Goal: Task Accomplishment & Management: Use online tool/utility

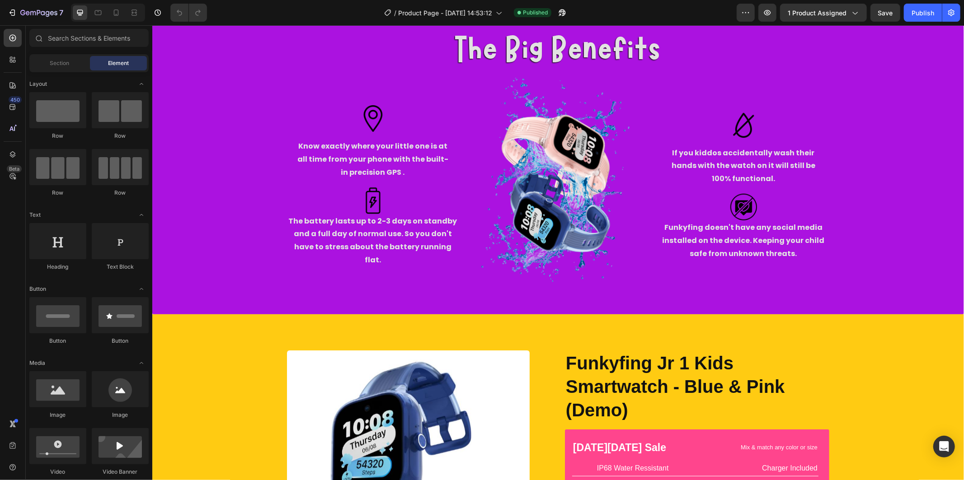
scroll to position [229, 0]
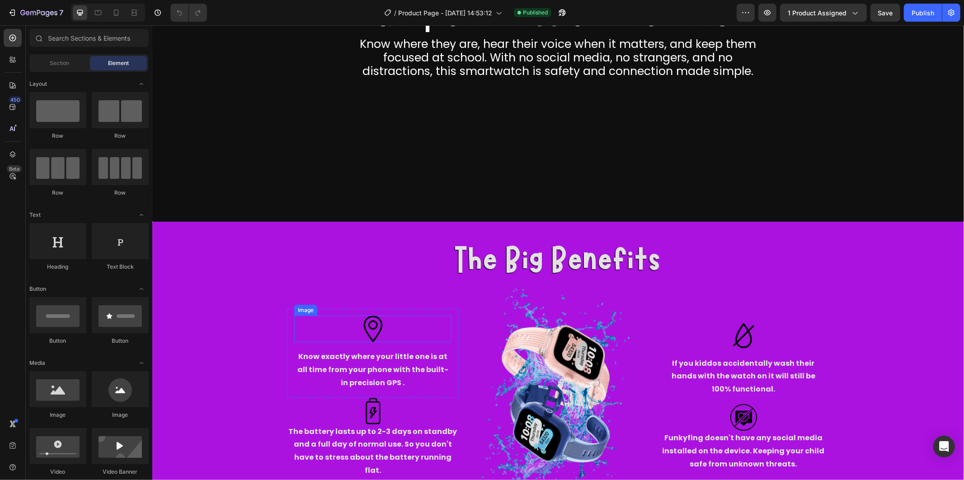
click at [378, 328] on img at bounding box center [372, 328] width 27 height 27
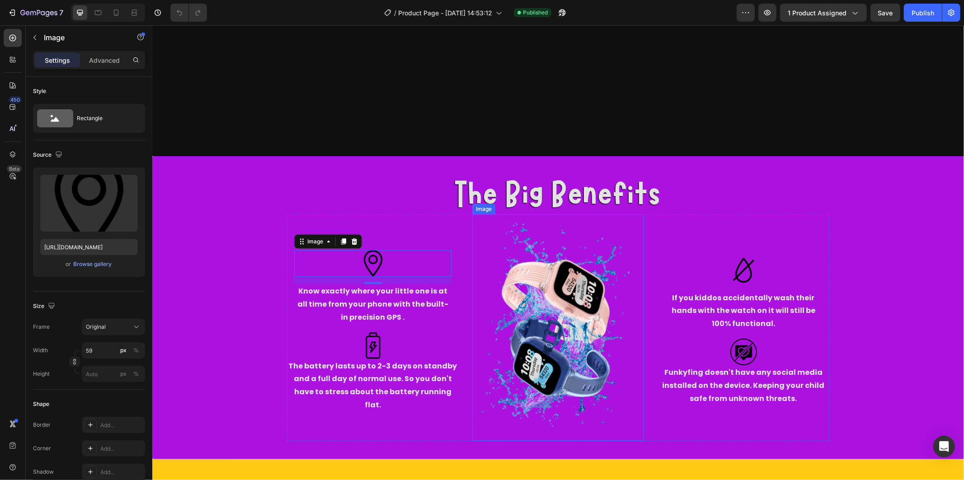
scroll to position [379, 0]
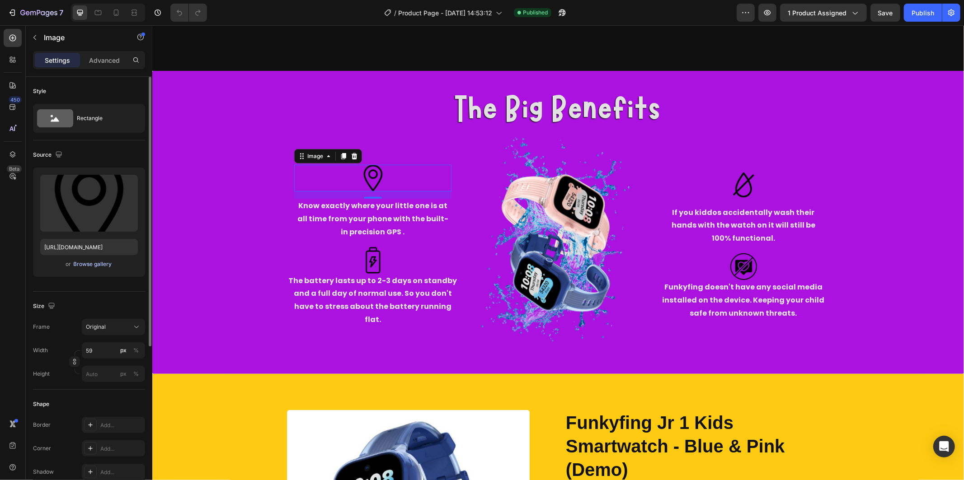
click at [87, 264] on div "Browse gallery" at bounding box center [93, 264] width 38 height 8
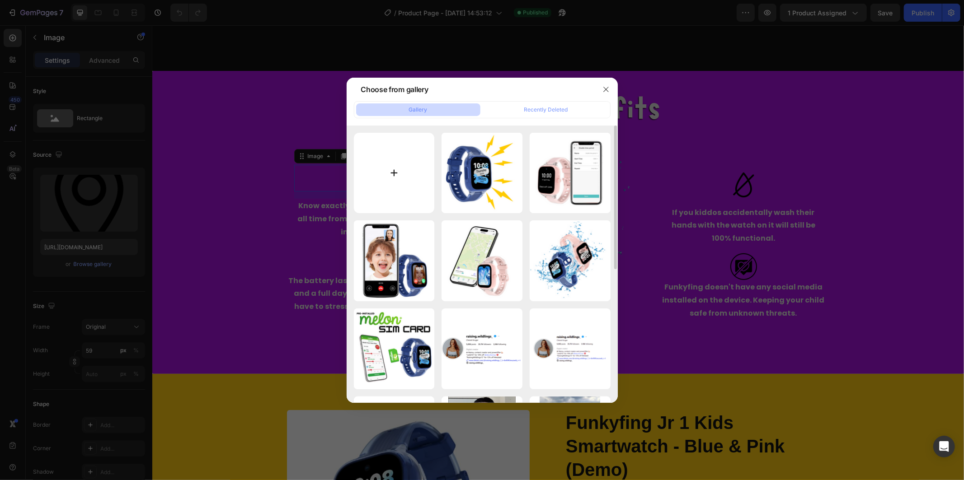
click at [388, 163] on input "file" at bounding box center [394, 173] width 81 height 81
type input "C:\fakepath\1.png"
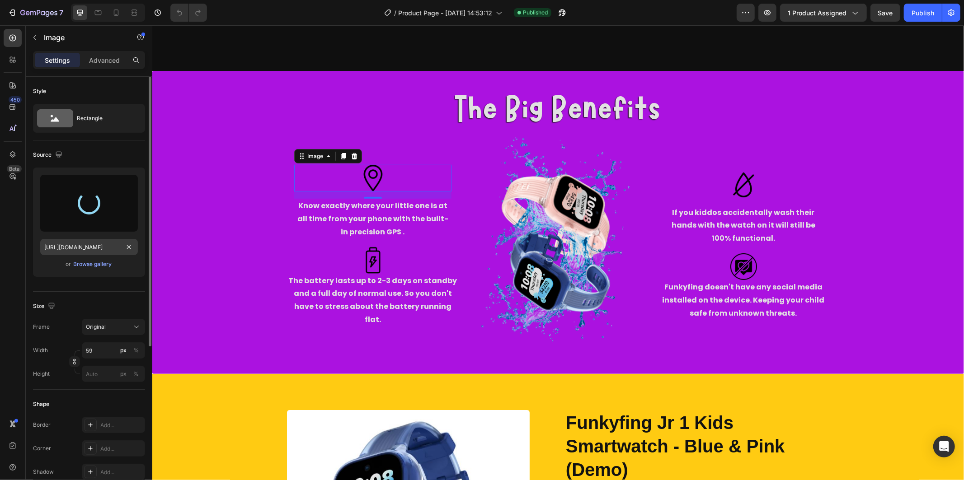
type input "[URL][DOMAIN_NAME]"
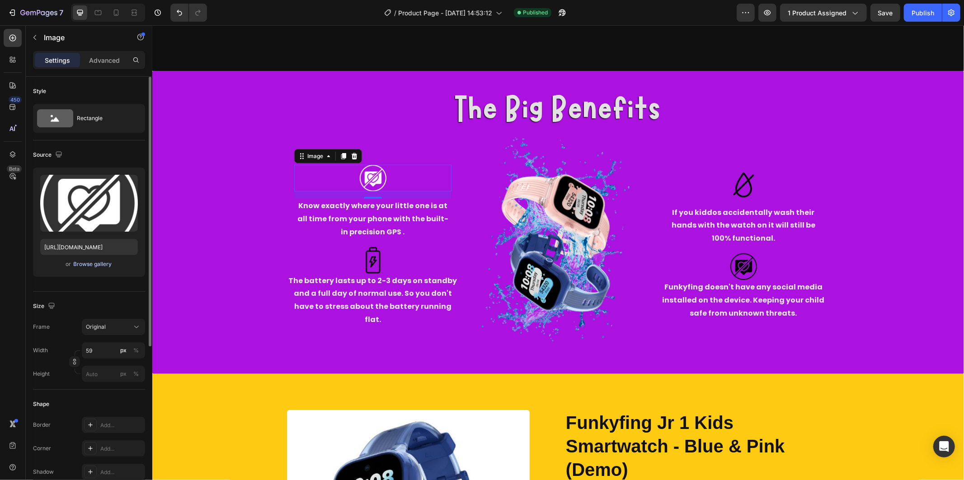
click at [93, 266] on div "Browse gallery" at bounding box center [93, 264] width 38 height 8
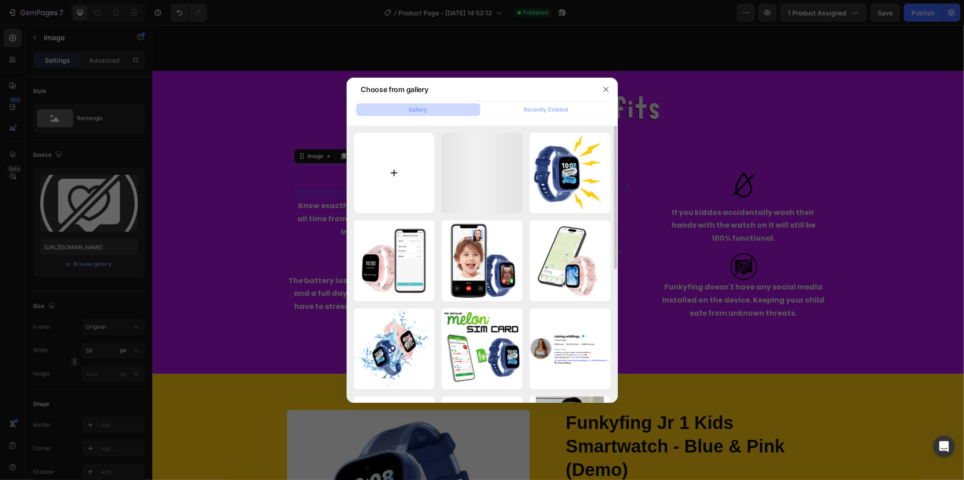
click at [398, 156] on input "file" at bounding box center [394, 173] width 81 height 81
type input "C:\fakepath\2.png"
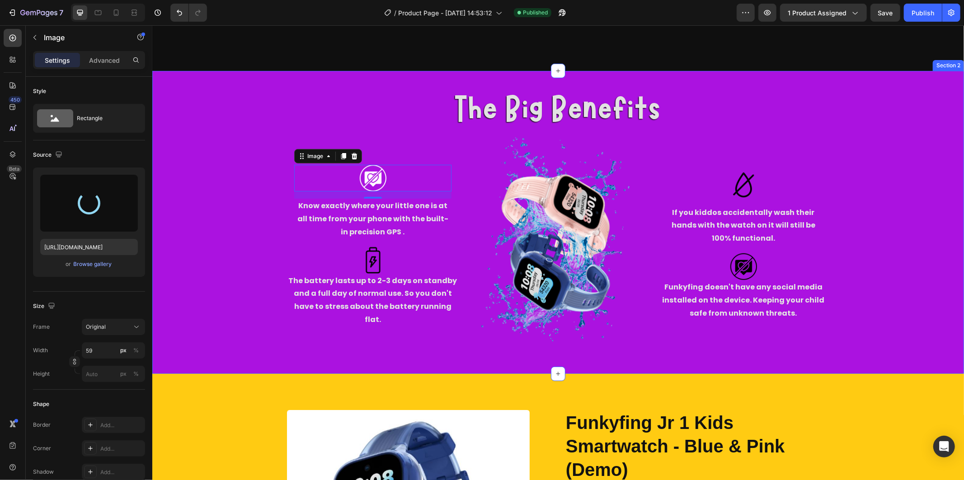
type input "[URL][DOMAIN_NAME]"
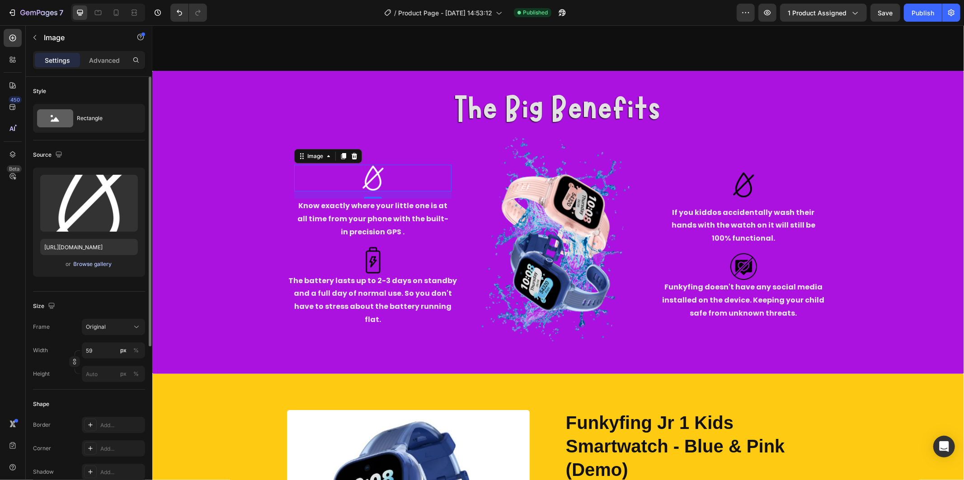
click at [100, 261] on div "Browse gallery" at bounding box center [93, 264] width 38 height 8
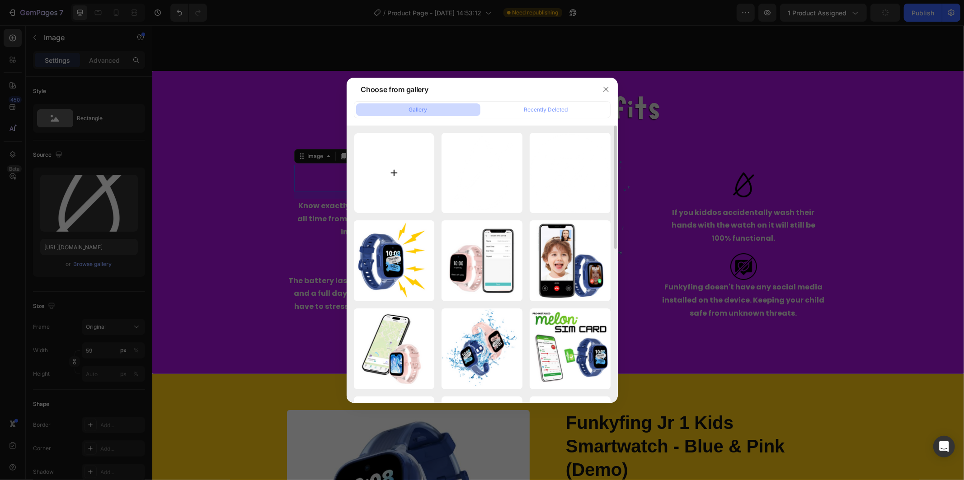
click at [389, 169] on input "file" at bounding box center [394, 173] width 81 height 81
type input "C:\fakepath\3.png"
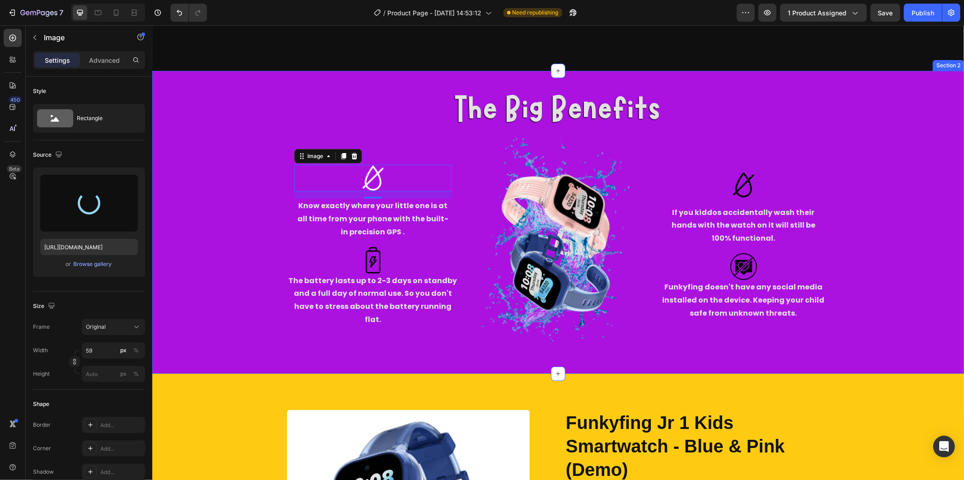
type input "[URL][DOMAIN_NAME]"
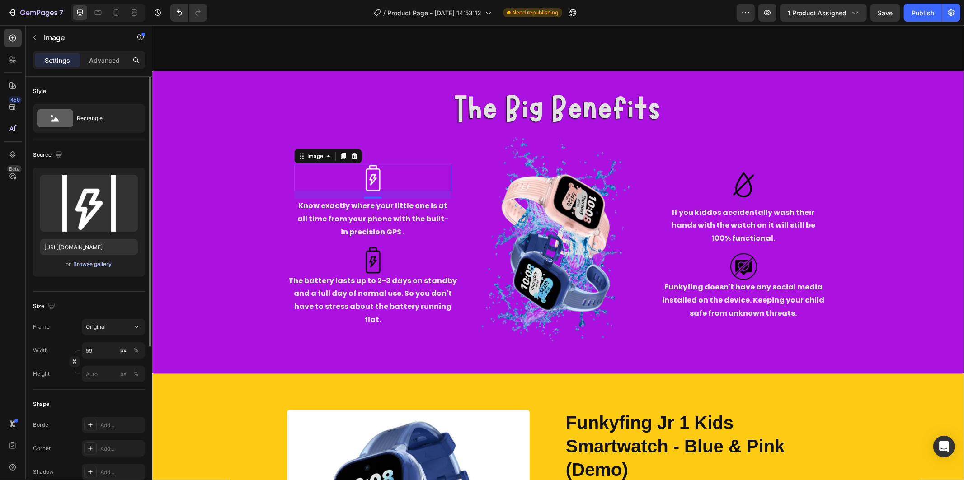
click at [100, 266] on div "Browse gallery" at bounding box center [93, 264] width 38 height 8
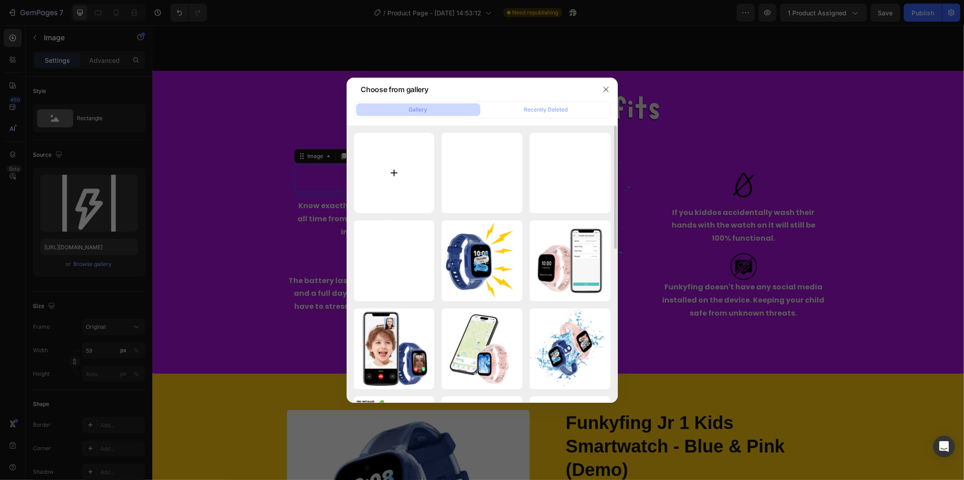
click at [393, 172] on input "file" at bounding box center [394, 173] width 81 height 81
type input "C:\fakepath\4.png"
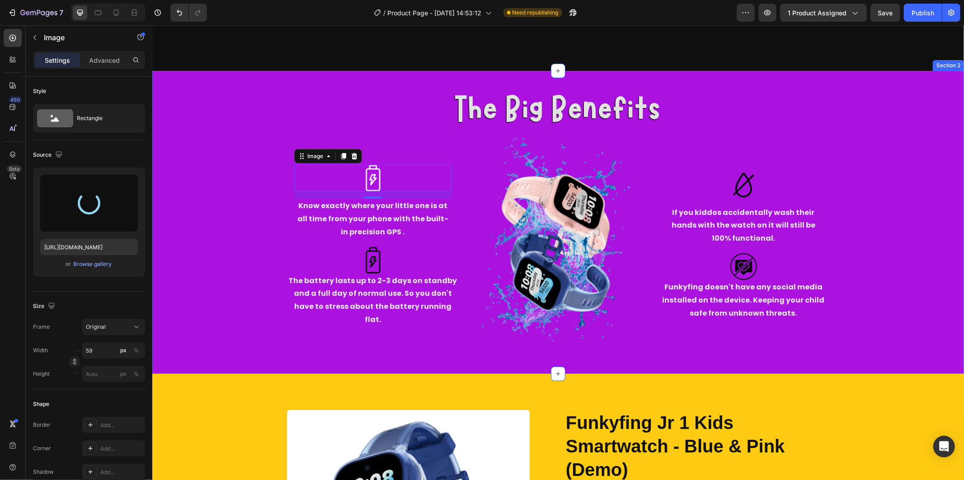
type input "[URL][DOMAIN_NAME]"
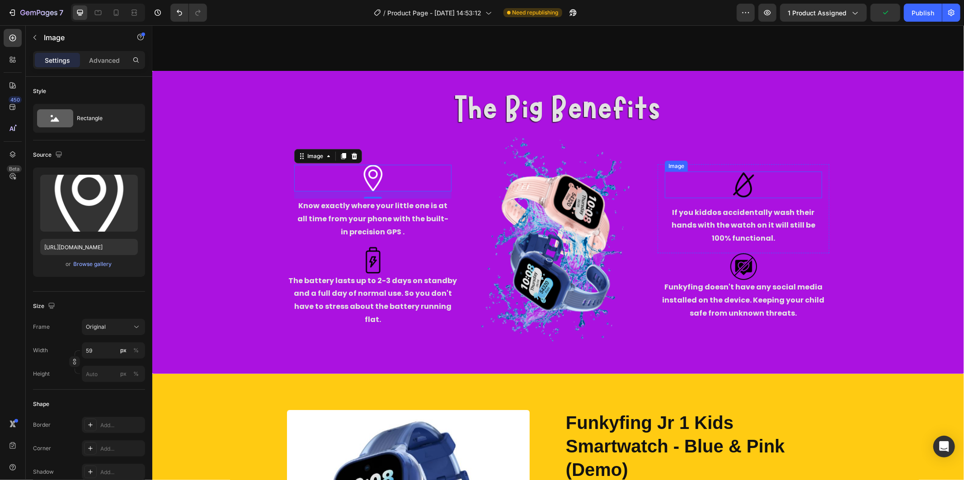
click at [730, 179] on img at bounding box center [743, 184] width 27 height 27
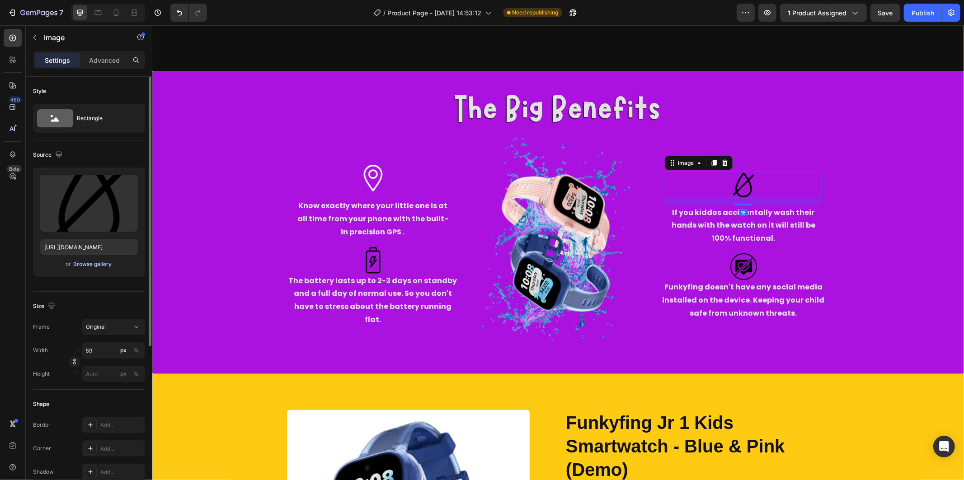
click at [92, 260] on div "Browse gallery" at bounding box center [93, 264] width 38 height 8
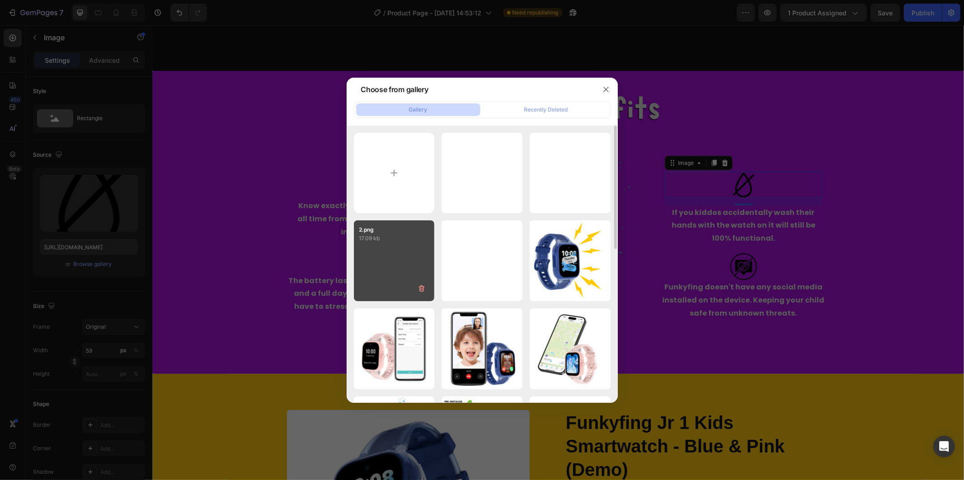
click at [400, 269] on div "2.png 17.09 kb" at bounding box center [394, 260] width 81 height 81
type input "[URL][DOMAIN_NAME]"
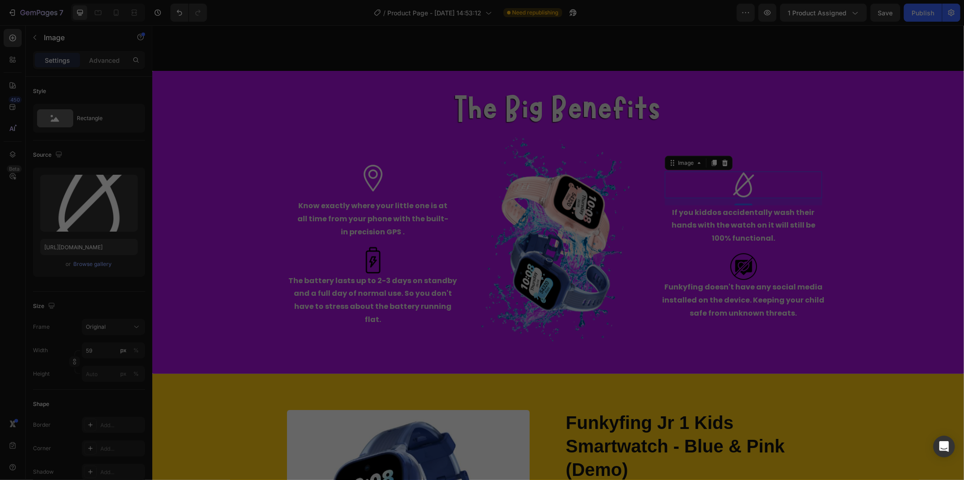
click at [400, 269] on div "2.png 17.09 kb" at bounding box center [394, 260] width 81 height 81
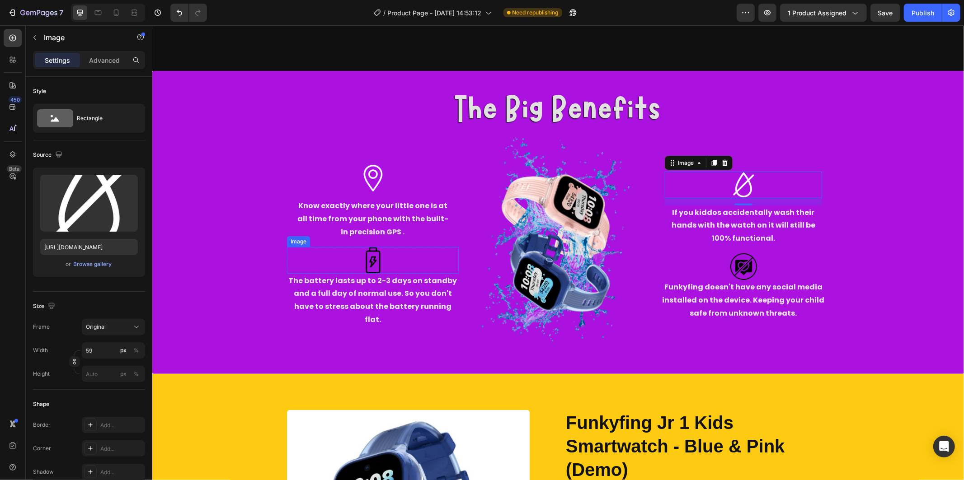
click at [372, 267] on img at bounding box center [372, 260] width 27 height 27
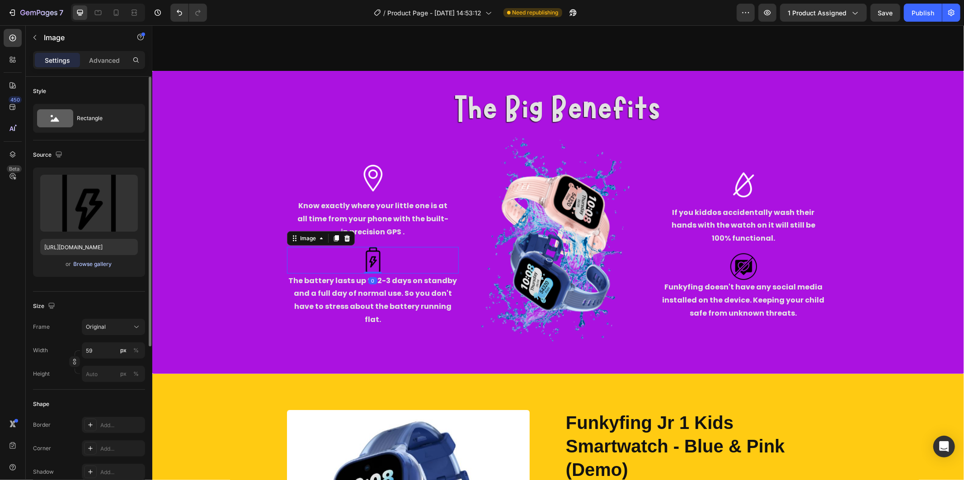
click at [98, 263] on div "Browse gallery" at bounding box center [93, 264] width 38 height 8
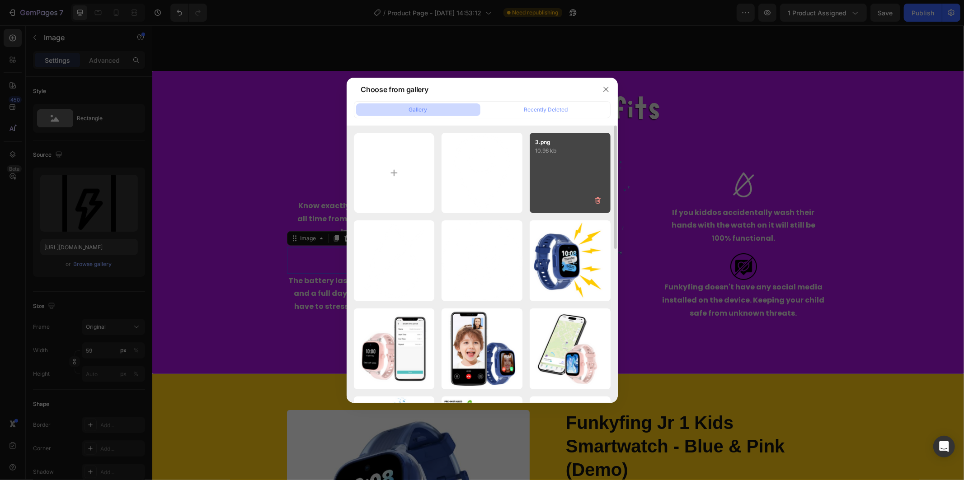
click at [573, 183] on div "3.png 10.96 kb" at bounding box center [569, 173] width 81 height 81
type input "[URL][DOMAIN_NAME]"
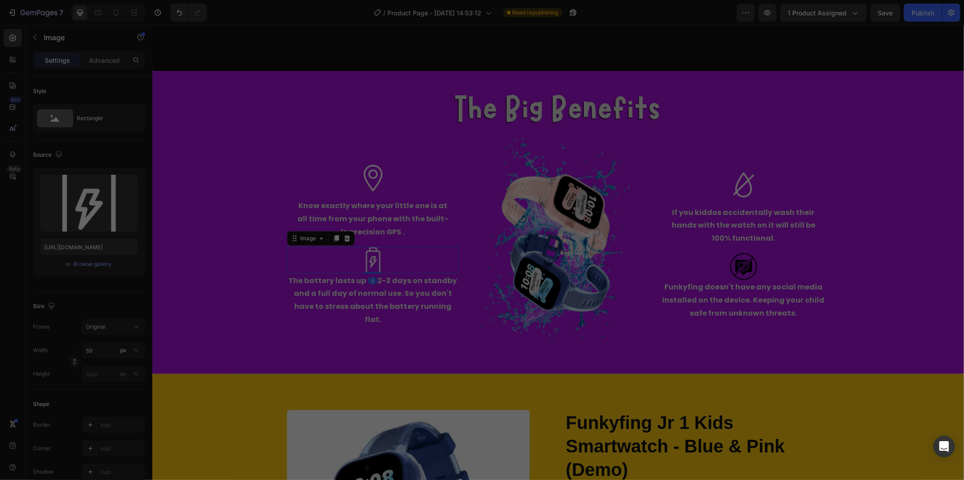
click at [573, 183] on div "3.png 10.96 kb" at bounding box center [569, 173] width 81 height 81
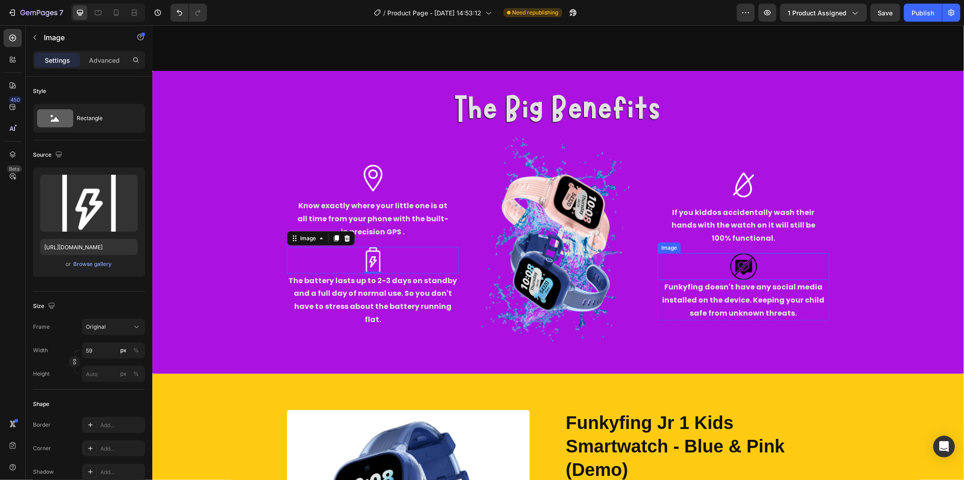
click at [734, 267] on img at bounding box center [743, 266] width 27 height 27
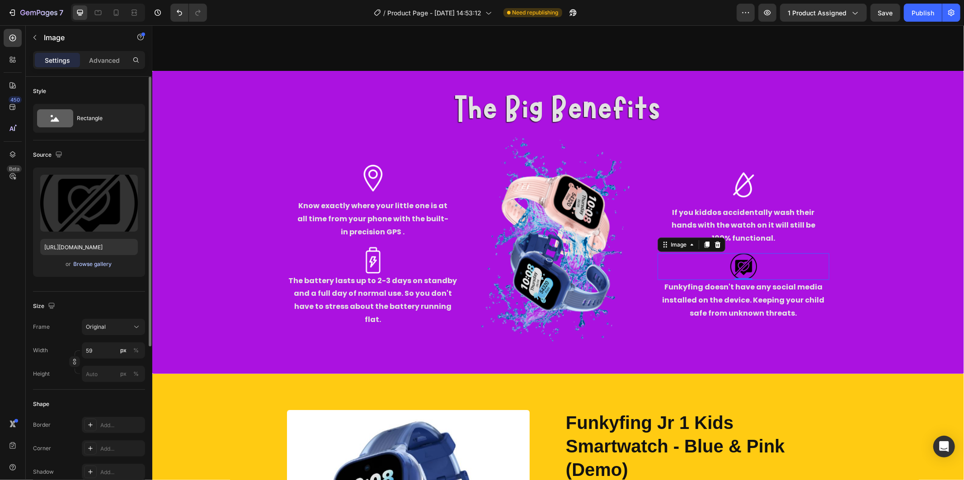
click at [94, 262] on div "Browse gallery" at bounding box center [93, 264] width 38 height 8
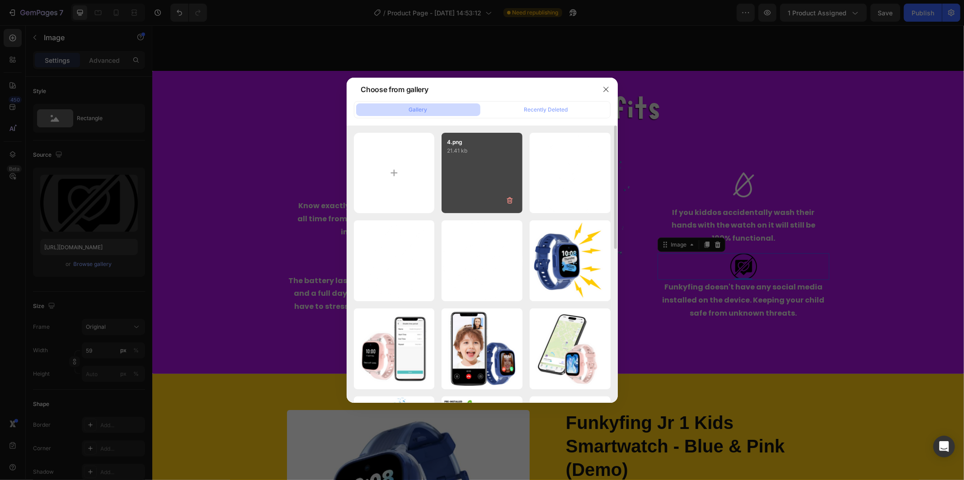
click at [482, 178] on div "4.png 21.41 kb" at bounding box center [481, 173] width 81 height 81
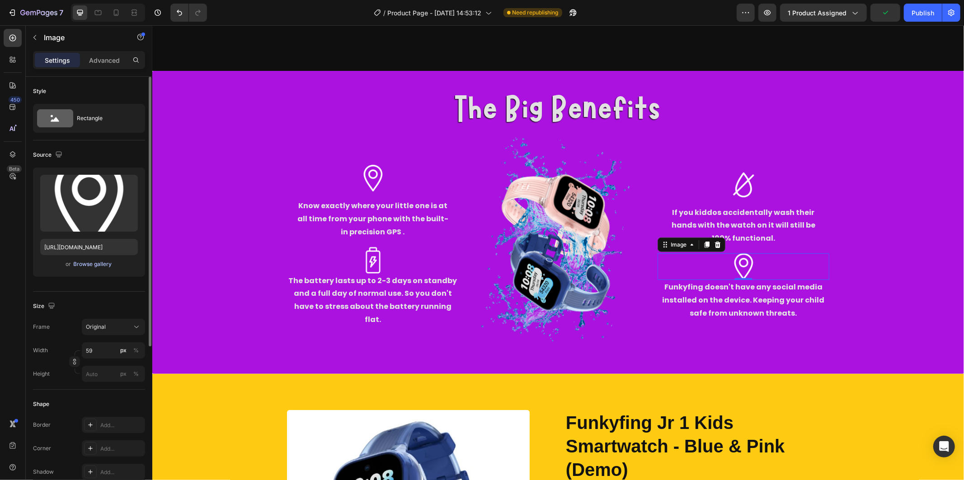
click at [89, 261] on div "Browse gallery" at bounding box center [93, 264] width 38 height 8
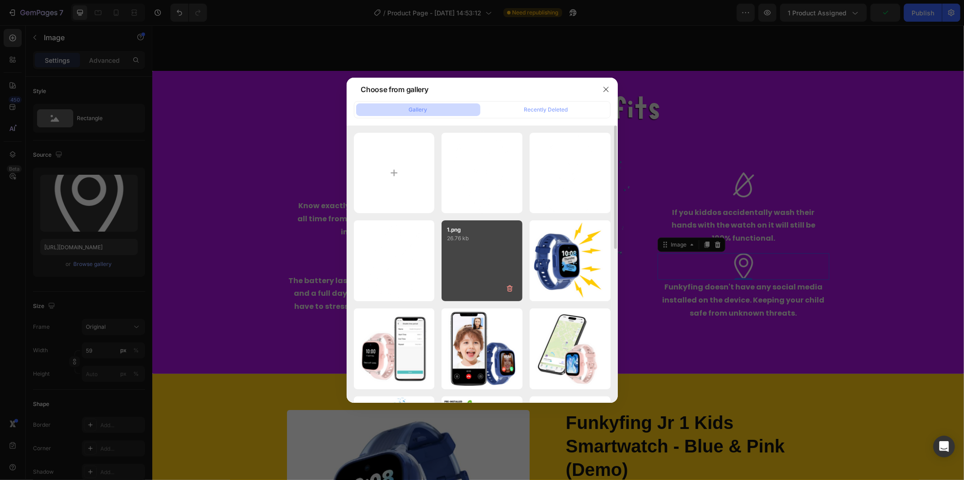
drag, startPoint x: 482, startPoint y: 238, endPoint x: 465, endPoint y: 251, distance: 21.6
click at [479, 241] on p "26.76 kb" at bounding box center [482, 238] width 70 height 9
type input "[URL][DOMAIN_NAME]"
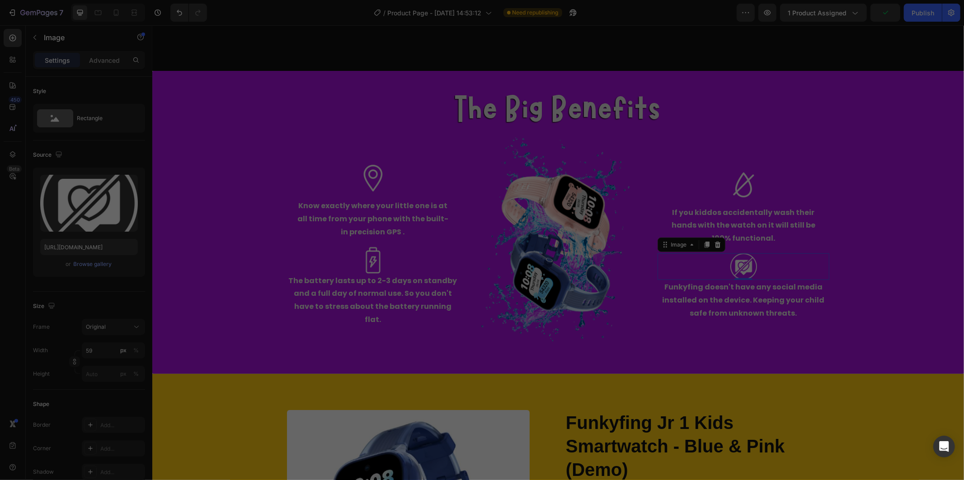
click at [465, 251] on div "1.png 26.76 kb" at bounding box center [481, 260] width 81 height 81
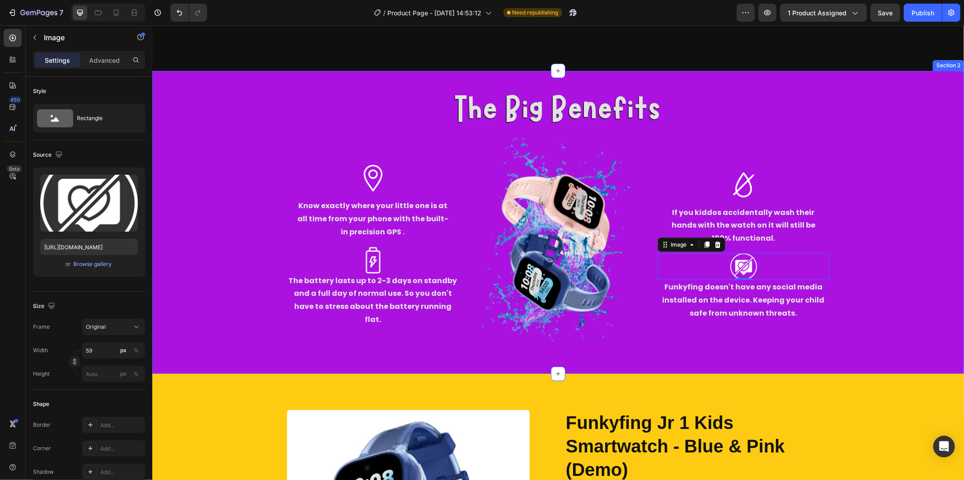
click at [876, 191] on div "The Big Benefits Heading Image Know exactly where your little one is at all tim…" at bounding box center [558, 222] width 798 height 267
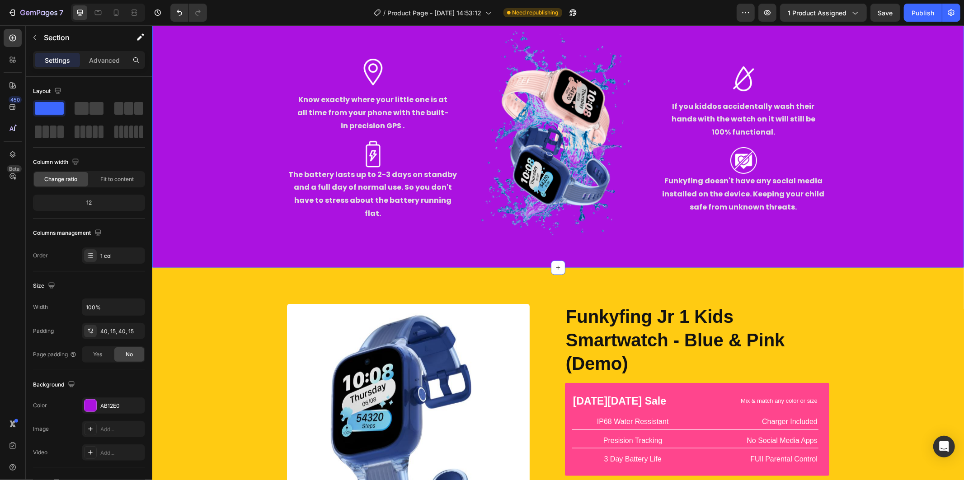
scroll to position [530, 0]
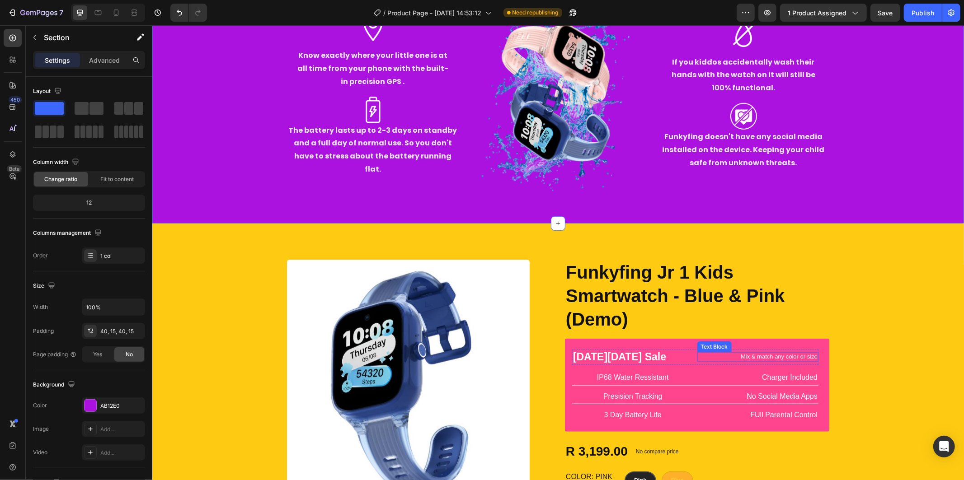
click at [772, 355] on p "Mix & match any color or size" at bounding box center [758, 357] width 120 height 8
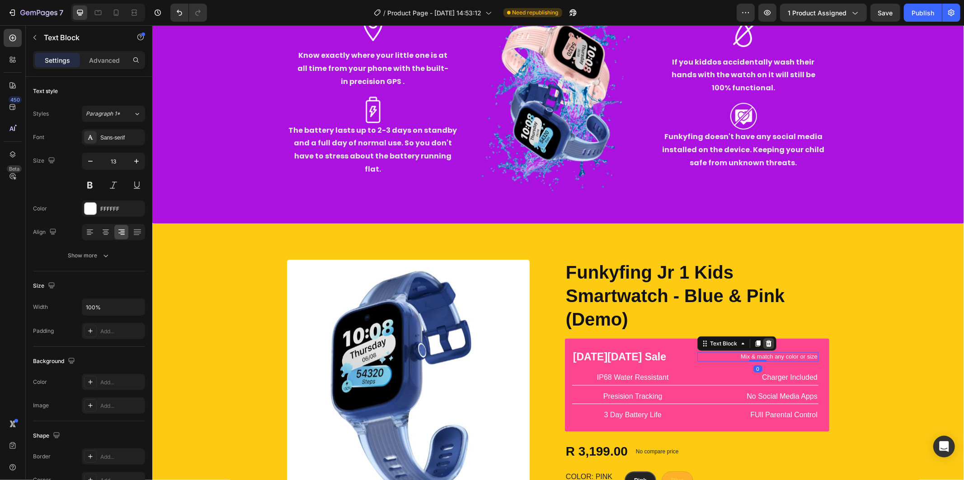
click at [765, 338] on div at bounding box center [768, 343] width 11 height 11
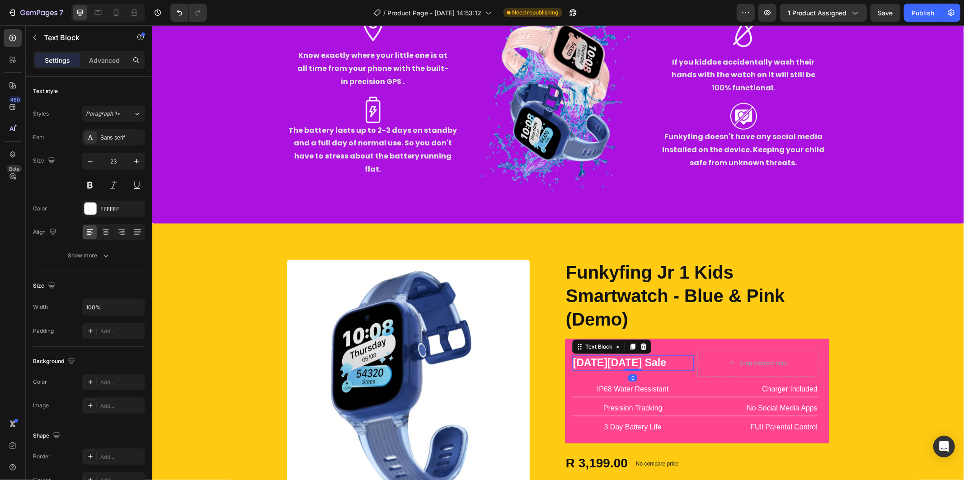
click at [660, 360] on p "[DATE][DATE] Sale" at bounding box center [632, 363] width 120 height 14
click at [688, 353] on div "[DATE][DATE] Sale Text Block 0" at bounding box center [632, 362] width 122 height 27
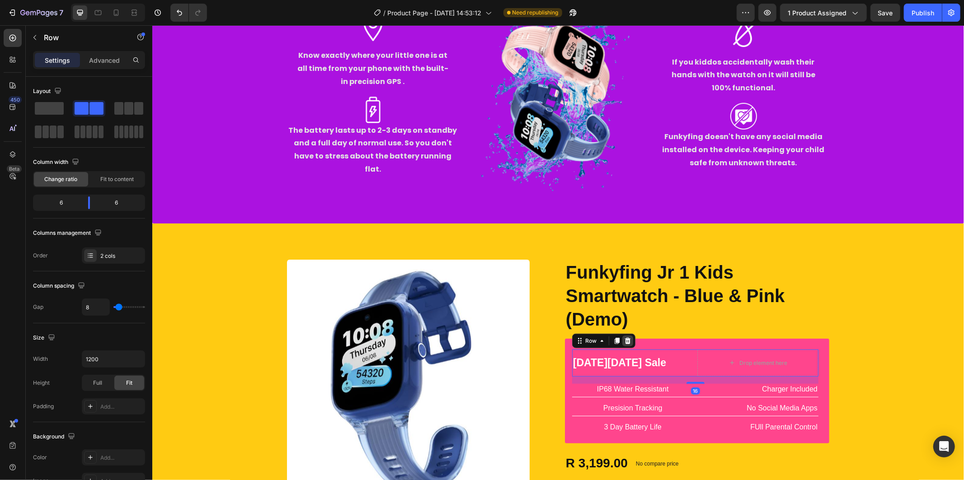
click at [623, 335] on div at bounding box center [627, 340] width 11 height 11
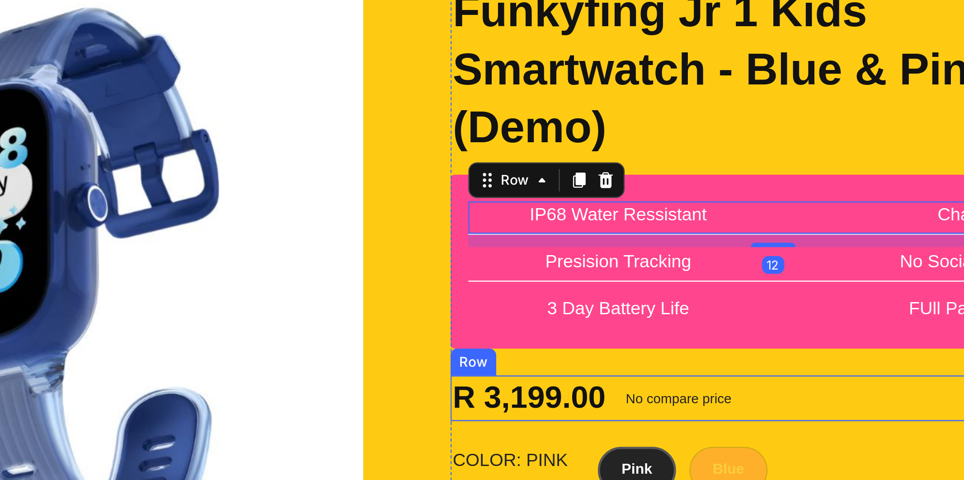
scroll to position [590, 0]
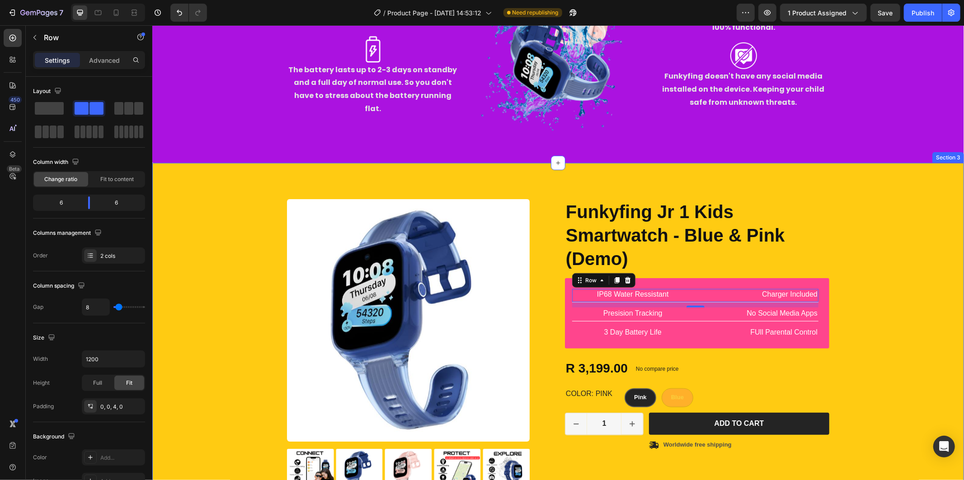
click at [881, 281] on div "Product Images Icon Icon Icon Icon Icon Icon List 2,500+ Verified Reviews! Text…" at bounding box center [558, 358] width 798 height 318
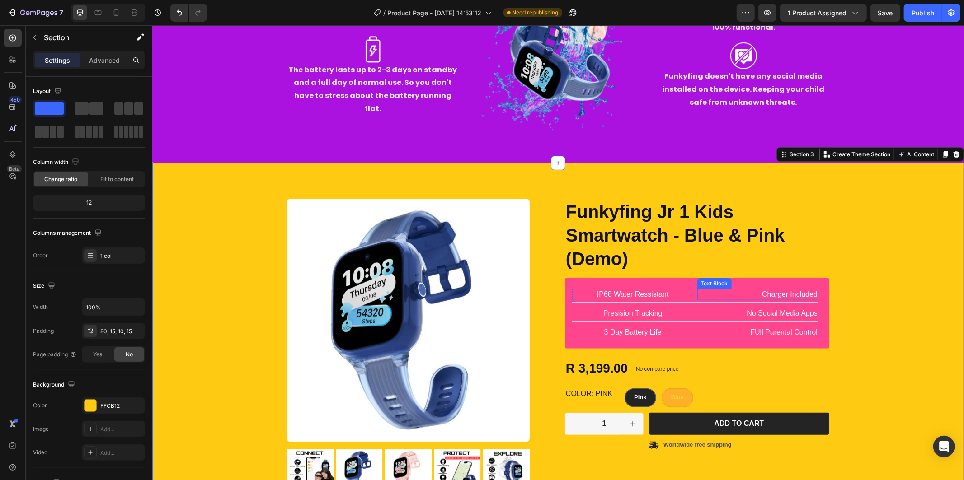
click at [780, 295] on p "Charger Included" at bounding box center [758, 294] width 120 height 9
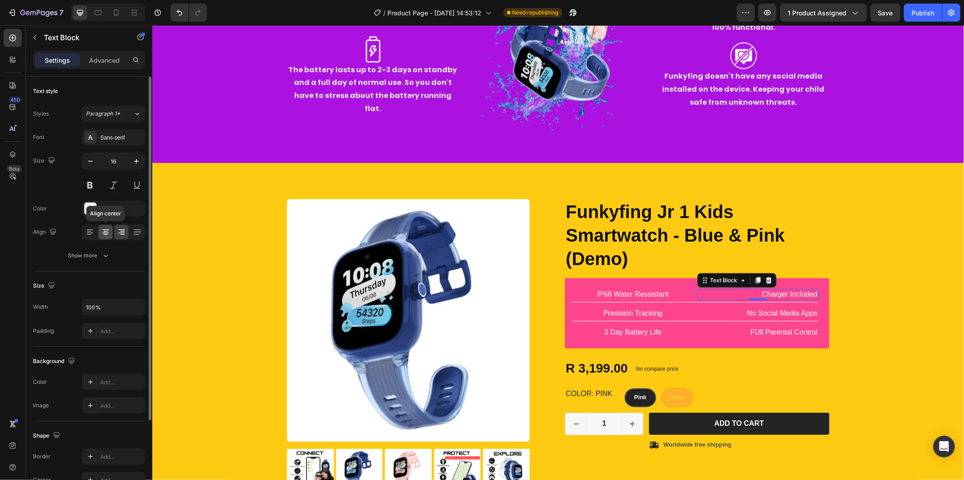
click at [102, 235] on icon at bounding box center [105, 232] width 9 height 9
click at [761, 314] on p "No Social Media Apps" at bounding box center [758, 313] width 120 height 9
click at [101, 228] on icon at bounding box center [105, 232] width 9 height 9
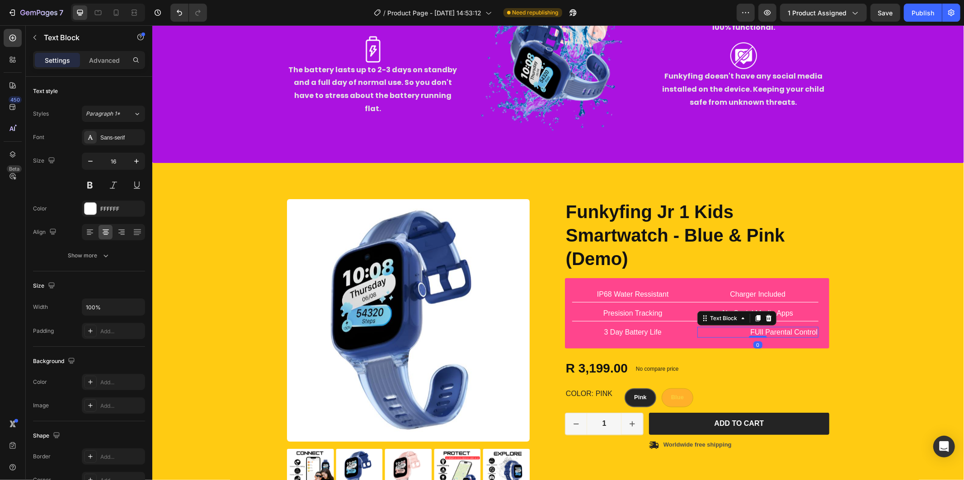
click at [782, 330] on p "FUll Parental Control" at bounding box center [758, 332] width 120 height 9
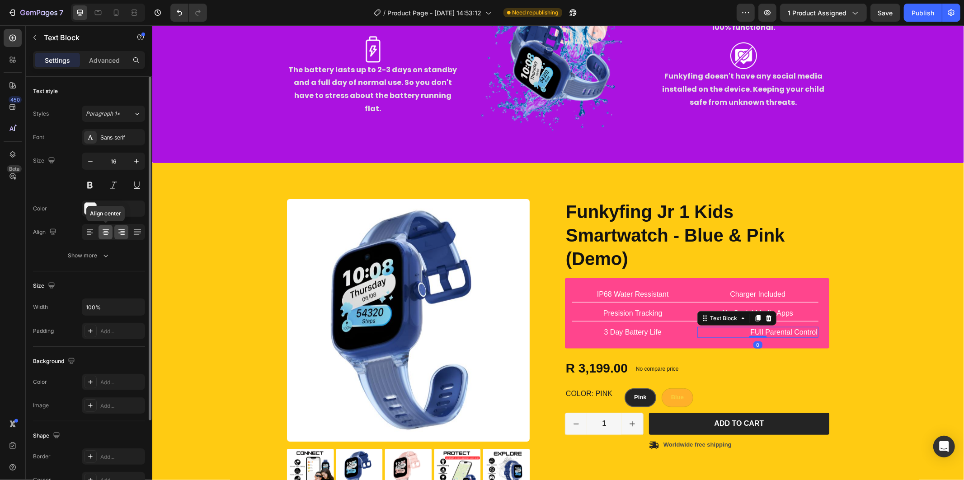
click at [100, 229] on div at bounding box center [105, 232] width 14 height 14
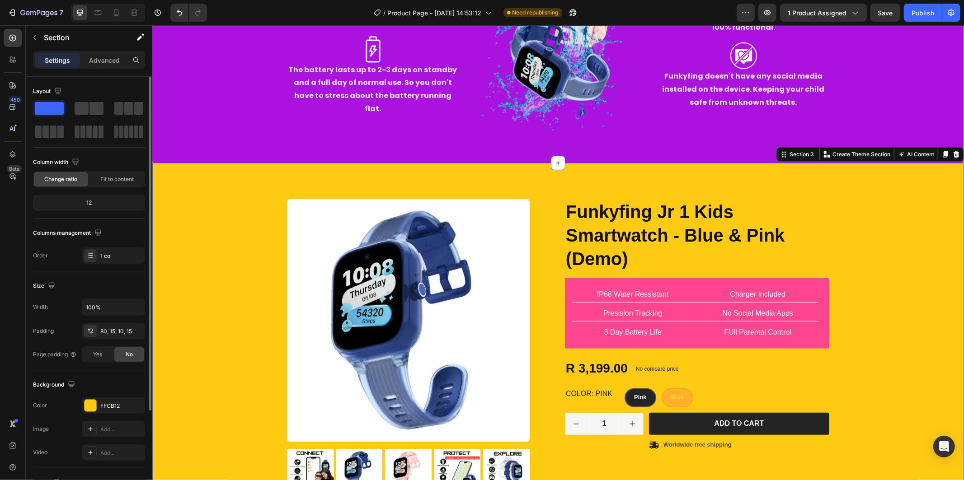
click at [882, 278] on div "Product Images Icon Icon Icon Icon Icon Icon List 2,500+ Verified Reviews! Text…" at bounding box center [558, 358] width 798 height 318
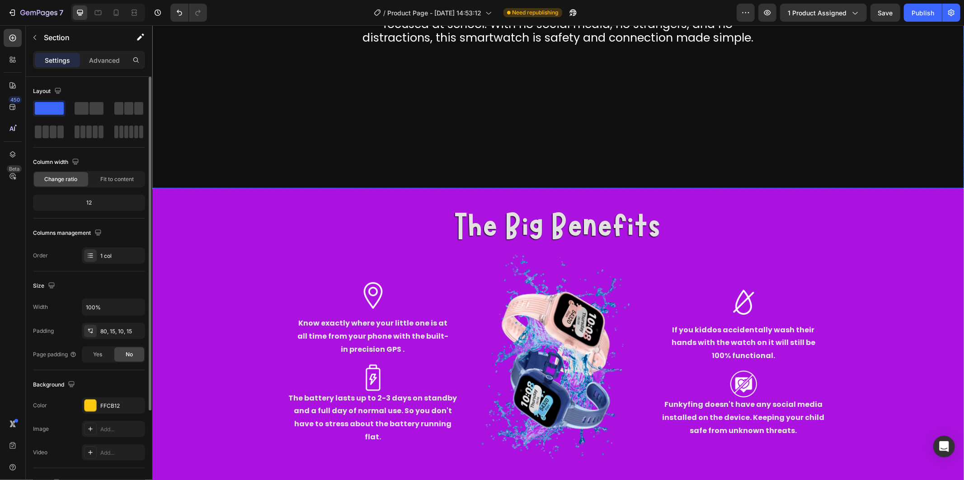
scroll to position [334, 0]
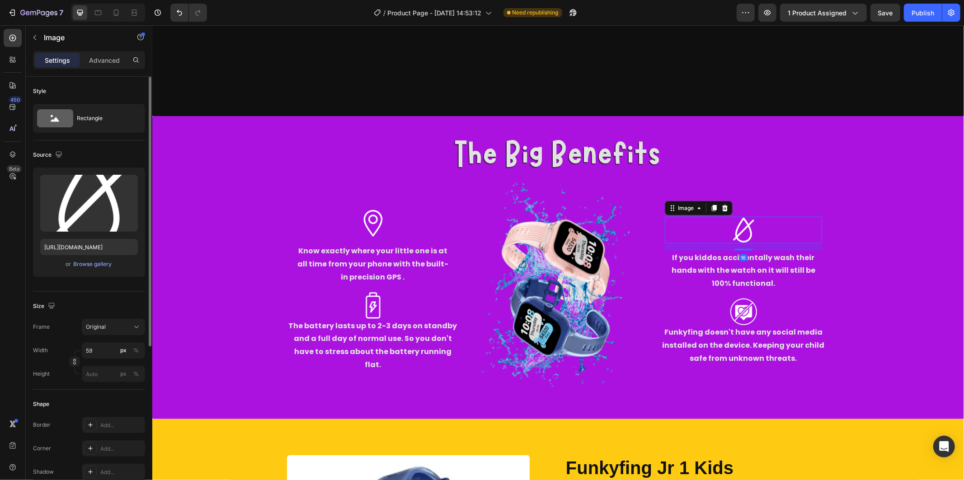
click at [750, 226] on img at bounding box center [743, 229] width 27 height 27
click at [375, 227] on img at bounding box center [372, 223] width 27 height 27
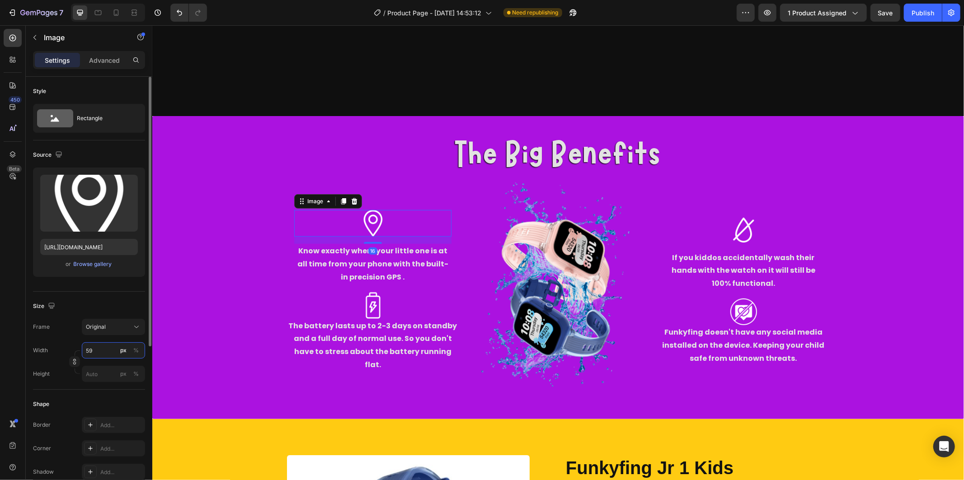
click at [98, 348] on input "59" at bounding box center [113, 350] width 63 height 16
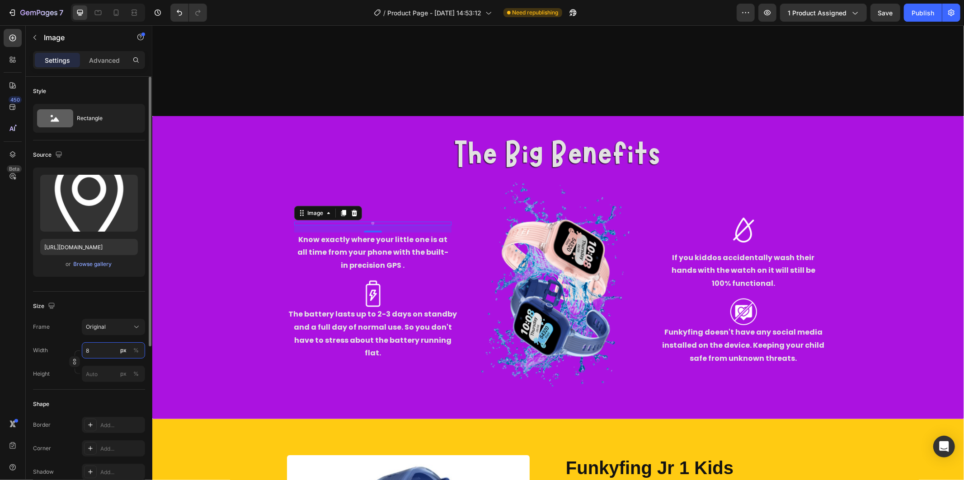
type input "80"
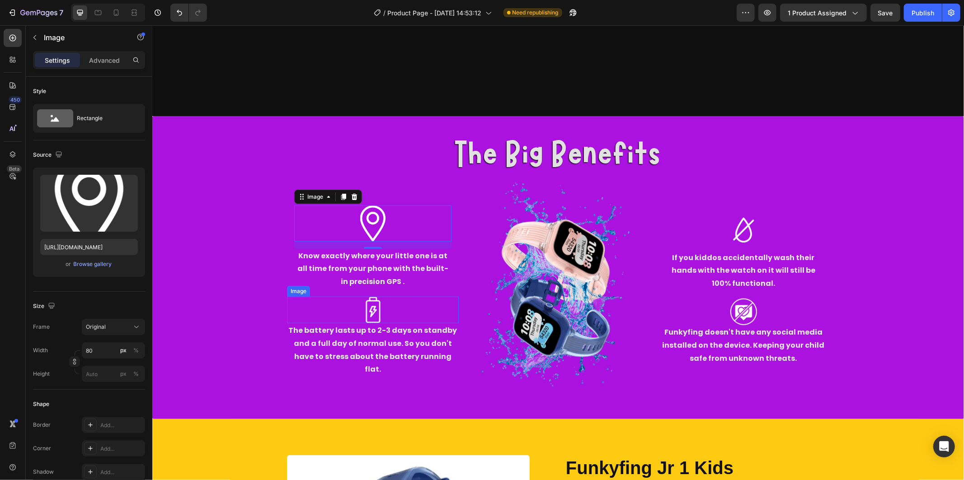
click at [367, 314] on img at bounding box center [372, 309] width 27 height 27
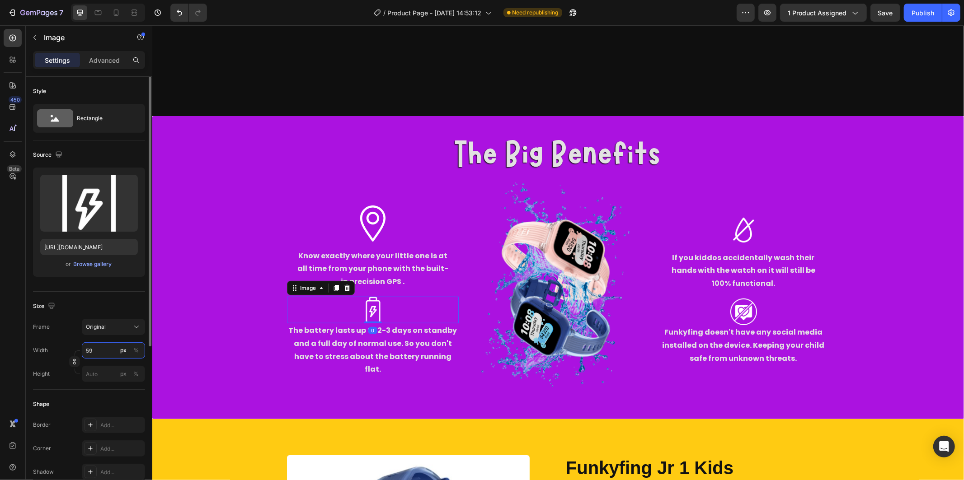
click at [99, 349] on input "59" at bounding box center [113, 350] width 63 height 16
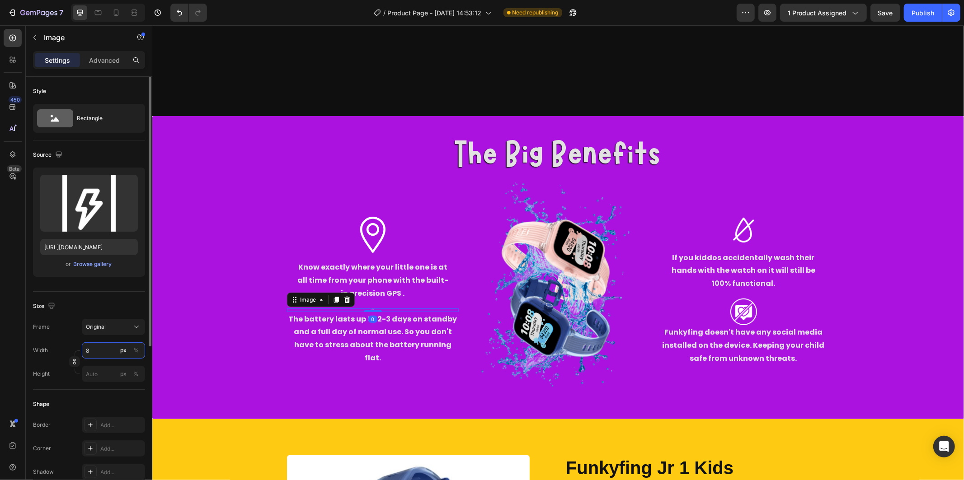
type input "80"
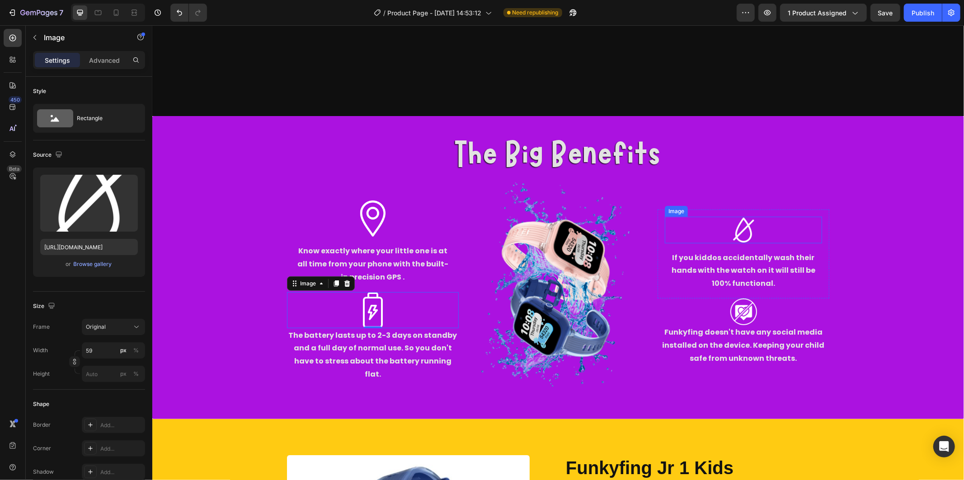
click at [747, 236] on img at bounding box center [743, 229] width 27 height 27
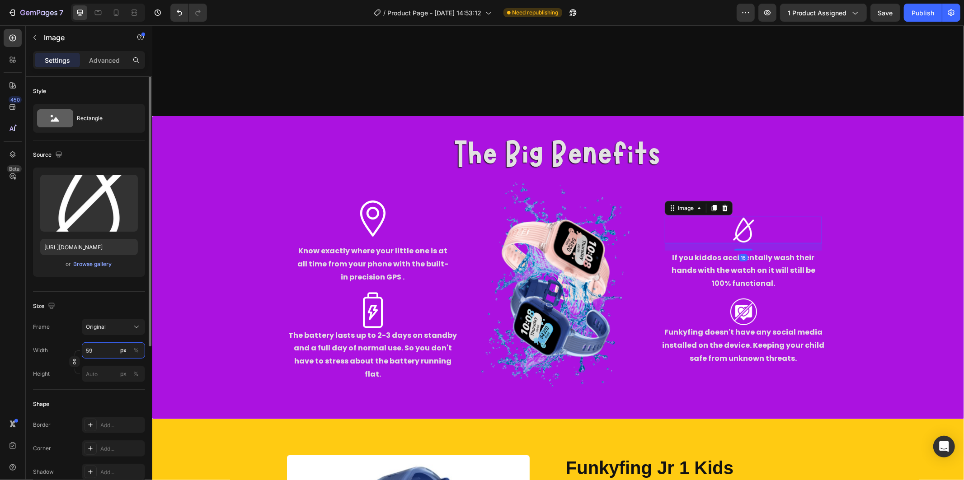
click at [96, 352] on input "59" at bounding box center [113, 350] width 63 height 16
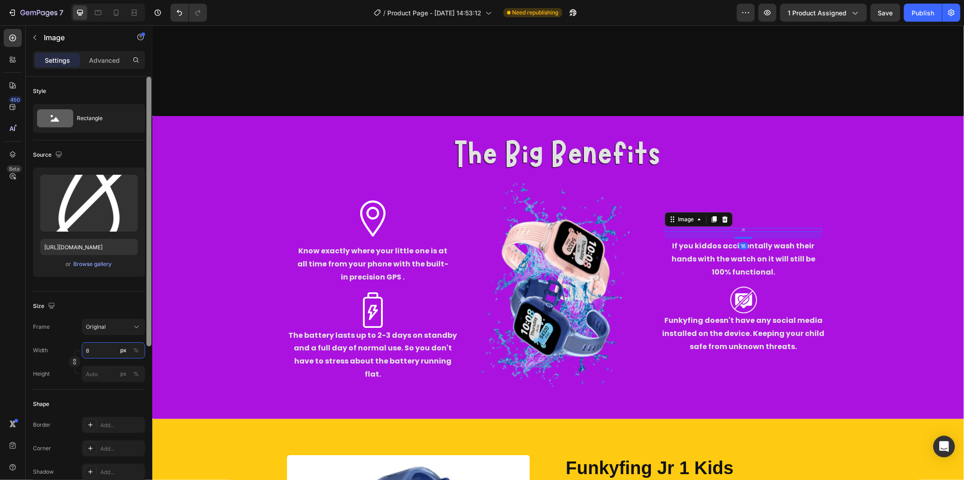
type input "80"
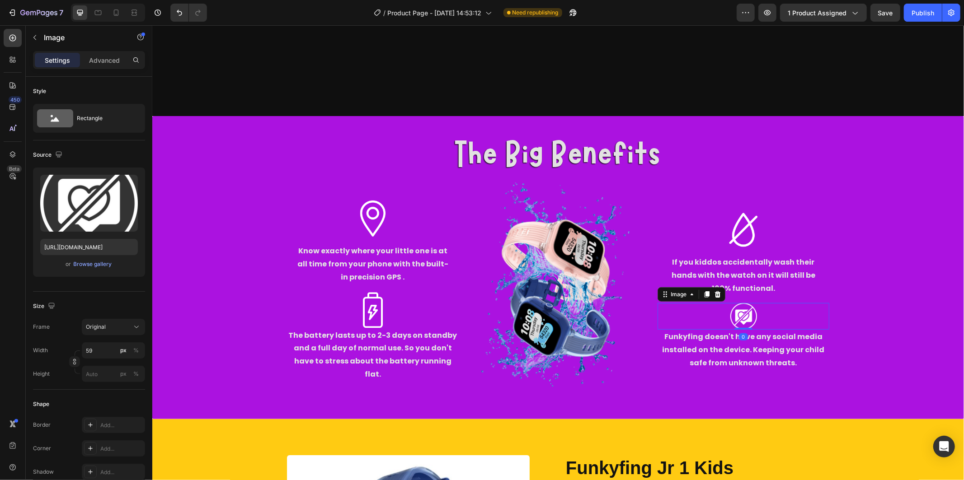
click at [742, 318] on img at bounding box center [743, 316] width 27 height 27
click at [99, 352] on input "59" at bounding box center [113, 350] width 63 height 16
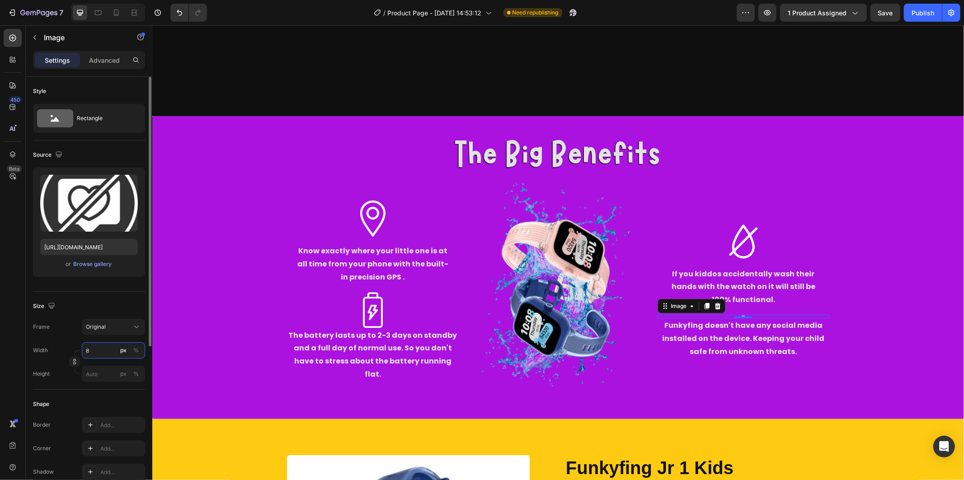
type input "80"
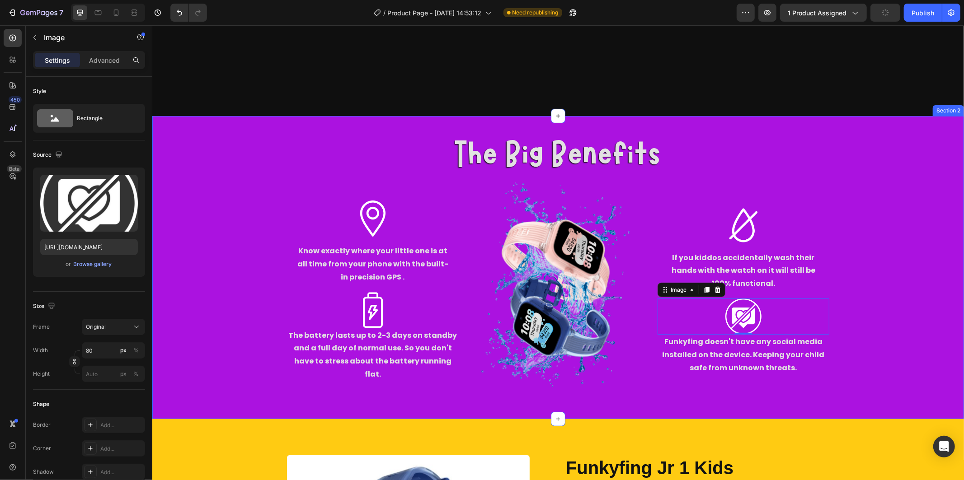
click at [907, 251] on div "The Big Benefits Heading Image Know exactly where your little one is at all tim…" at bounding box center [558, 267] width 798 height 267
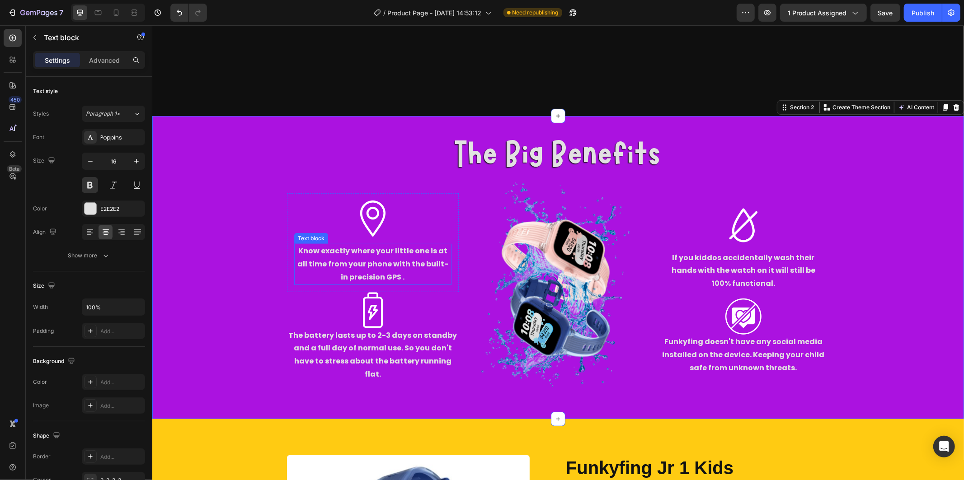
click at [361, 268] on p "Know exactly where your little one is at all time from your phone with the buil…" at bounding box center [372, 263] width 155 height 39
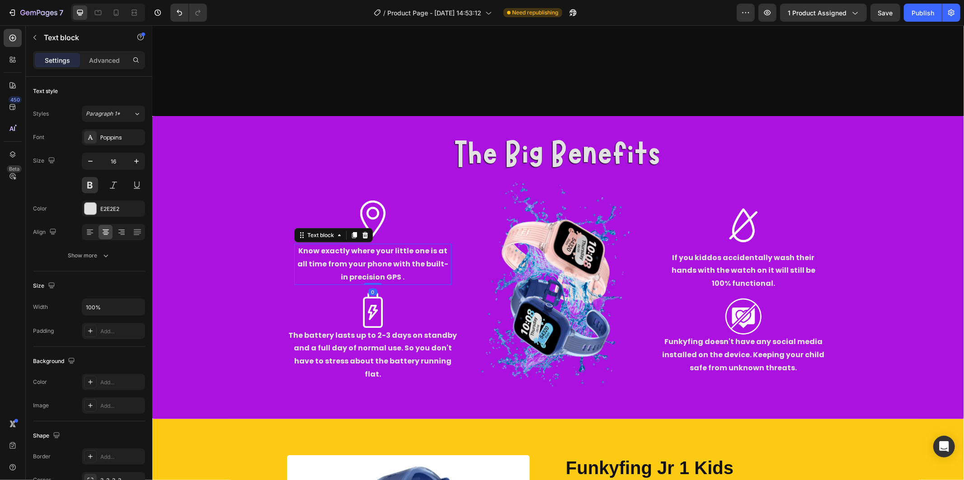
click at [352, 273] on p "Know exactly where your little one is at all time from your phone with the buil…" at bounding box center [372, 263] width 155 height 39
click at [136, 161] on icon "button" at bounding box center [136, 161] width 5 height 5
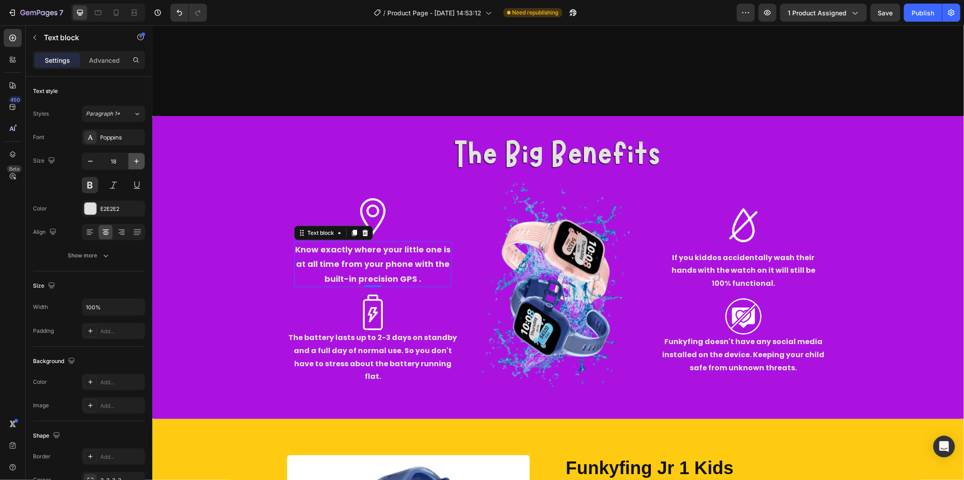
click at [136, 161] on icon "button" at bounding box center [136, 161] width 5 height 5
drag, startPoint x: 136, startPoint y: 161, endPoint x: 25, endPoint y: 182, distance: 112.6
click at [136, 161] on icon "button" at bounding box center [136, 161] width 5 height 5
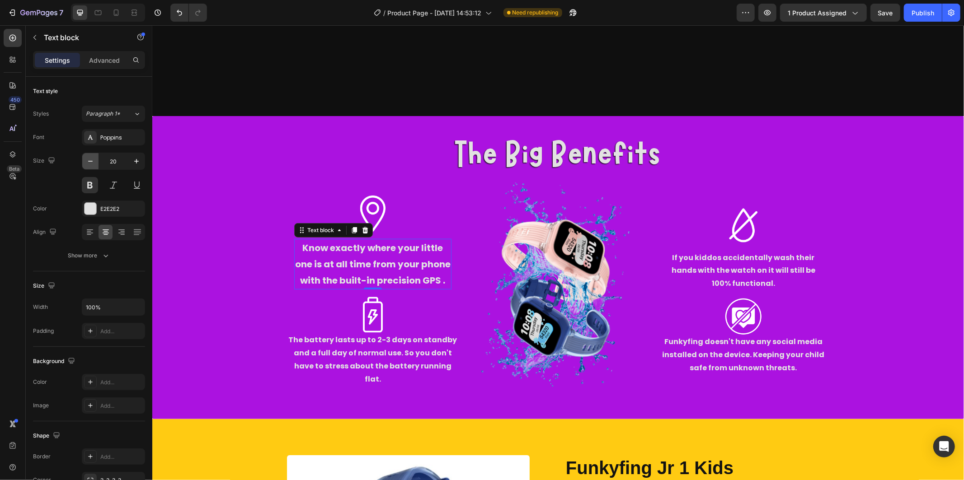
click at [92, 167] on button "button" at bounding box center [90, 161] width 16 height 16
type input "18"
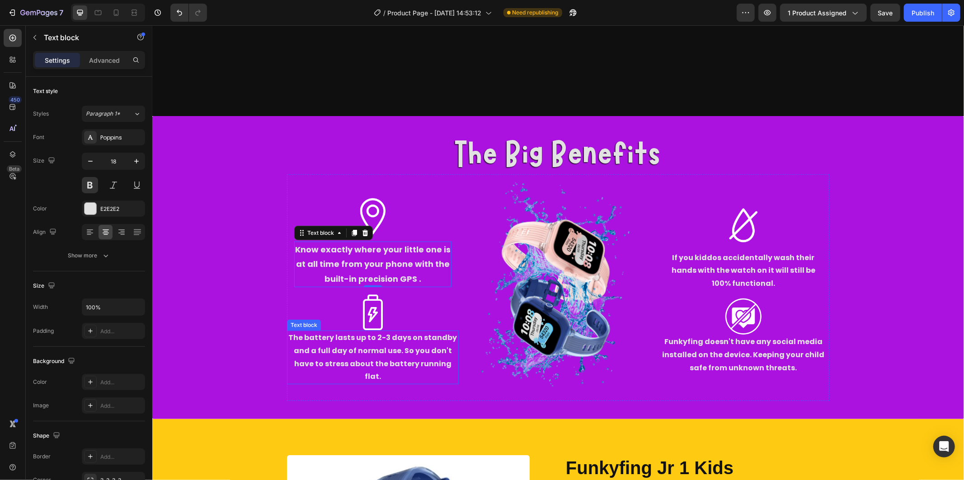
click at [359, 376] on p "The battery lasts up to 2-3 days on standby and a full day of normal use. So yo…" at bounding box center [372, 357] width 170 height 52
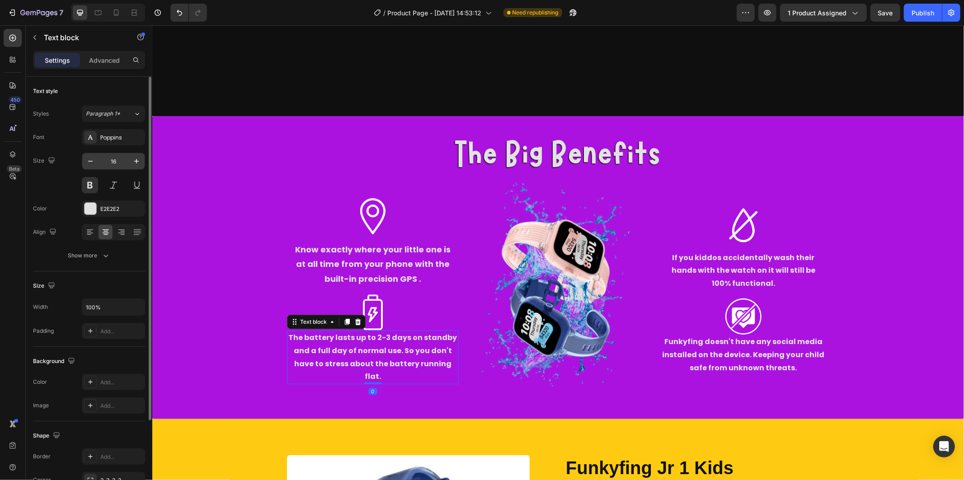
click at [127, 158] on input "16" at bounding box center [113, 161] width 30 height 16
click at [134, 157] on icon "button" at bounding box center [136, 161] width 9 height 9
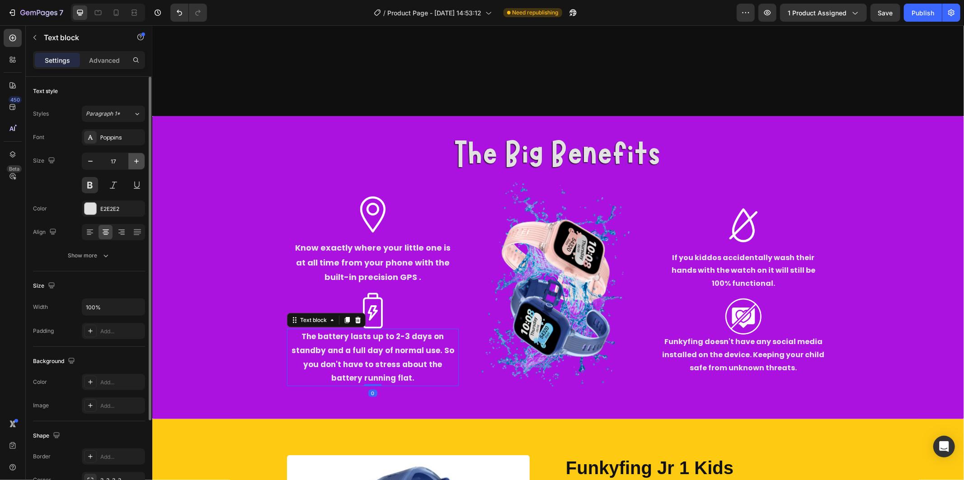
click at [134, 157] on icon "button" at bounding box center [136, 161] width 9 height 9
type input "18"
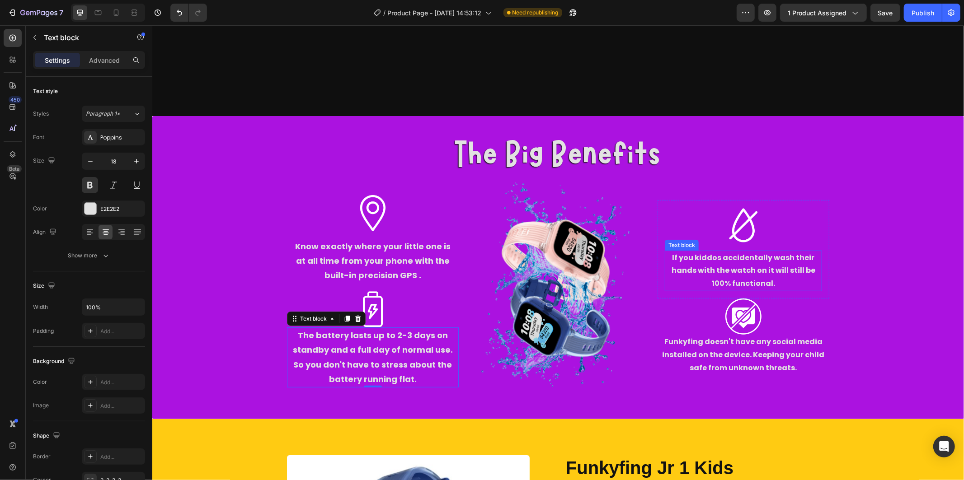
click at [727, 269] on p "If you kiddos accidentally wash their hands with the watch on it will still be …" at bounding box center [742, 270] width 155 height 39
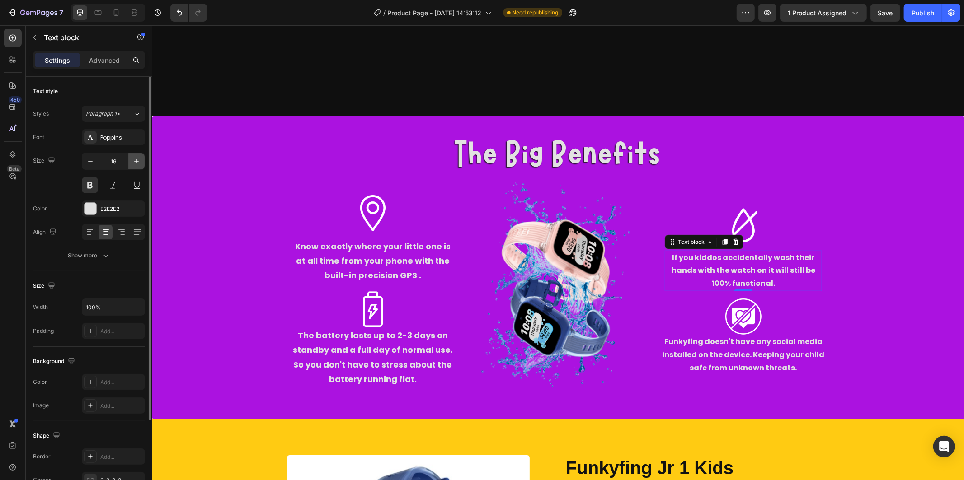
click at [137, 161] on icon "button" at bounding box center [136, 161] width 5 height 5
type input "18"
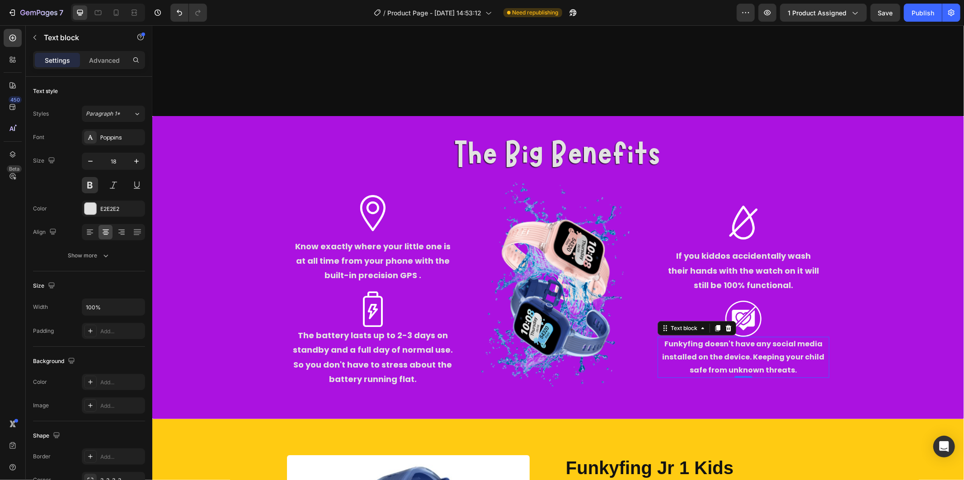
click at [738, 357] on p "Funkyfing doesn't have any social media installed on the device. Keeping your c…" at bounding box center [743, 356] width 170 height 39
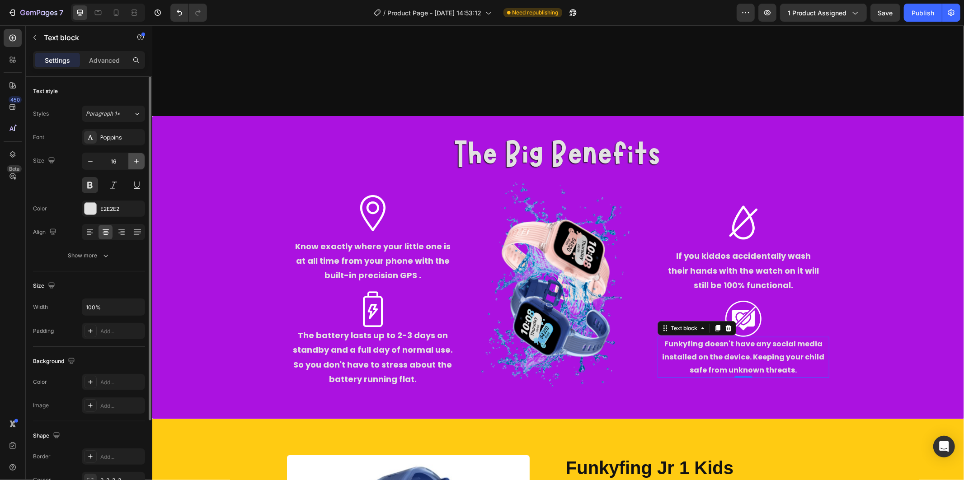
click at [139, 162] on icon "button" at bounding box center [136, 161] width 9 height 9
type input "18"
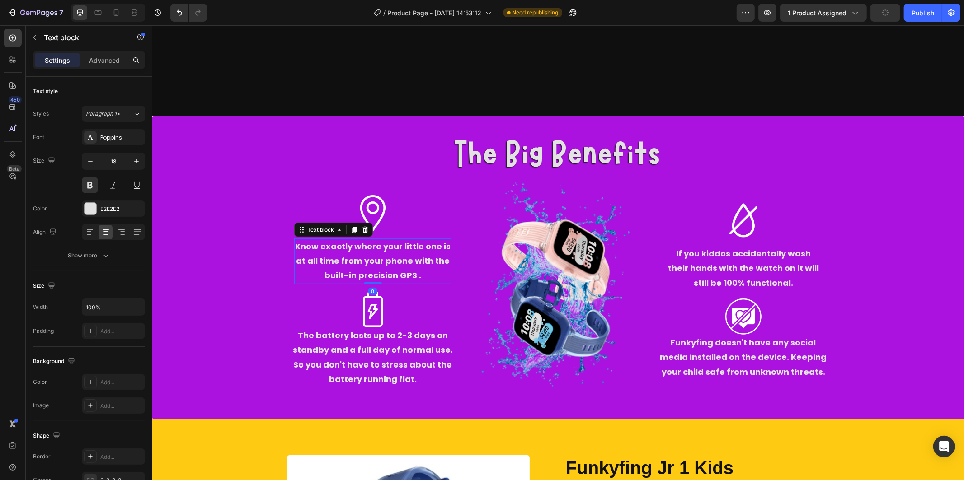
click at [372, 260] on p "Know exactly where your little one is at all time from your phone with the buil…" at bounding box center [372, 261] width 155 height 44
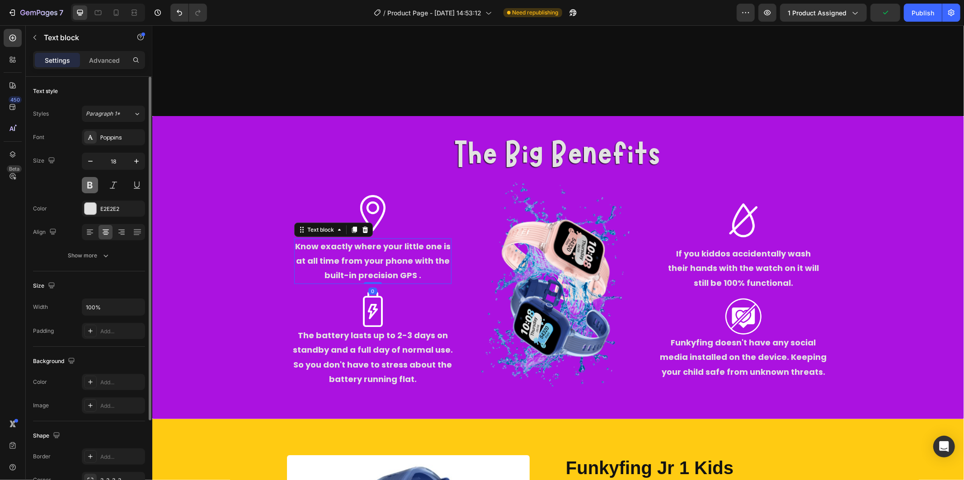
click at [84, 184] on button at bounding box center [90, 185] width 16 height 16
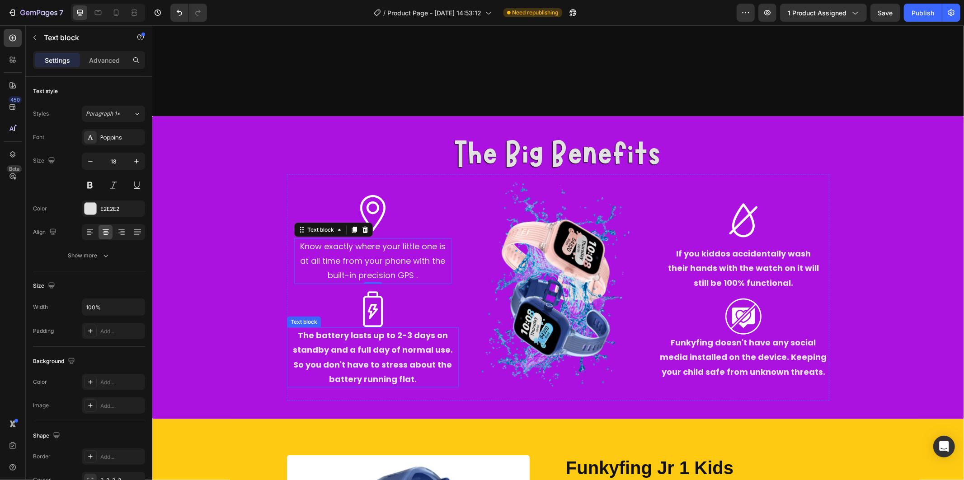
click at [370, 361] on p "The battery lasts up to 2-3 days on standby and a full day of normal use. So yo…" at bounding box center [372, 357] width 170 height 59
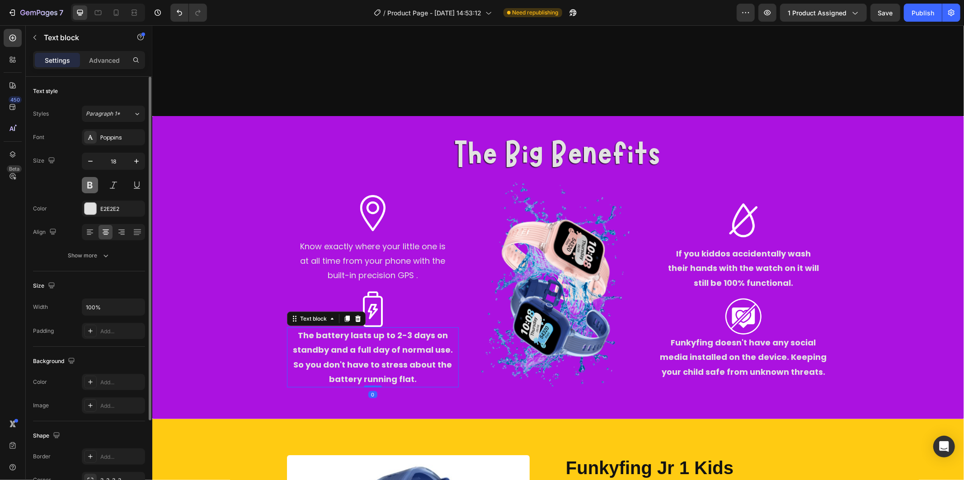
click at [91, 186] on button at bounding box center [90, 185] width 16 height 16
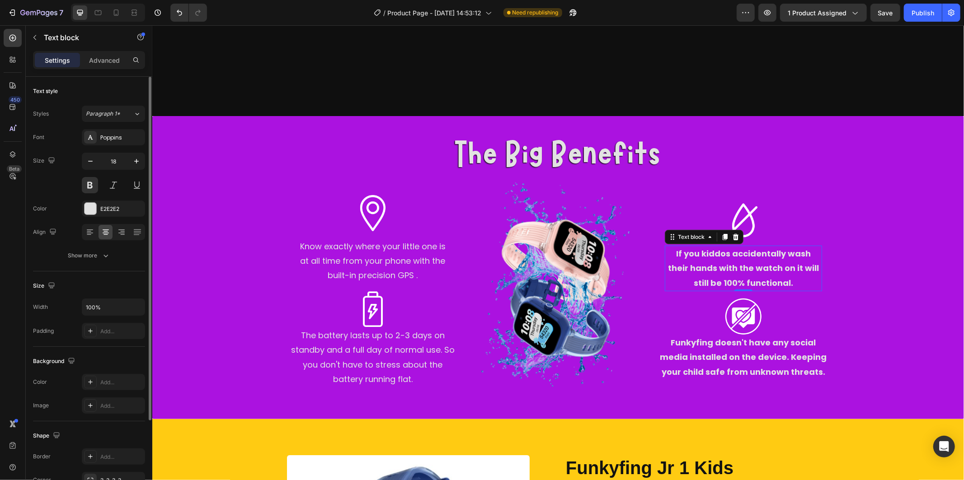
click at [754, 281] on p "If you kiddos accidentally wash their hands with the watch on it will still be …" at bounding box center [742, 268] width 155 height 44
click at [89, 187] on button at bounding box center [90, 185] width 16 height 16
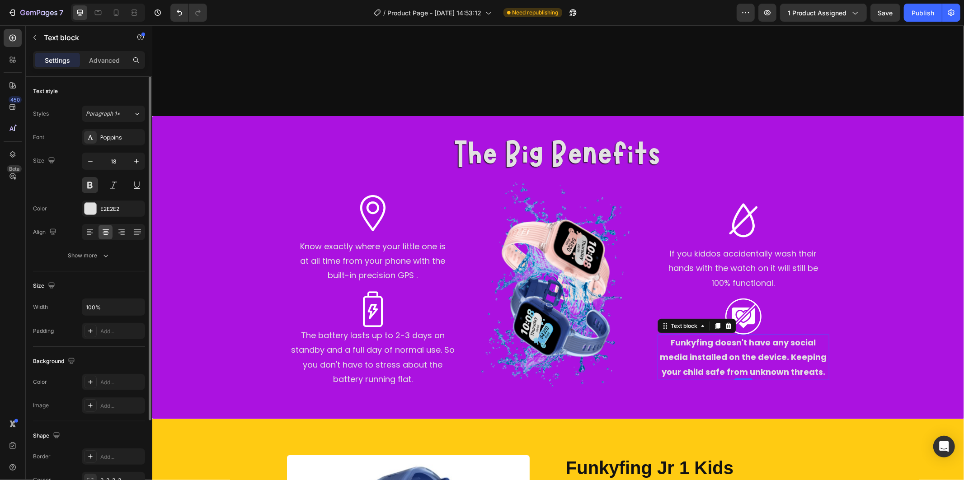
click at [707, 370] on p "Funkyfing doesn't have any social media installed on the device. Keeping your c…" at bounding box center [743, 357] width 170 height 44
drag, startPoint x: 89, startPoint y: 188, endPoint x: 122, endPoint y: 176, distance: 34.9
click at [89, 188] on button at bounding box center [90, 185] width 16 height 16
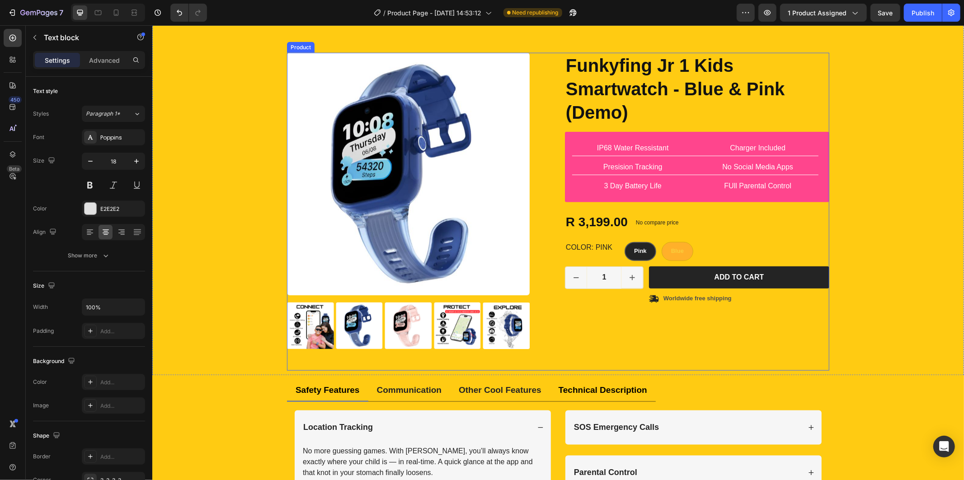
scroll to position [936, 0]
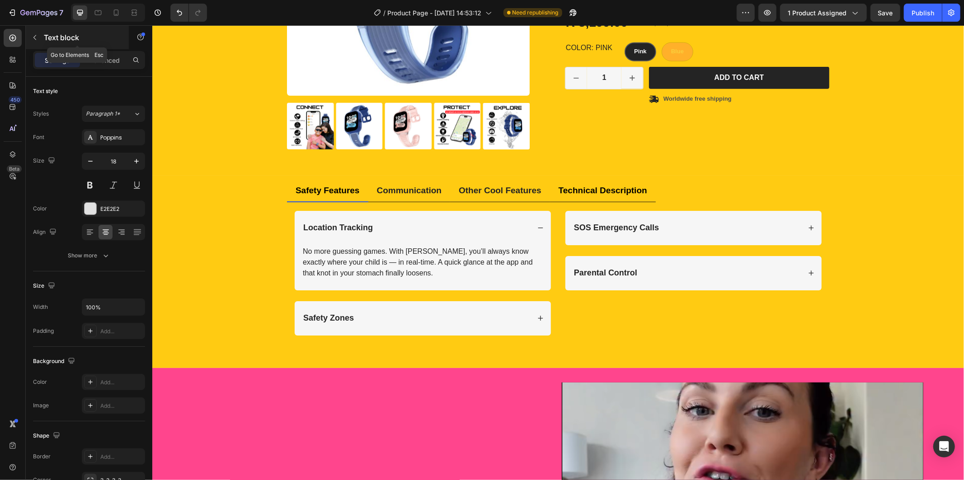
click at [31, 44] on button "button" at bounding box center [35, 37] width 14 height 14
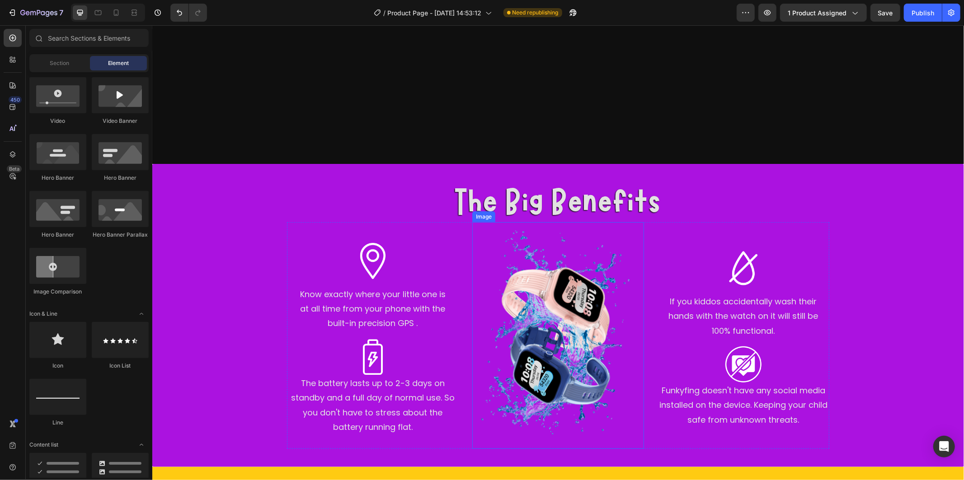
scroll to position [284, 0]
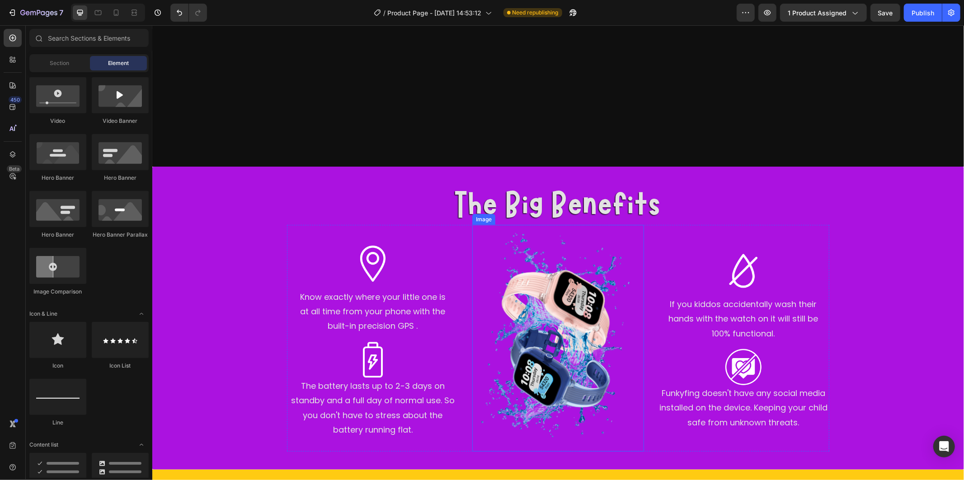
click at [580, 304] on img at bounding box center [558, 338] width 172 height 227
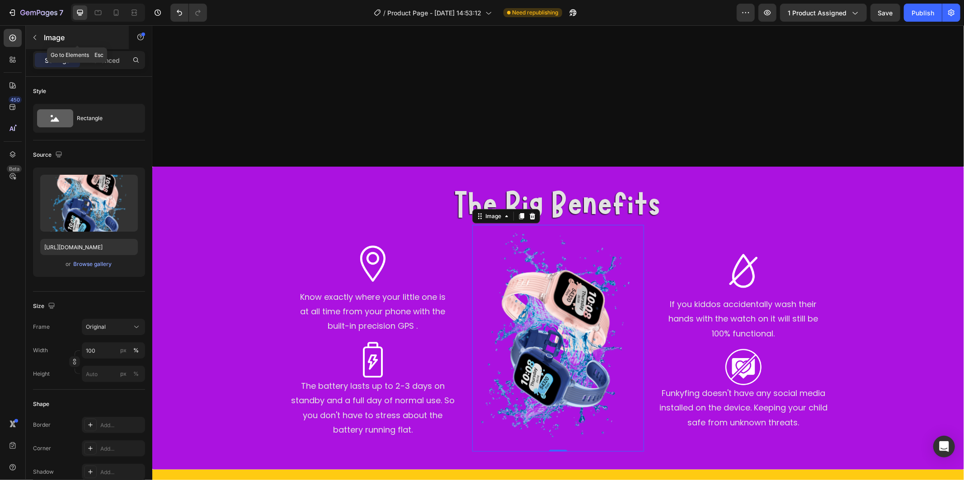
click at [35, 34] on icon "button" at bounding box center [34, 37] width 7 height 7
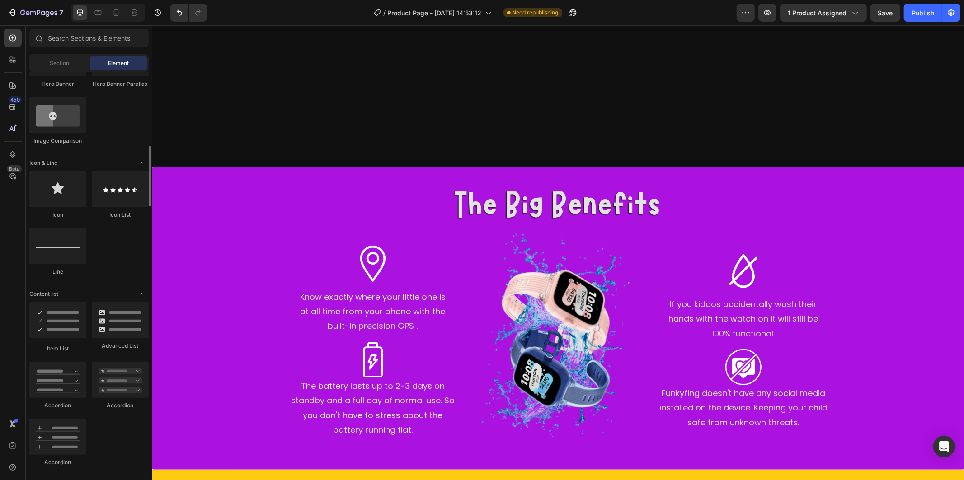
scroll to position [351, 0]
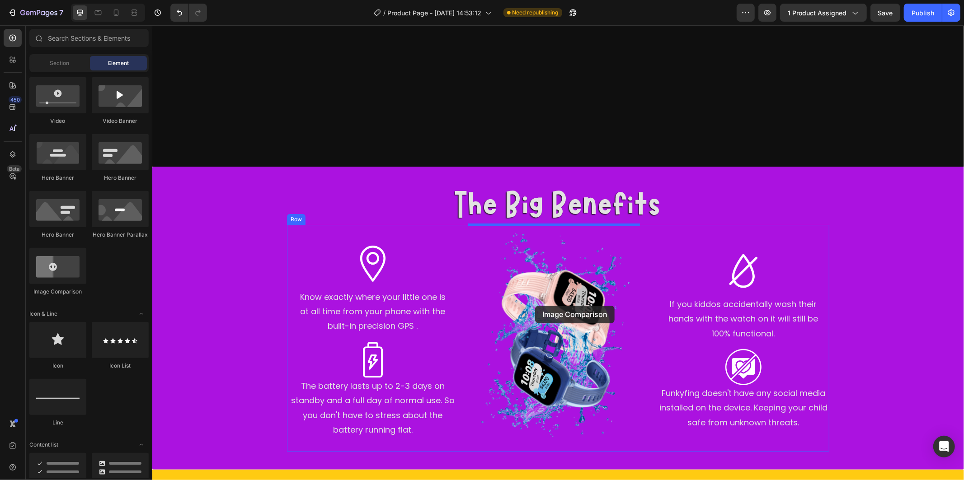
drag, startPoint x: 208, startPoint y: 302, endPoint x: 534, endPoint y: 305, distance: 326.2
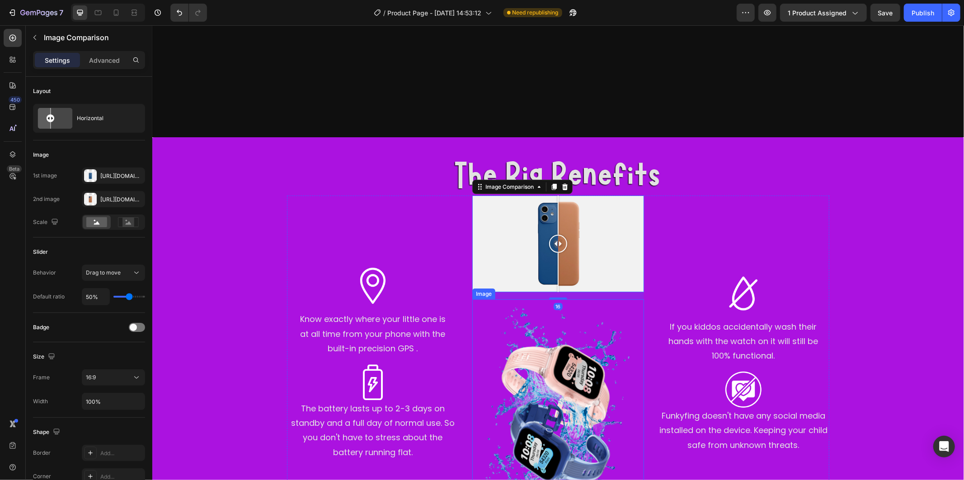
scroll to position [334, 0]
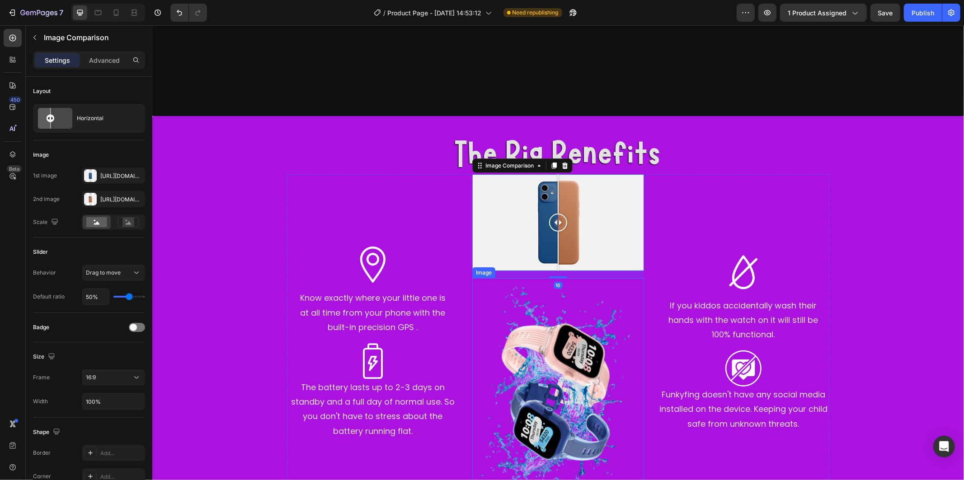
click at [572, 330] on img at bounding box center [558, 391] width 172 height 227
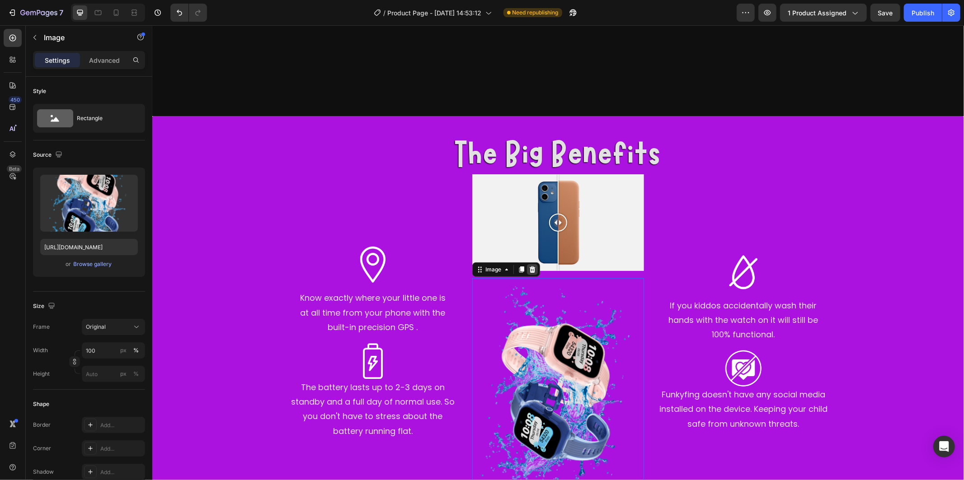
click at [528, 268] on icon at bounding box center [531, 269] width 7 height 7
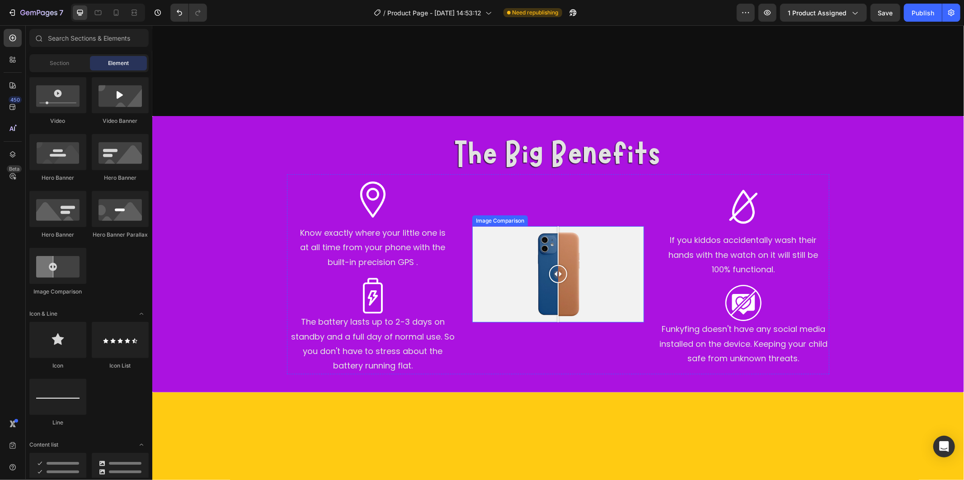
click at [585, 256] on div at bounding box center [558, 274] width 172 height 97
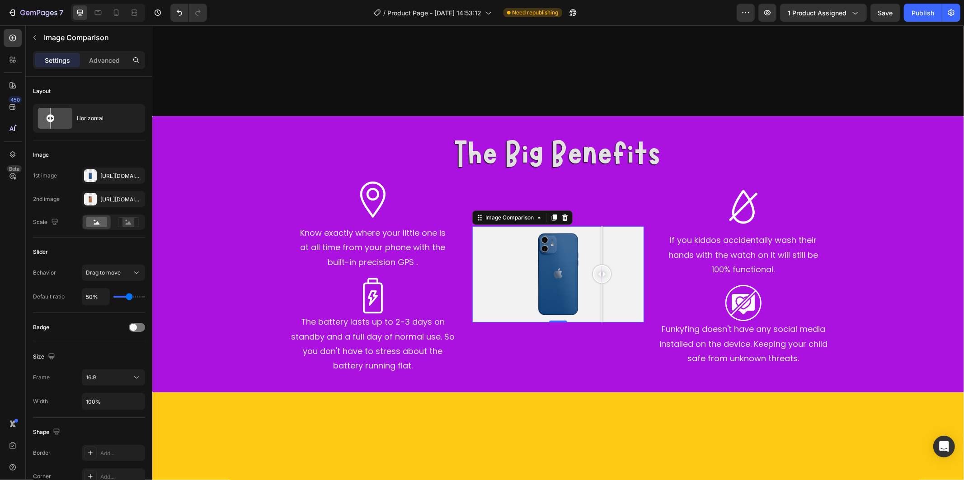
drag, startPoint x: 587, startPoint y: 276, endPoint x: 604, endPoint y: 275, distance: 17.6
click at [604, 275] on div at bounding box center [601, 274] width 18 height 18
click at [623, 275] on div at bounding box center [558, 274] width 172 height 97
click at [105, 179] on div "[URL][DOMAIN_NAME]" at bounding box center [113, 176] width 26 height 8
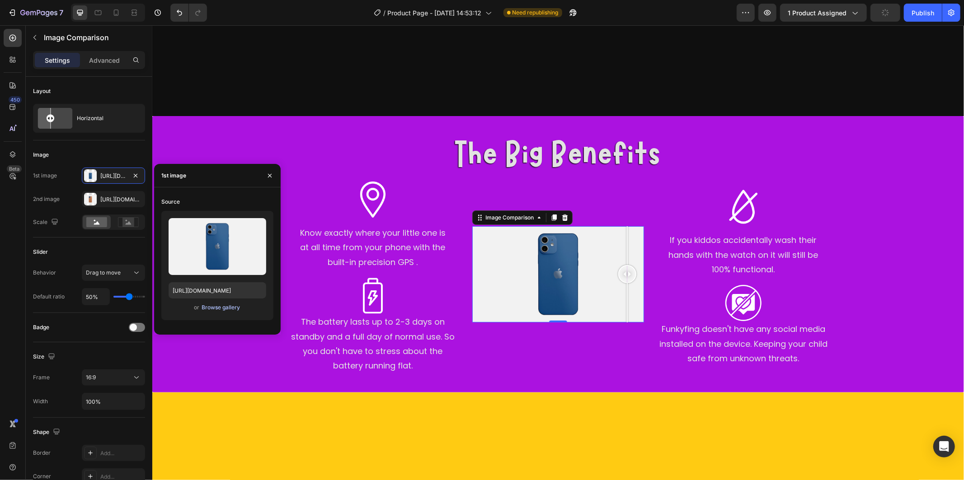
click at [217, 309] on div "Browse gallery" at bounding box center [220, 308] width 38 height 8
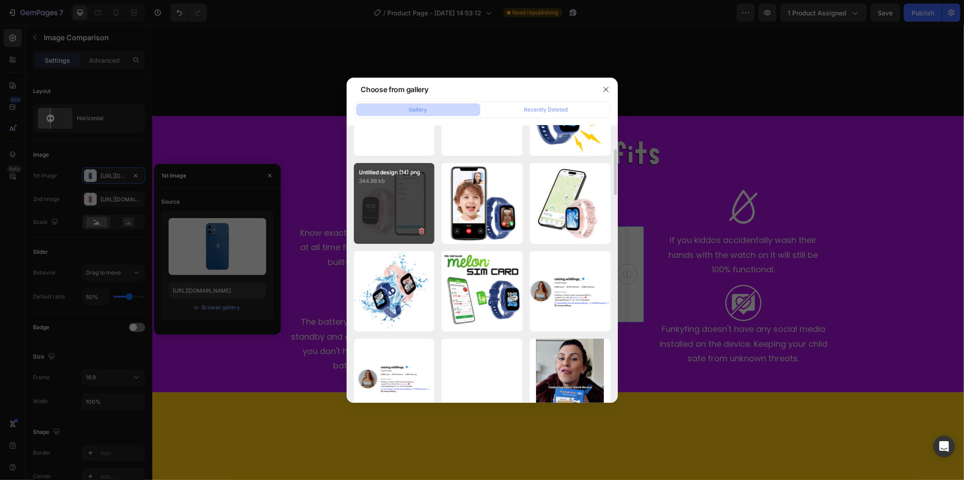
scroll to position [0, 0]
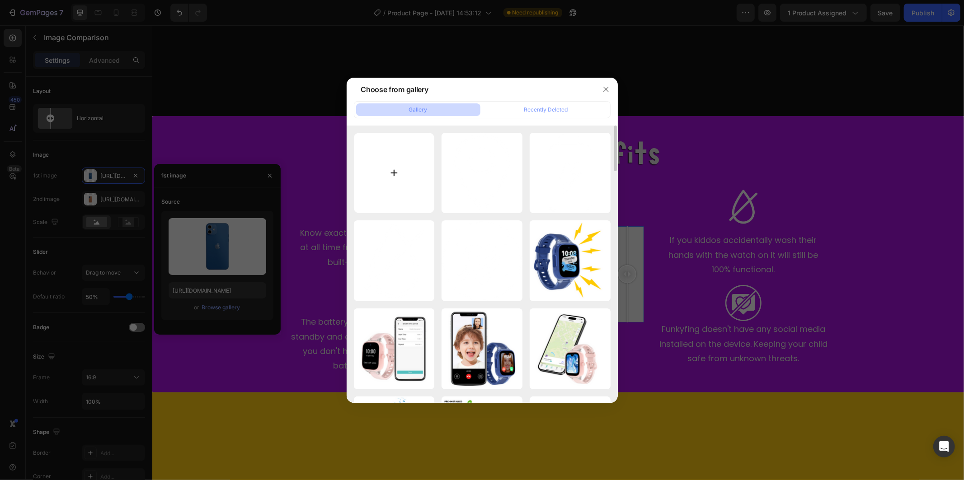
click at [396, 157] on input "file" at bounding box center [394, 173] width 81 height 81
type input "C:\fakepath\5MP-Camera (2).png"
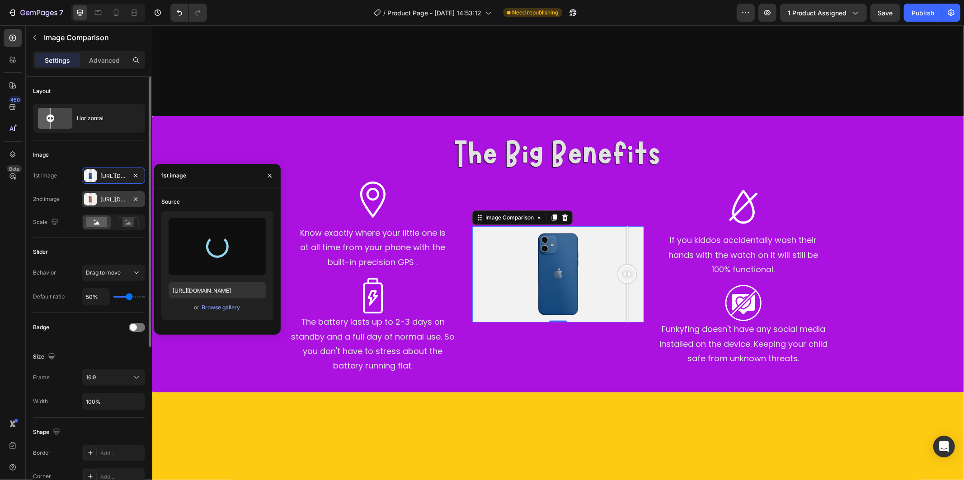
type input "[URL][DOMAIN_NAME]"
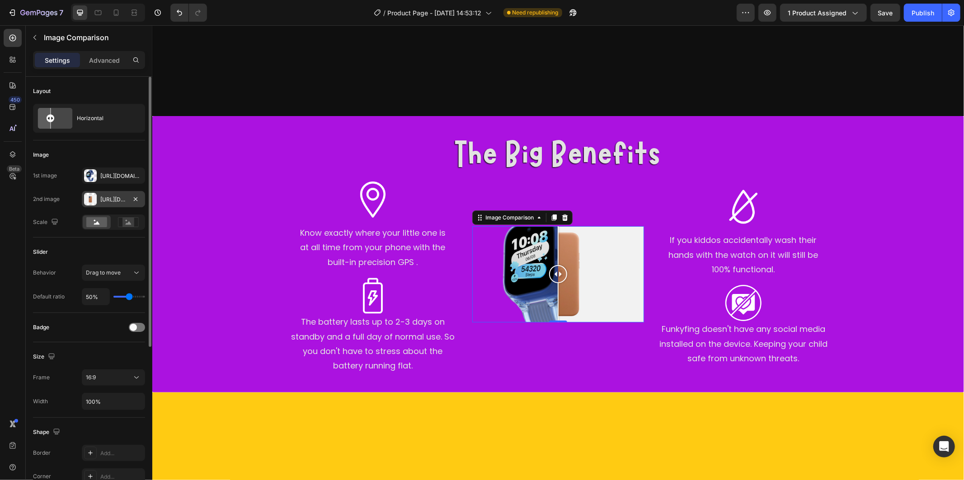
click at [98, 201] on div "[URL][DOMAIN_NAME]" at bounding box center [113, 199] width 63 height 16
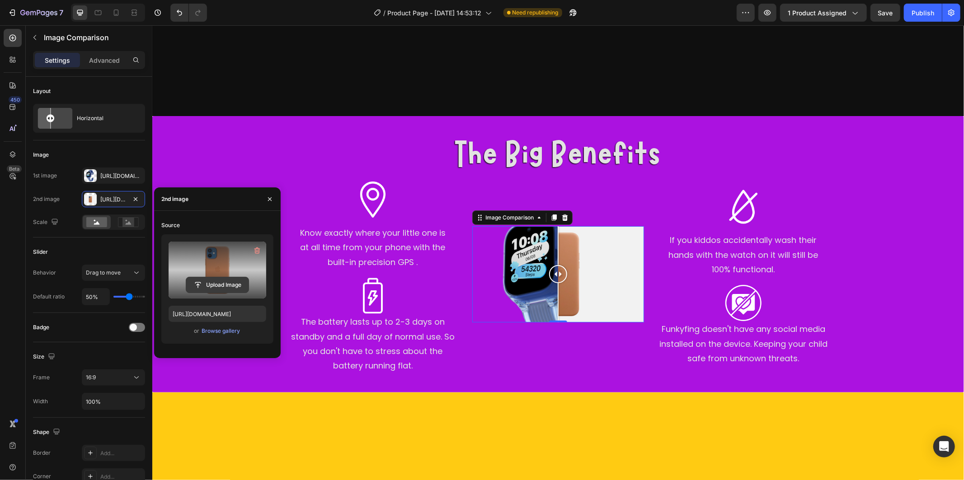
click at [212, 278] on input "file" at bounding box center [217, 284] width 62 height 15
type input "[URL][DOMAIN_NAME]"
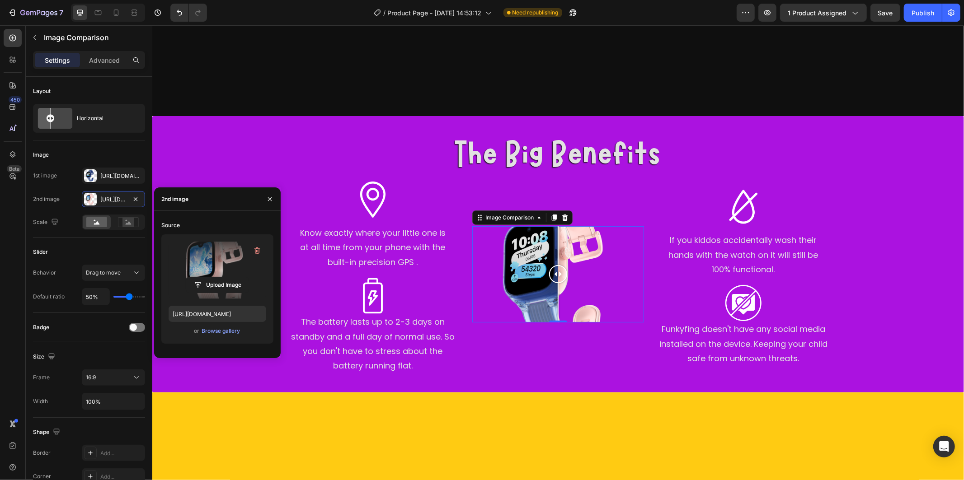
click at [590, 248] on div at bounding box center [558, 274] width 172 height 97
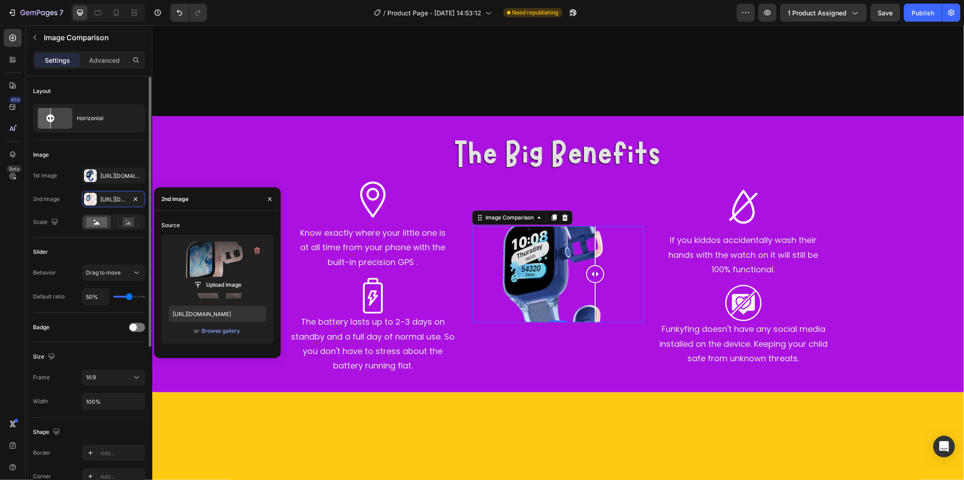
scroll to position [50, 0]
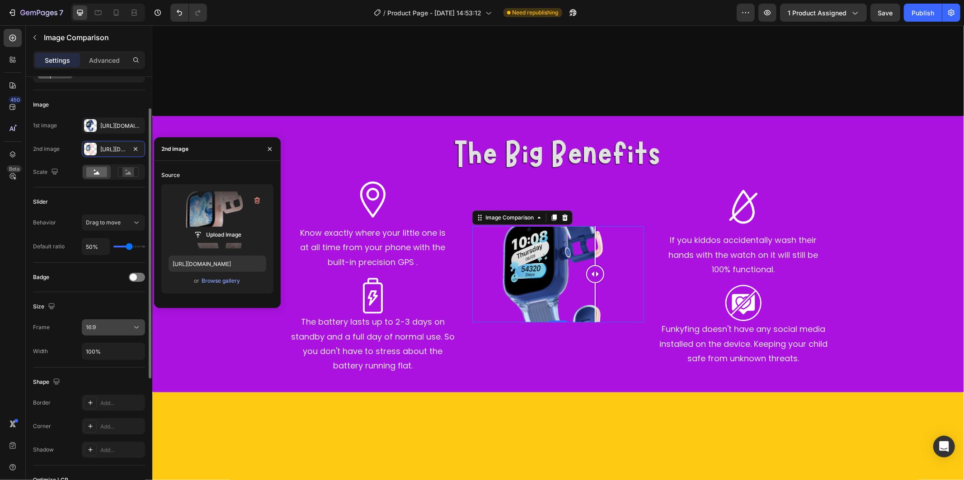
click at [133, 327] on icon at bounding box center [136, 327] width 9 height 9
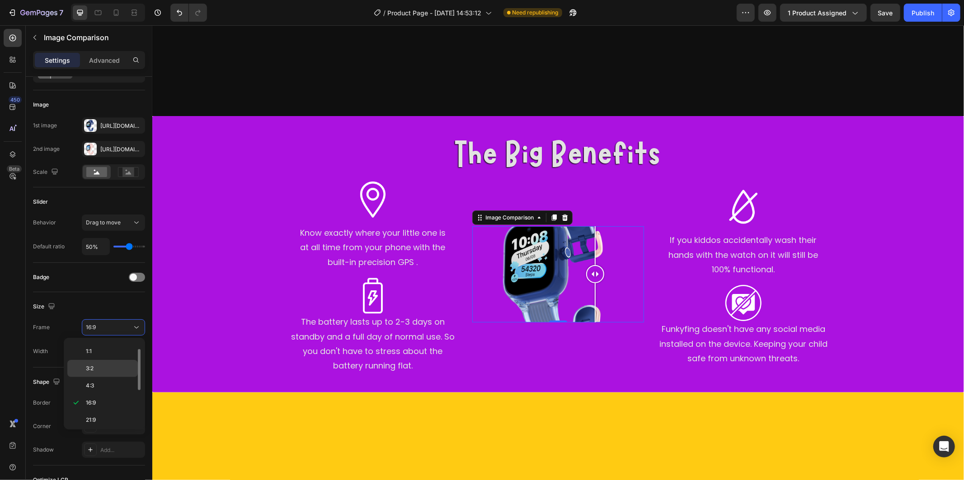
scroll to position [0, 0]
click at [112, 351] on p "Original" at bounding box center [110, 350] width 48 height 8
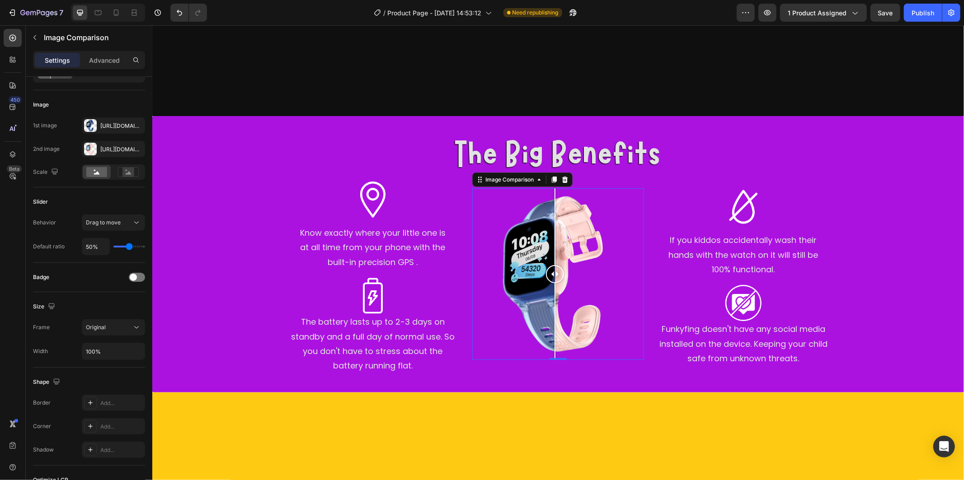
drag, startPoint x: 557, startPoint y: 271, endPoint x: 550, endPoint y: 302, distance: 31.8
click at [550, 302] on div at bounding box center [554, 274] width 18 height 172
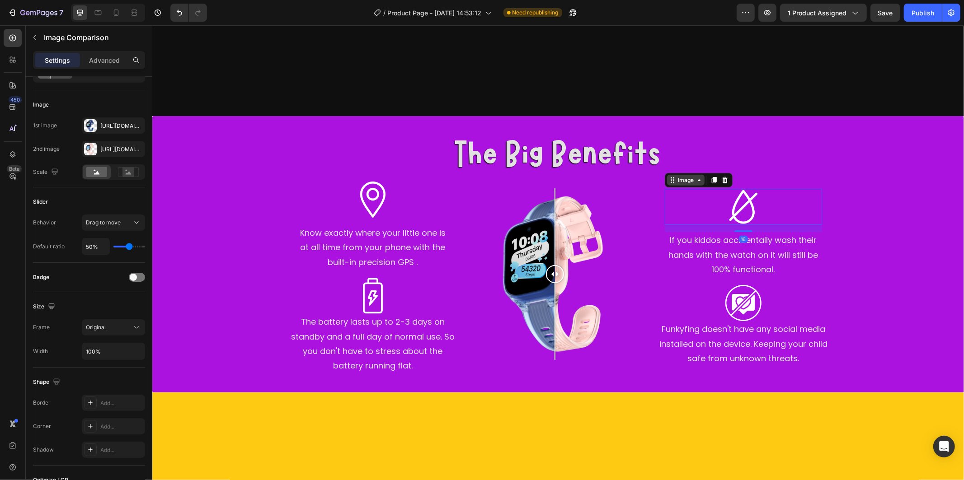
click at [678, 186] on div "Image" at bounding box center [698, 180] width 68 height 14
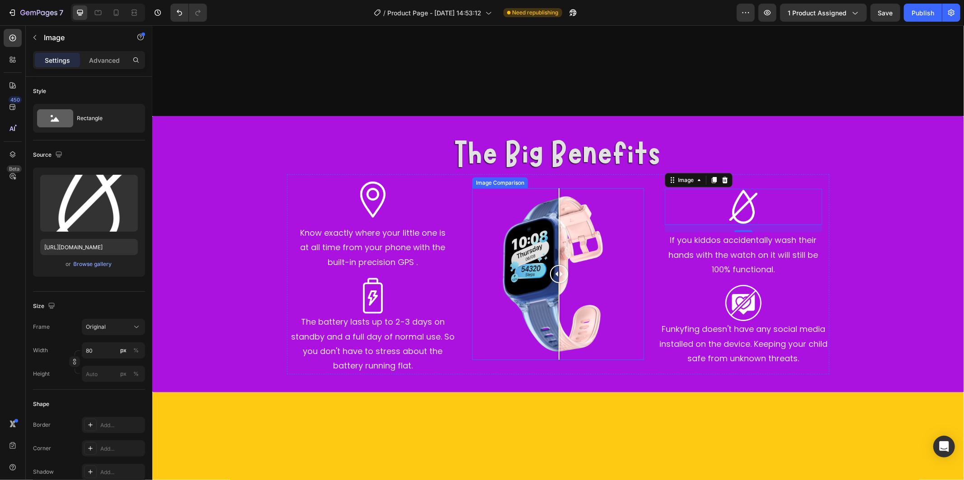
drag, startPoint x: 546, startPoint y: 267, endPoint x: 554, endPoint y: 274, distance: 10.7
click at [554, 274] on div at bounding box center [558, 274] width 18 height 18
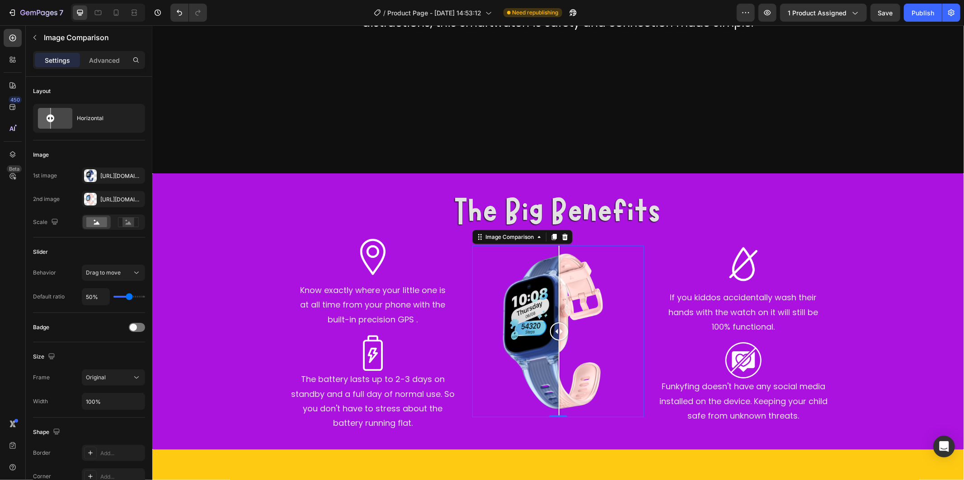
scroll to position [284, 0]
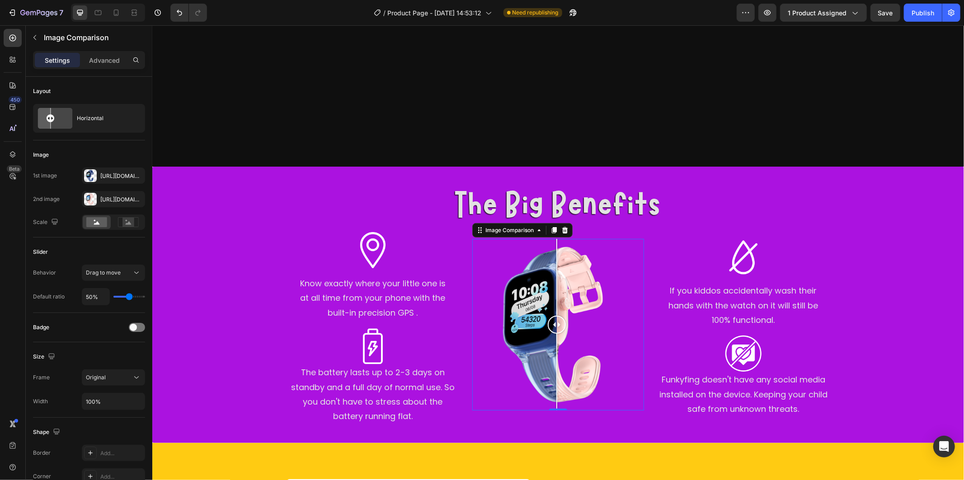
drag, startPoint x: 548, startPoint y: 318, endPoint x: 552, endPoint y: 338, distance: 20.4
click at [552, 338] on div at bounding box center [556, 325] width 18 height 172
drag, startPoint x: 553, startPoint y: 319, endPoint x: 551, endPoint y: 337, distance: 17.3
click at [551, 337] on div at bounding box center [555, 325] width 18 height 172
click at [728, 210] on h2 "The Big Benefits" at bounding box center [558, 204] width 798 height 40
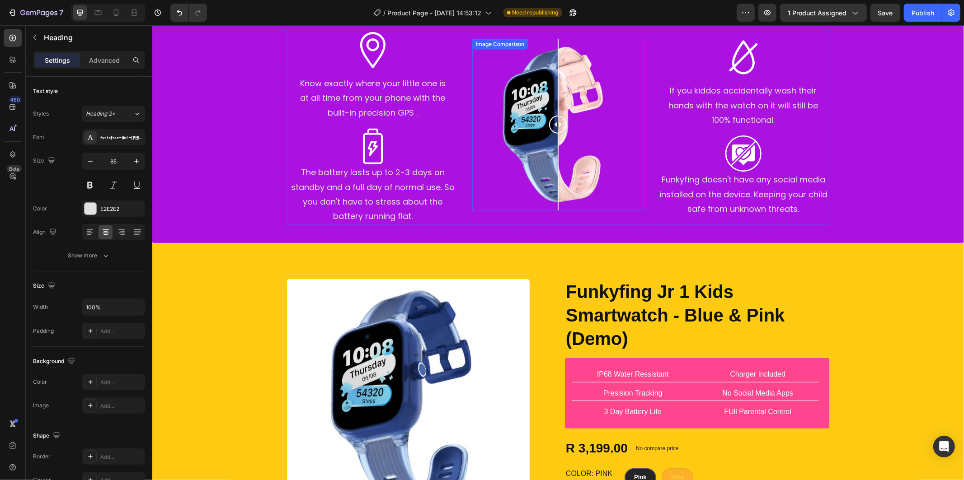
scroll to position [379, 0]
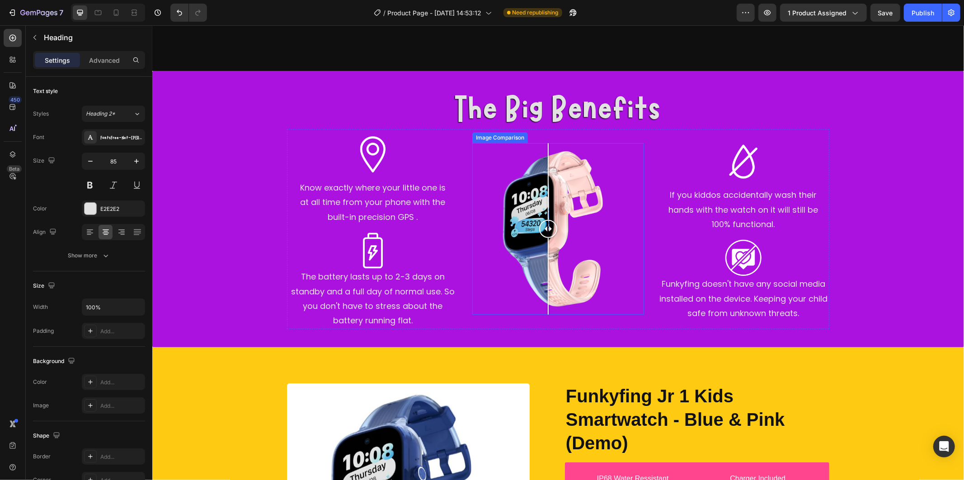
drag, startPoint x: 552, startPoint y: 228, endPoint x: 543, endPoint y: 242, distance: 16.6
click at [543, 242] on div at bounding box center [547, 229] width 18 height 172
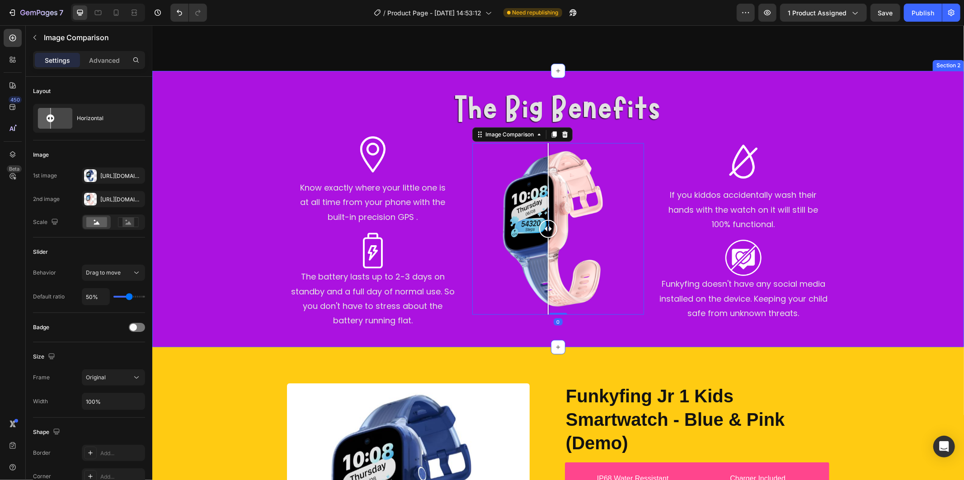
click at [868, 199] on div "The Big Benefits Heading Image Know exactly where your little one is at all tim…" at bounding box center [558, 209] width 798 height 240
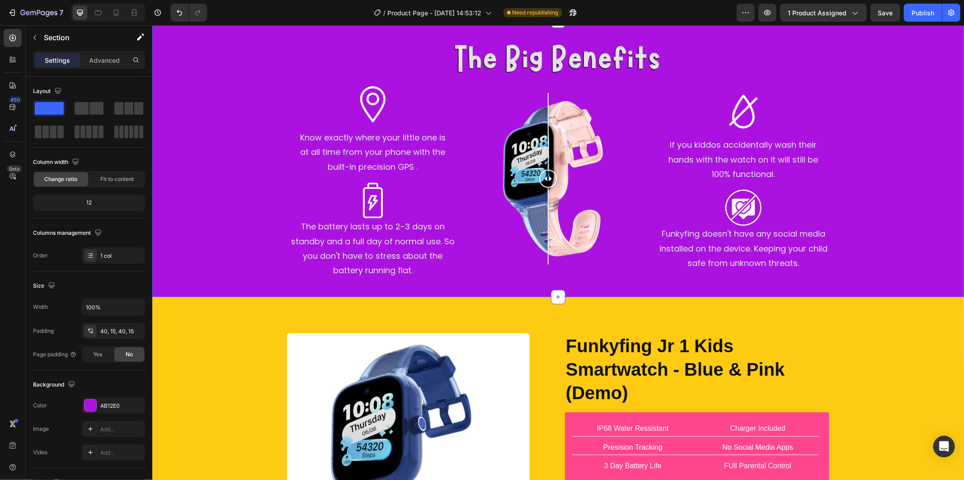
scroll to position [279, 0]
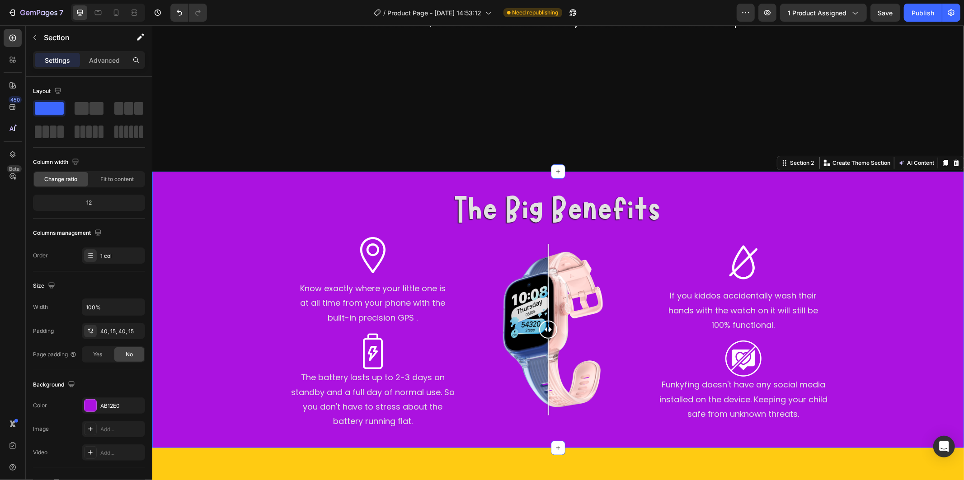
click at [870, 277] on div "The Big Benefits Heading Image Know exactly where your little one is at all tim…" at bounding box center [558, 309] width 798 height 240
click at [627, 201] on h2 "The Big Benefits" at bounding box center [558, 209] width 798 height 40
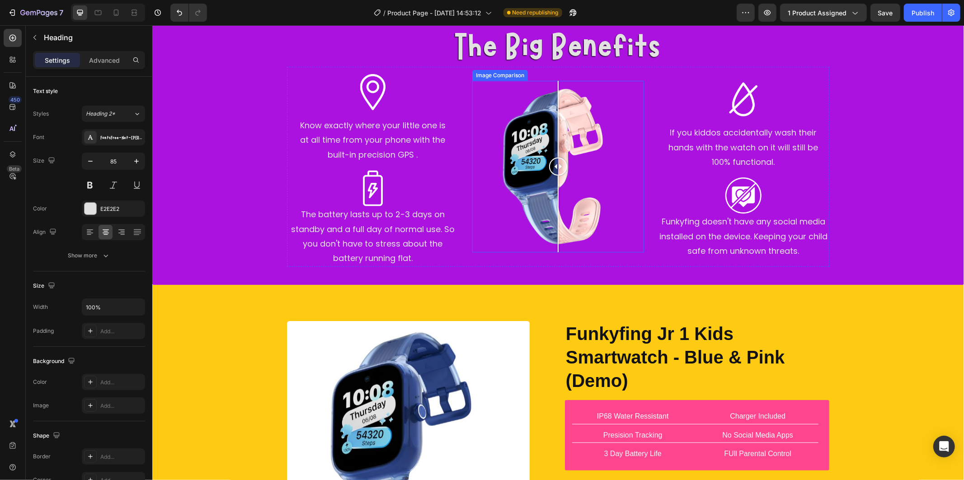
scroll to position [452, 0]
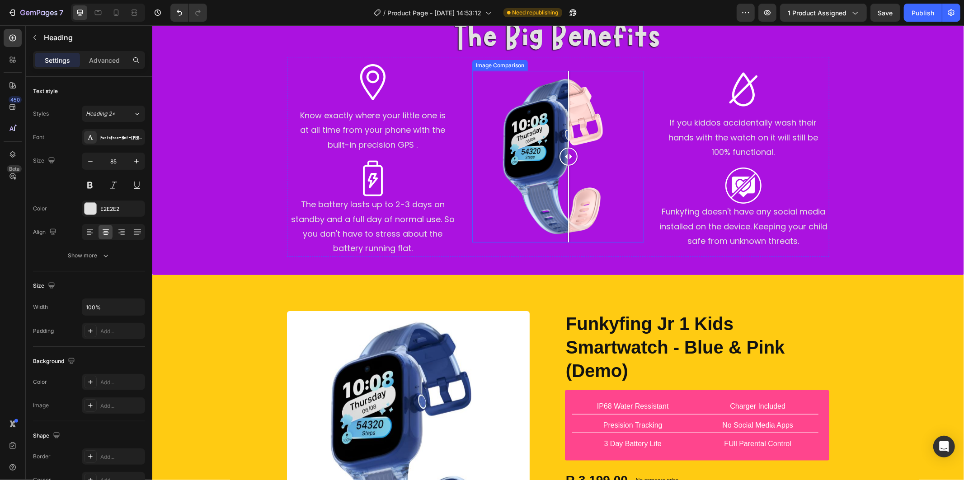
drag, startPoint x: 554, startPoint y: 153, endPoint x: 564, endPoint y: 167, distance: 17.2
click at [564, 167] on div at bounding box center [568, 156] width 18 height 172
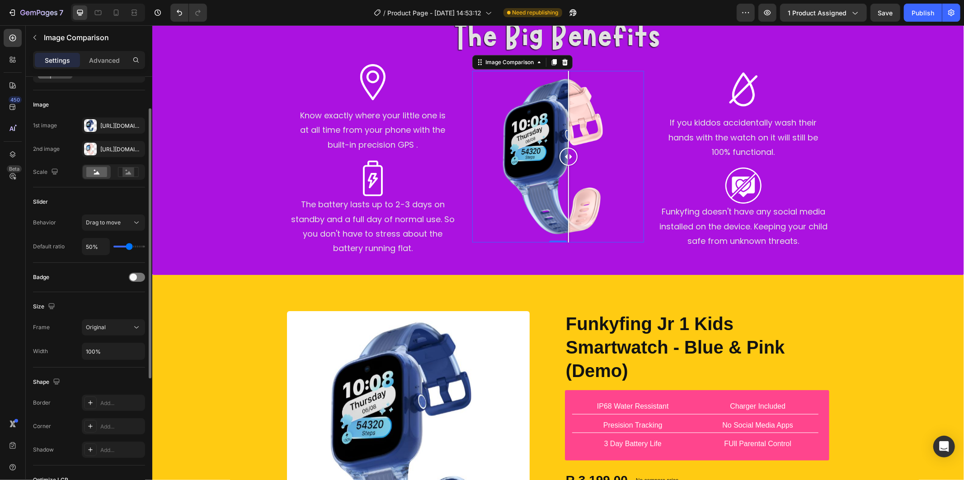
scroll to position [0, 0]
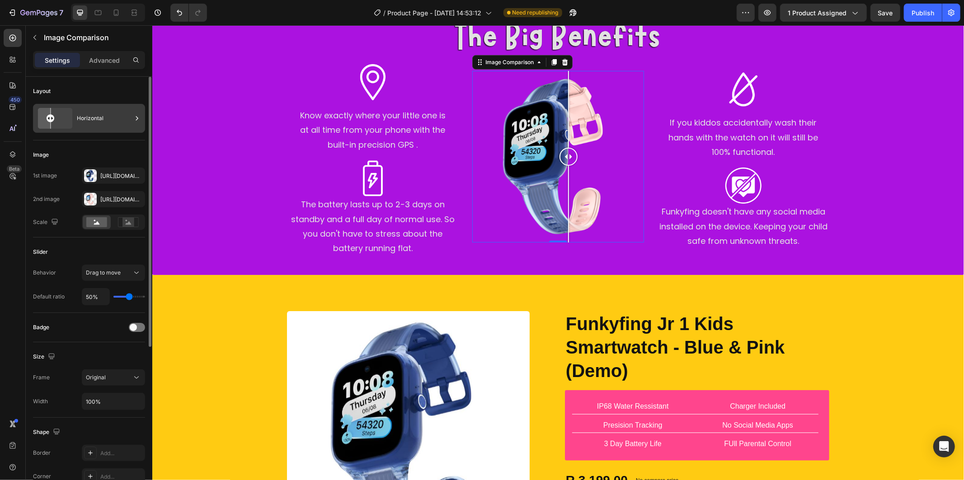
click at [100, 116] on div "Horizontal" at bounding box center [104, 118] width 55 height 21
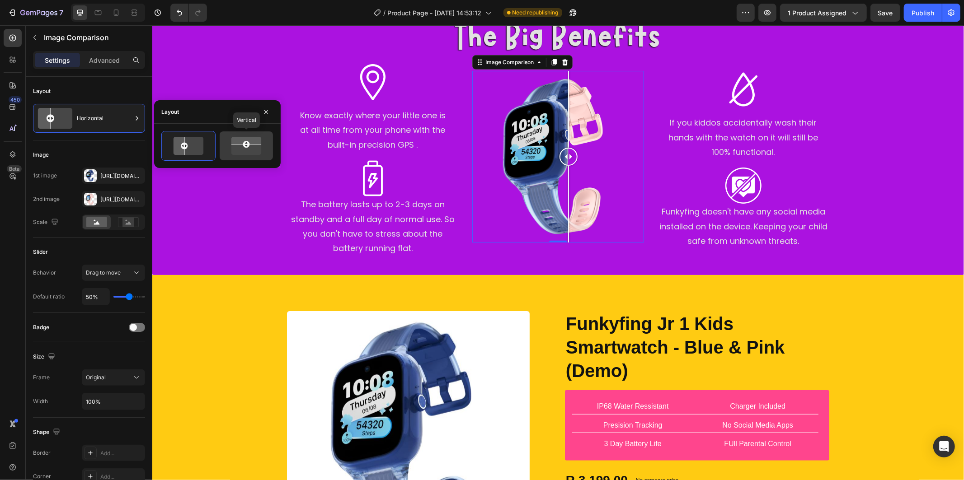
click at [256, 150] on icon at bounding box center [246, 146] width 36 height 21
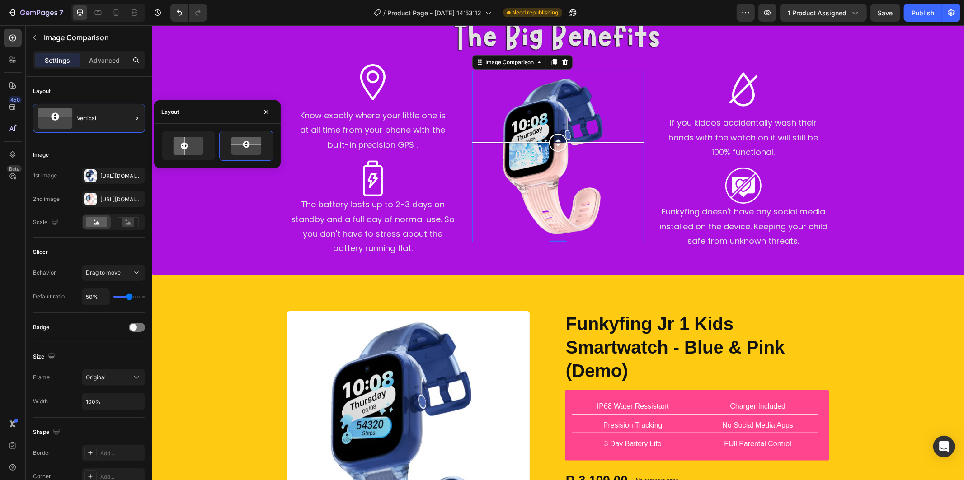
drag, startPoint x: 549, startPoint y: 159, endPoint x: 577, endPoint y: 142, distance: 32.2
click at [577, 142] on div at bounding box center [558, 142] width 172 height 18
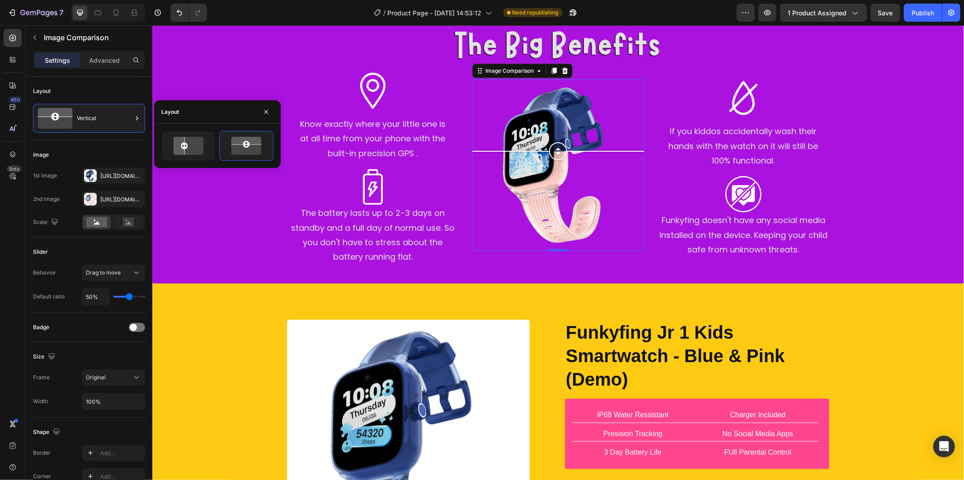
scroll to position [351, 0]
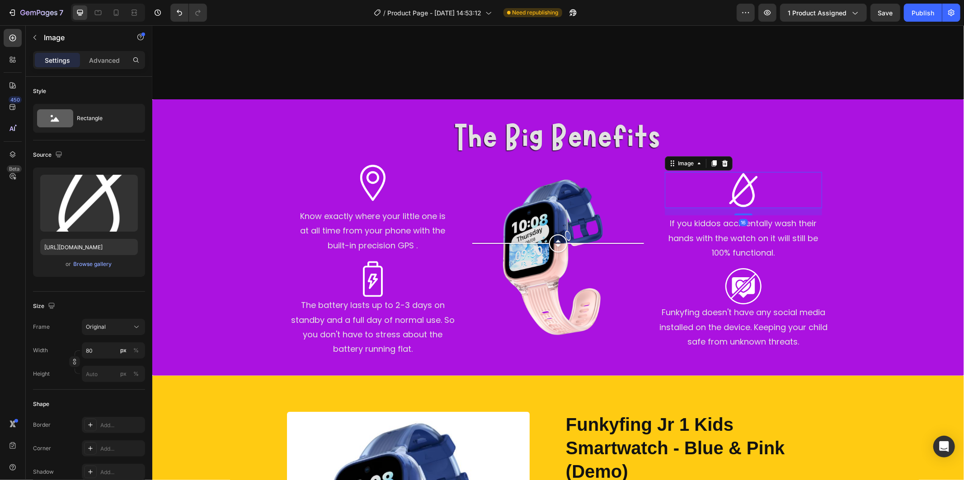
click at [707, 183] on div at bounding box center [742, 190] width 157 height 36
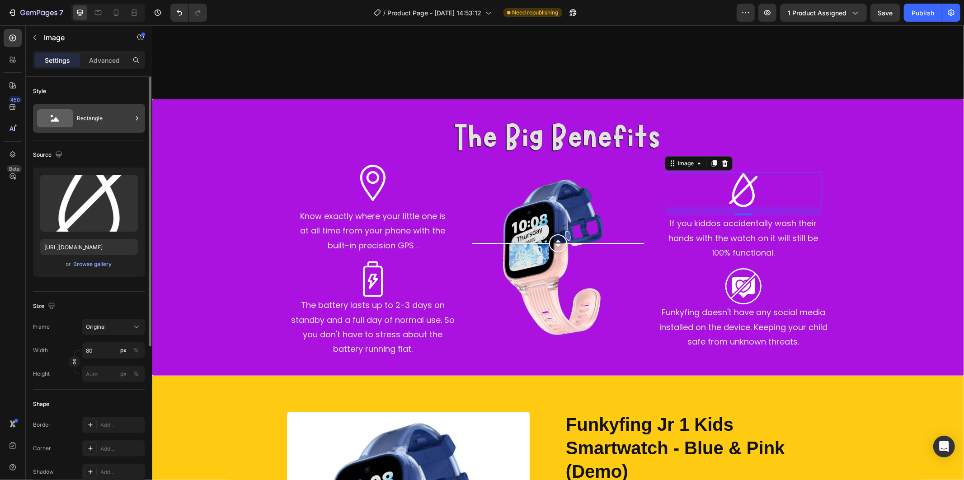
click at [111, 125] on div "Rectangle" at bounding box center [104, 118] width 55 height 21
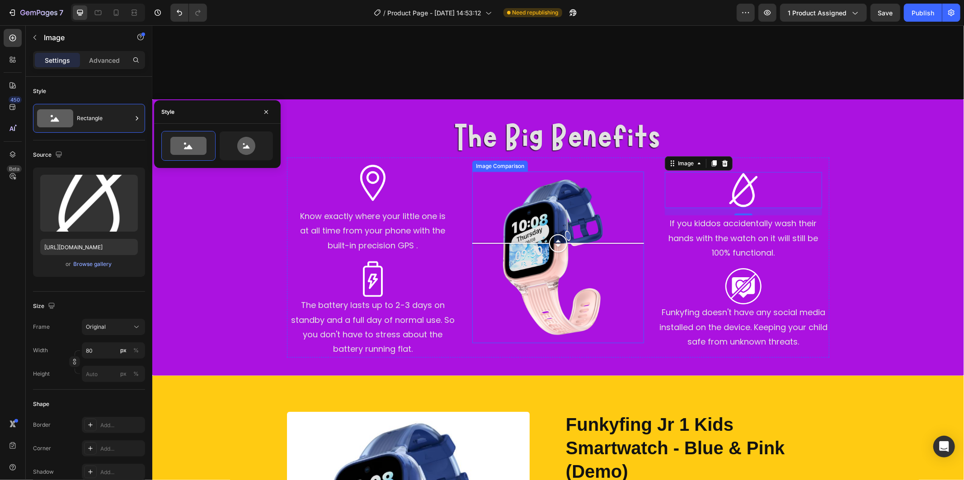
click at [575, 237] on div at bounding box center [558, 243] width 172 height 18
click at [545, 221] on div at bounding box center [558, 257] width 172 height 172
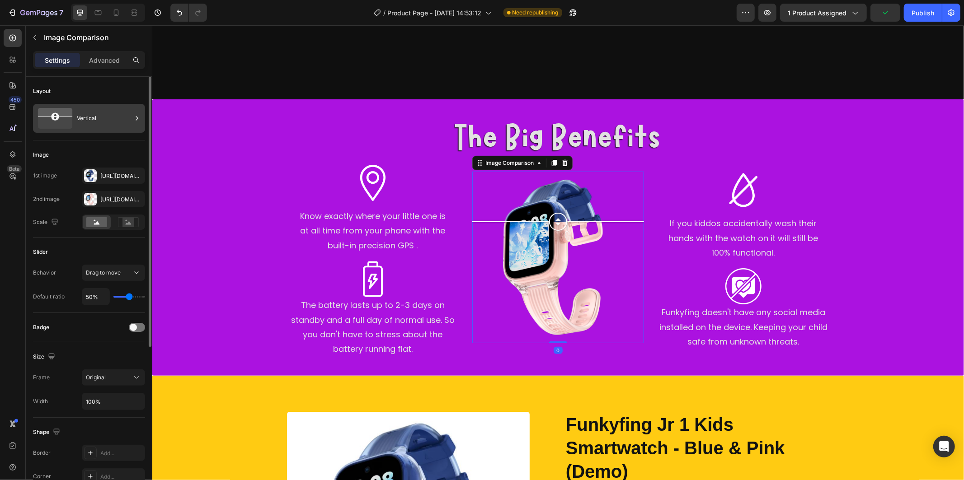
click at [78, 115] on div "Vertical" at bounding box center [104, 118] width 55 height 21
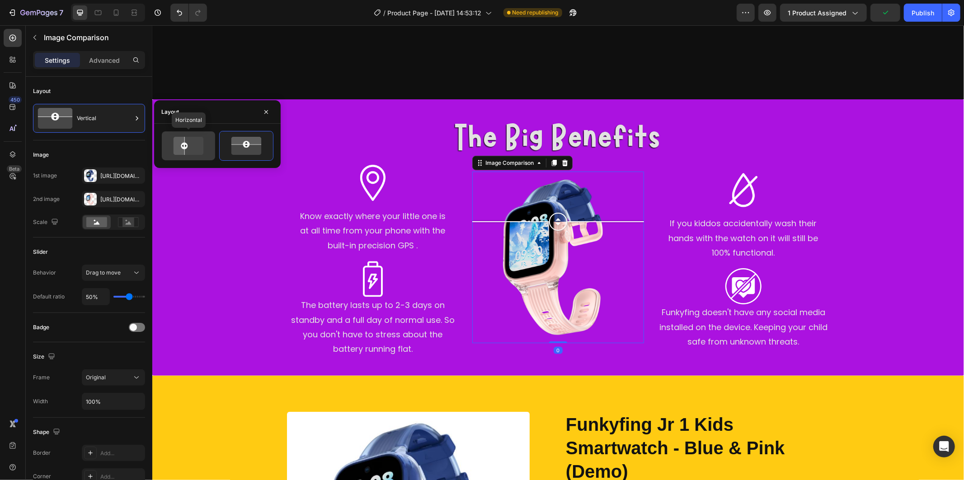
click at [197, 147] on icon at bounding box center [188, 146] width 36 height 21
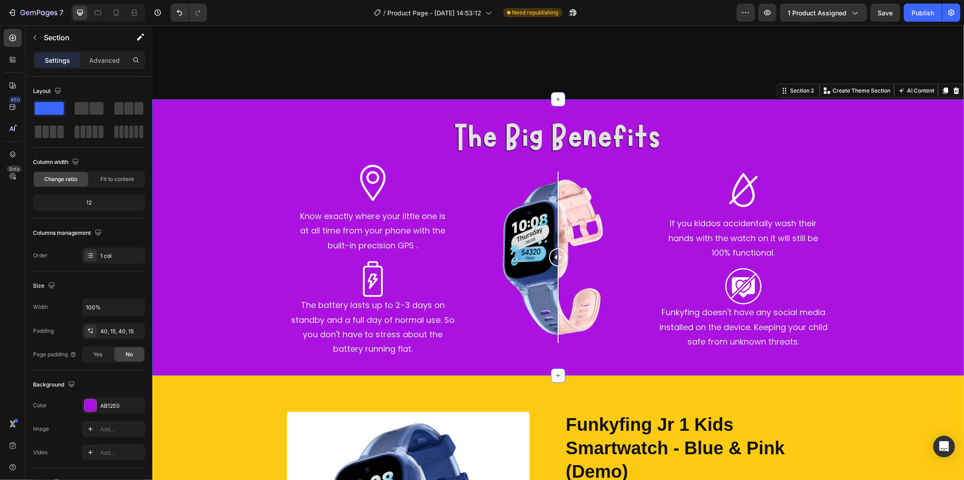
click at [843, 179] on div "The Big Benefits Heading Image Know exactly where your little one is at all tim…" at bounding box center [558, 237] width 798 height 240
click at [543, 248] on div at bounding box center [558, 257] width 172 height 172
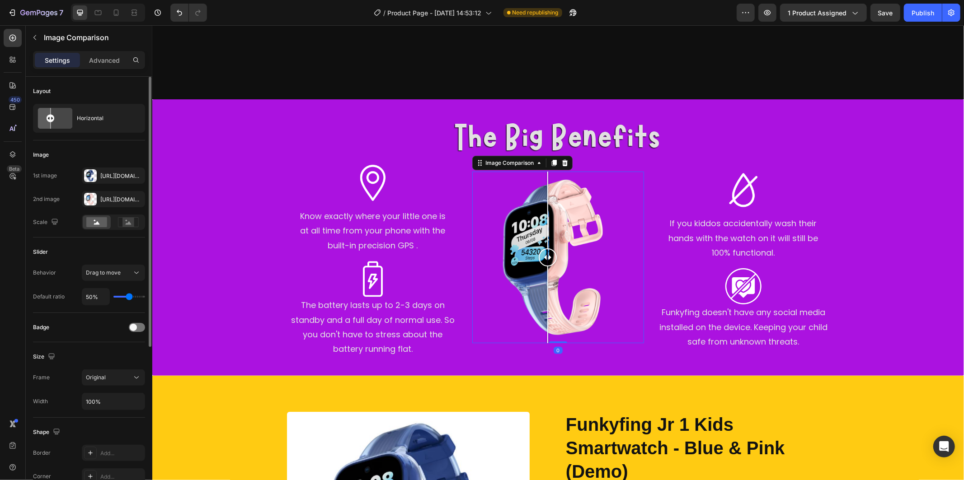
type input "46%"
type input "46"
type input "44%"
type input "44"
type input "38%"
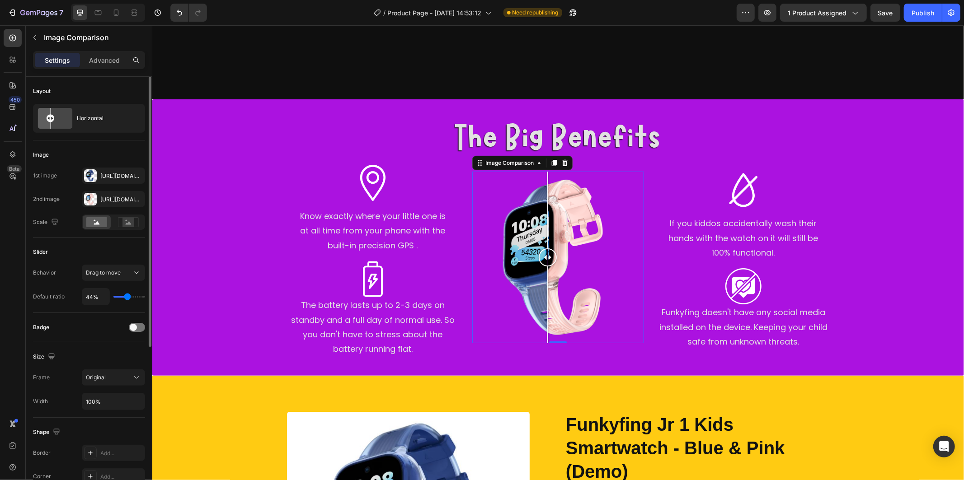
type input "38"
type input "42%"
type input "42"
type input "44%"
type input "44"
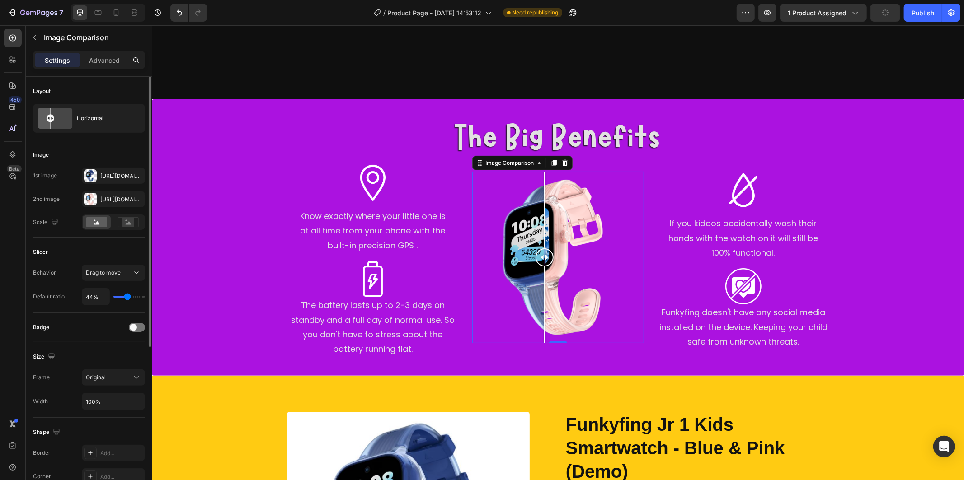
type input "46%"
type input "46"
type input "44%"
type input "44"
type input "42%"
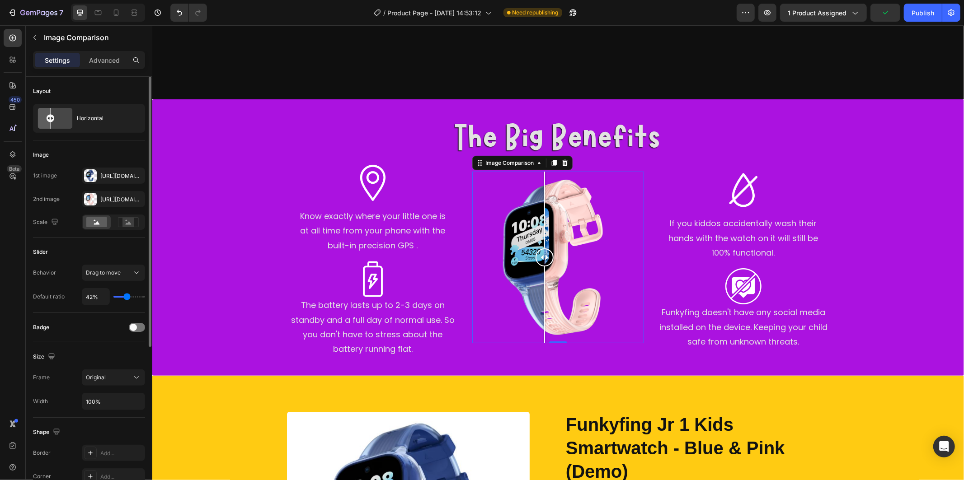
drag, startPoint x: 128, startPoint y: 294, endPoint x: 127, endPoint y: 300, distance: 5.9
type input "42"
click at [127, 298] on input "range" at bounding box center [129, 297] width 32 height 2
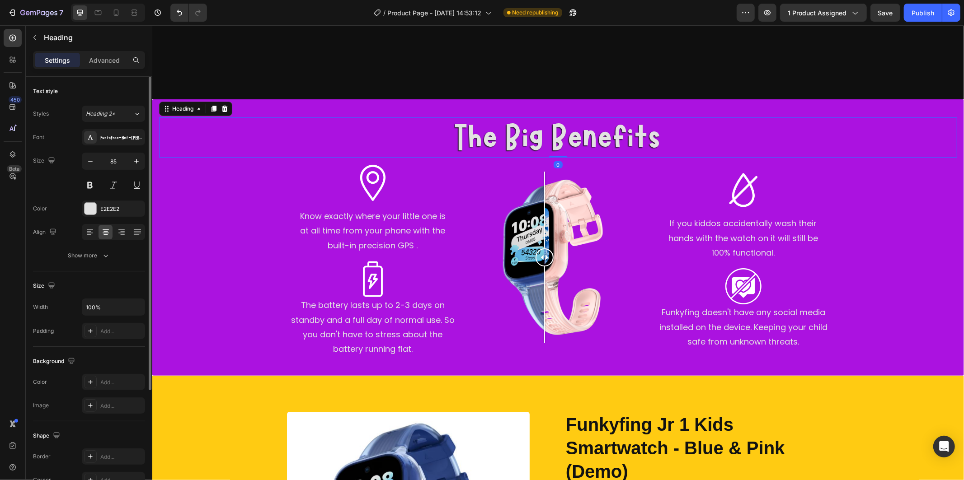
click at [812, 122] on h2 "The Big Benefits" at bounding box center [558, 137] width 798 height 40
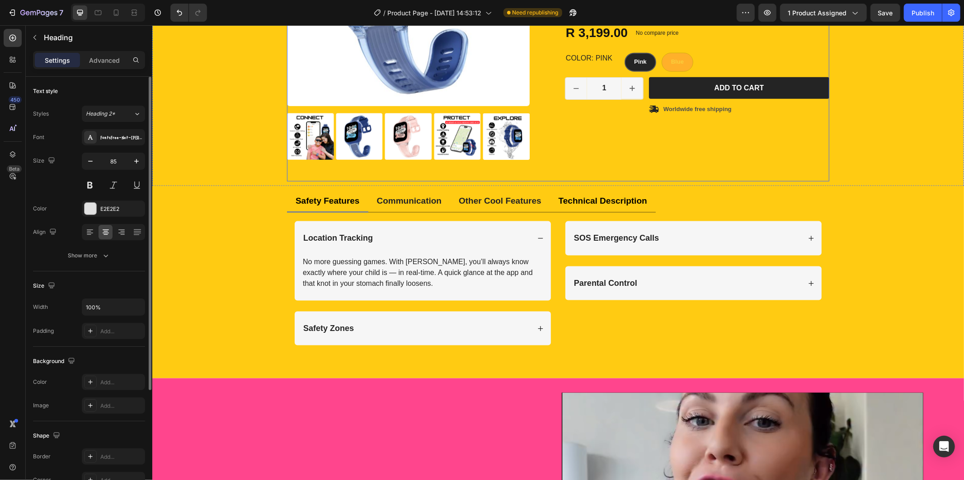
scroll to position [904, 0]
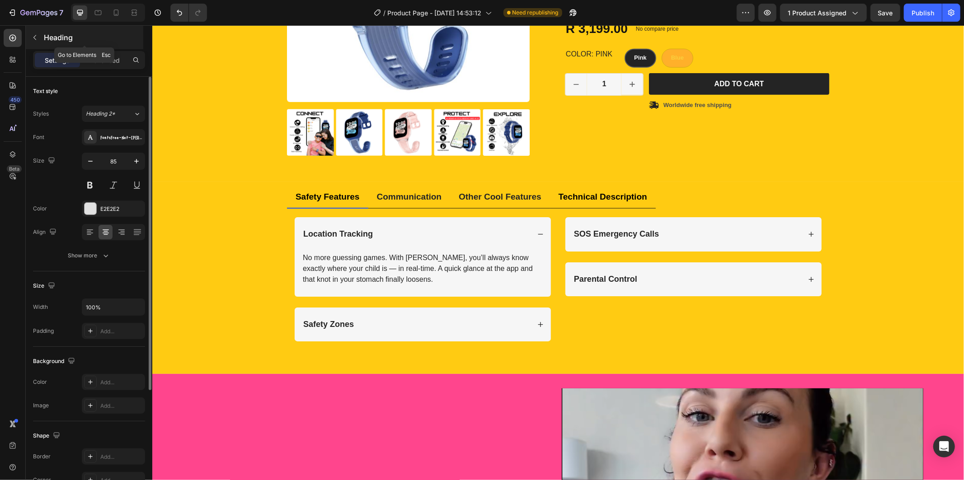
click at [34, 38] on icon "button" at bounding box center [34, 37] width 3 height 5
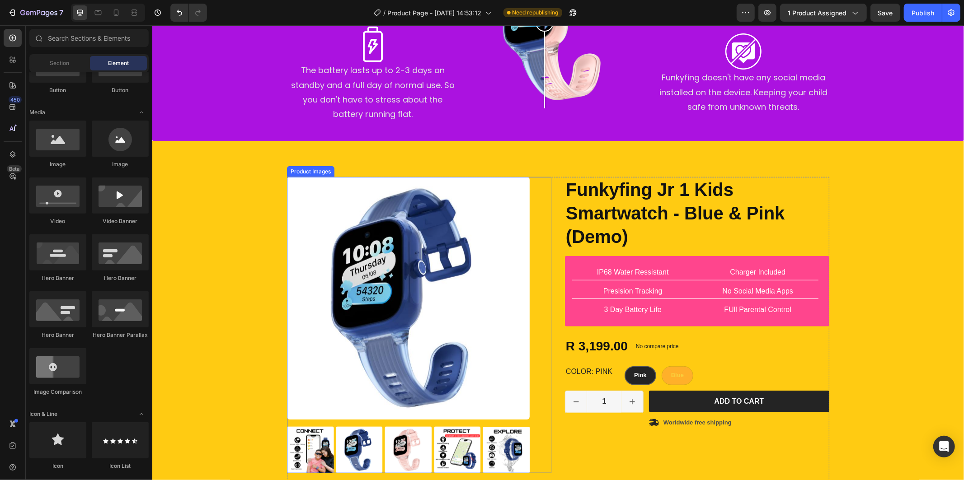
scroll to position [602, 0]
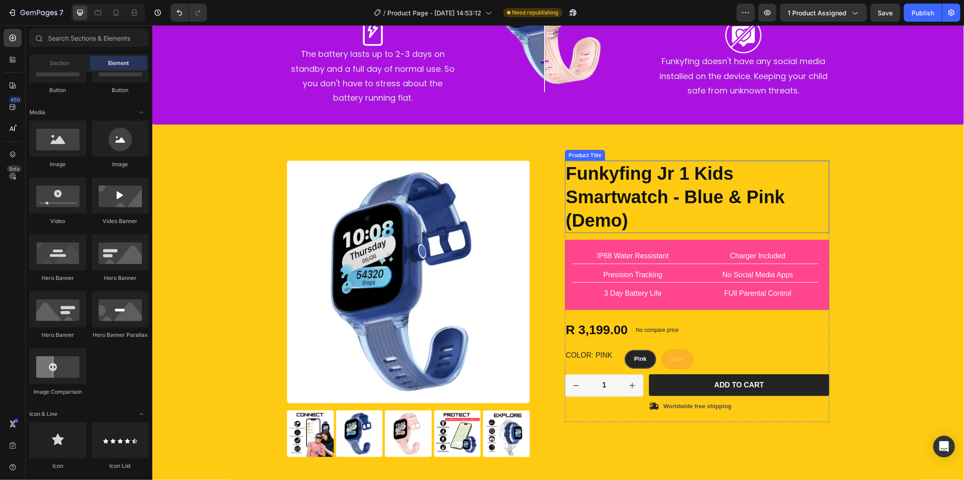
click at [639, 205] on h1 "Funkyfing Jr 1 Kids Smartwatch - Blue & Pink (Demo)" at bounding box center [696, 196] width 264 height 72
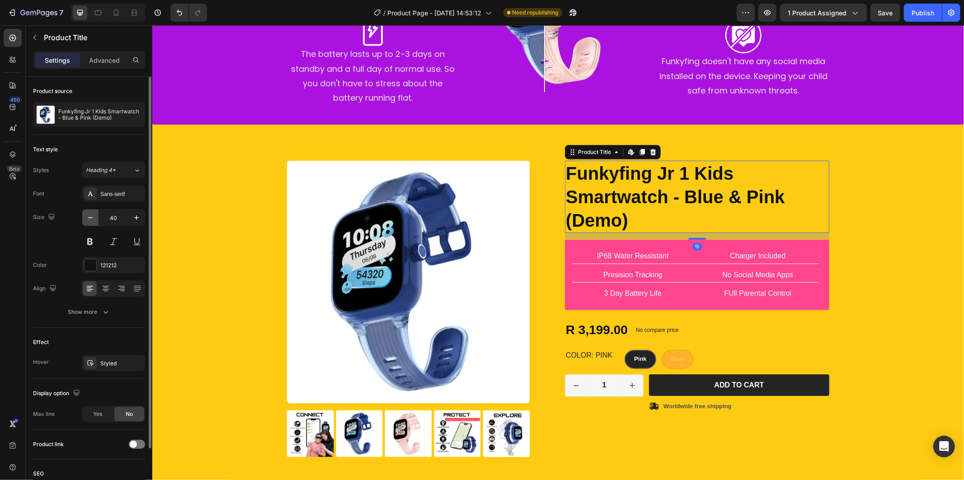
click at [87, 215] on icon "button" at bounding box center [90, 217] width 9 height 9
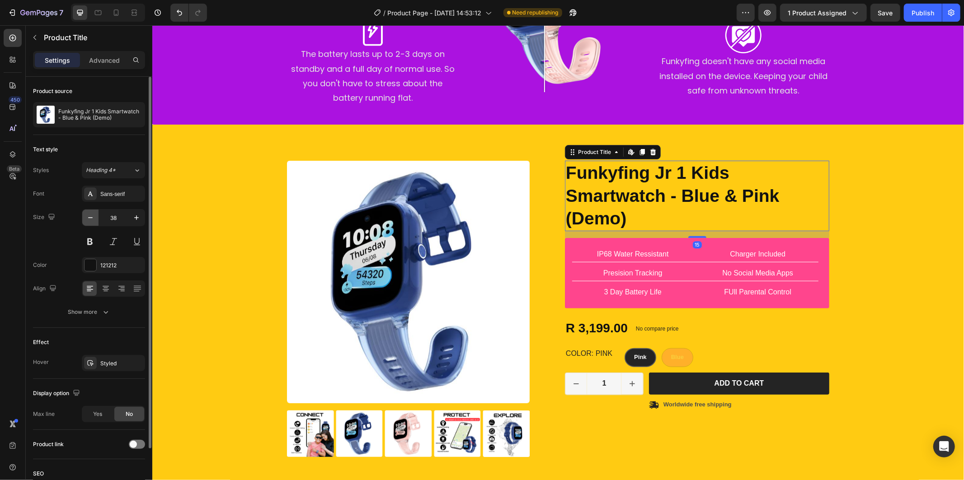
click at [87, 215] on icon "button" at bounding box center [90, 217] width 9 height 9
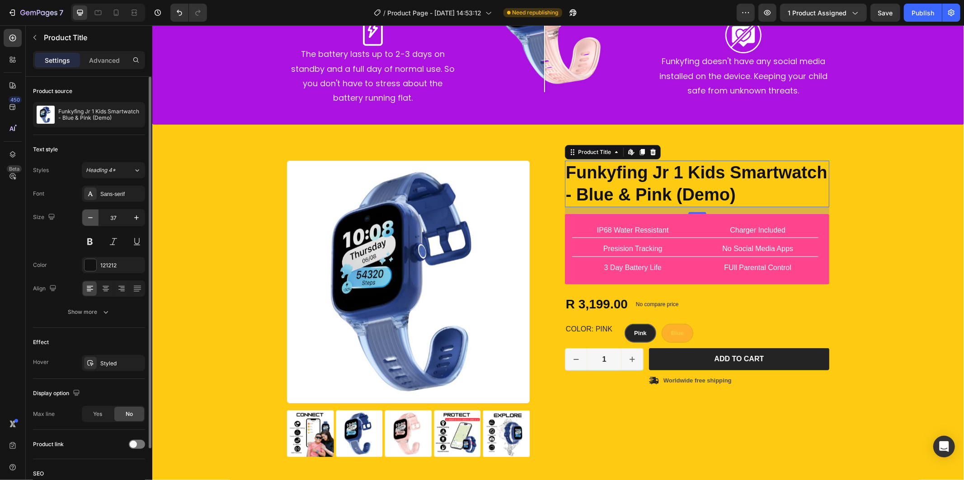
click at [87, 215] on icon "button" at bounding box center [90, 217] width 9 height 9
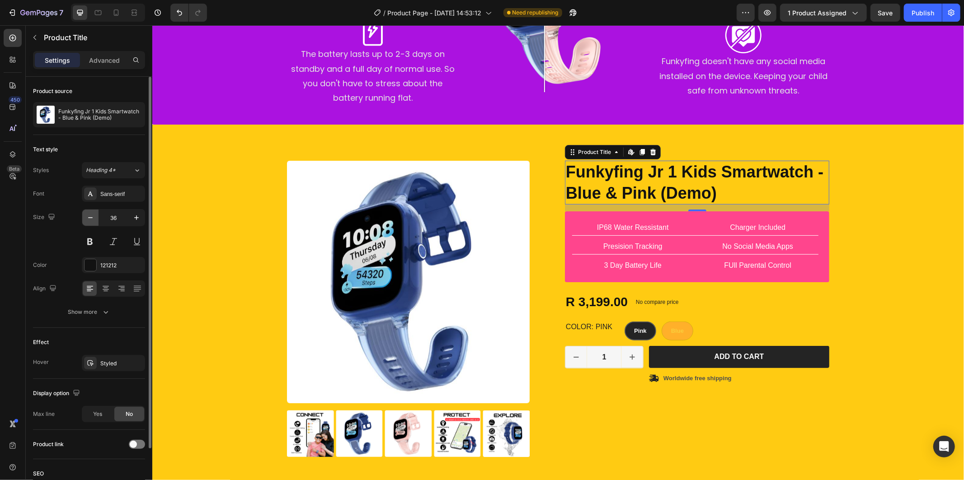
click at [87, 215] on icon "button" at bounding box center [90, 217] width 9 height 9
type input "35"
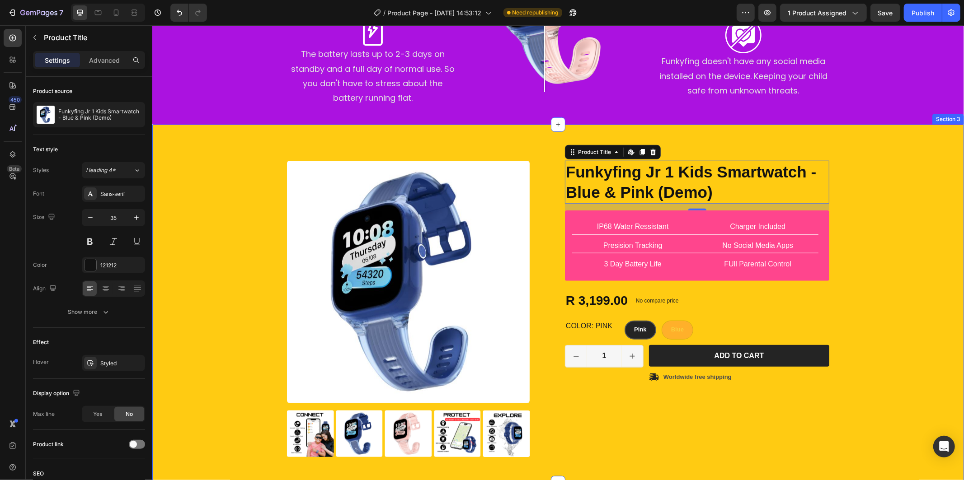
click at [915, 221] on div "Product Images Icon Icon Icon Icon Icon Icon List 2,500+ Verified Reviews! Text…" at bounding box center [558, 319] width 798 height 318
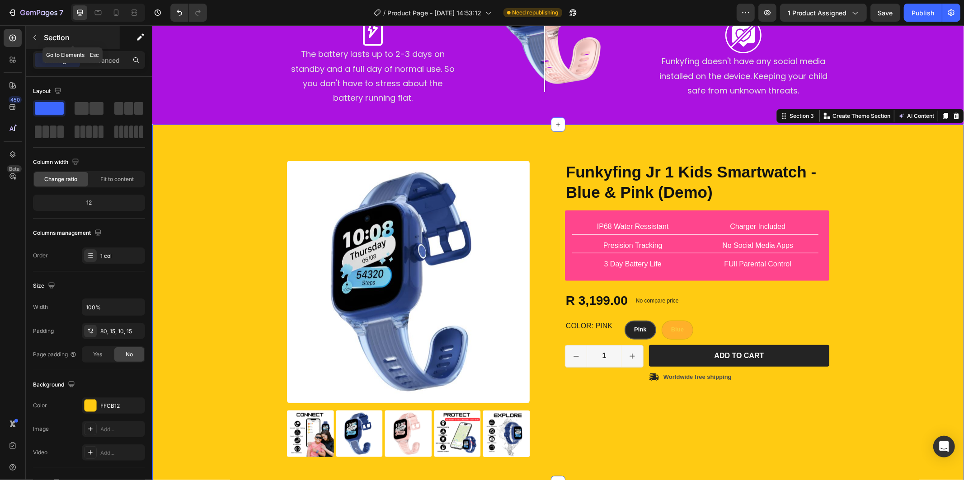
click at [36, 39] on icon "button" at bounding box center [34, 37] width 7 height 7
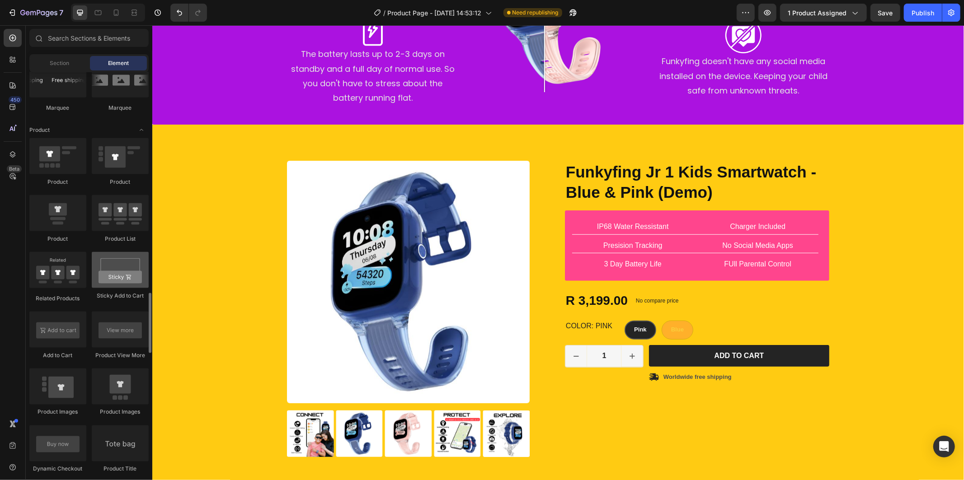
scroll to position [1154, 0]
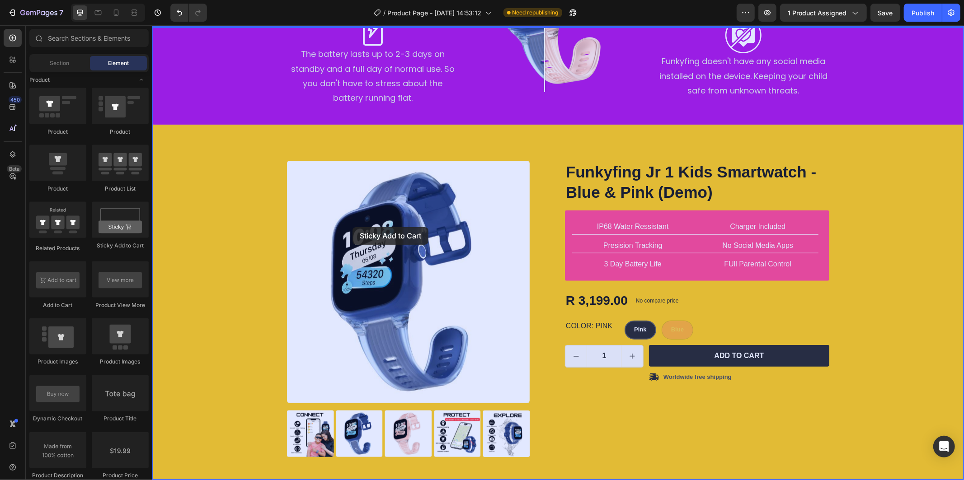
drag, startPoint x: 272, startPoint y: 252, endPoint x: 352, endPoint y: 227, distance: 83.7
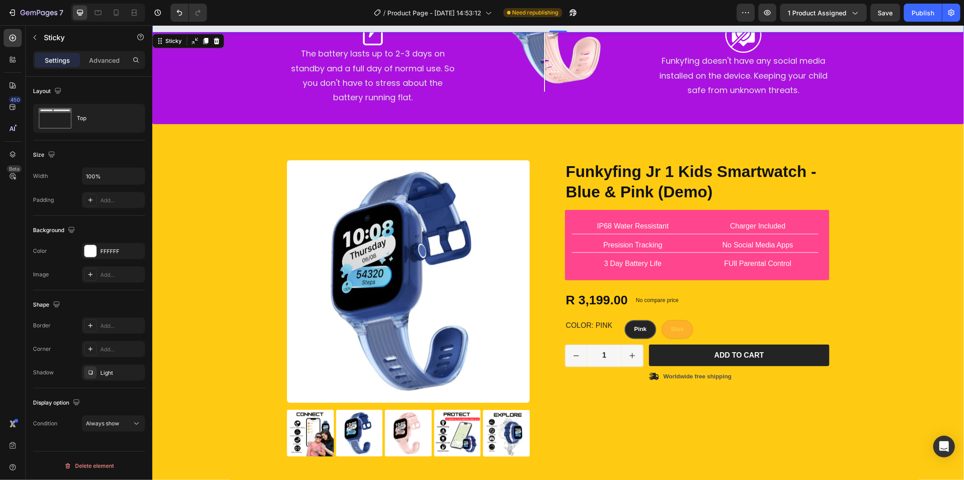
scroll to position [633, 0]
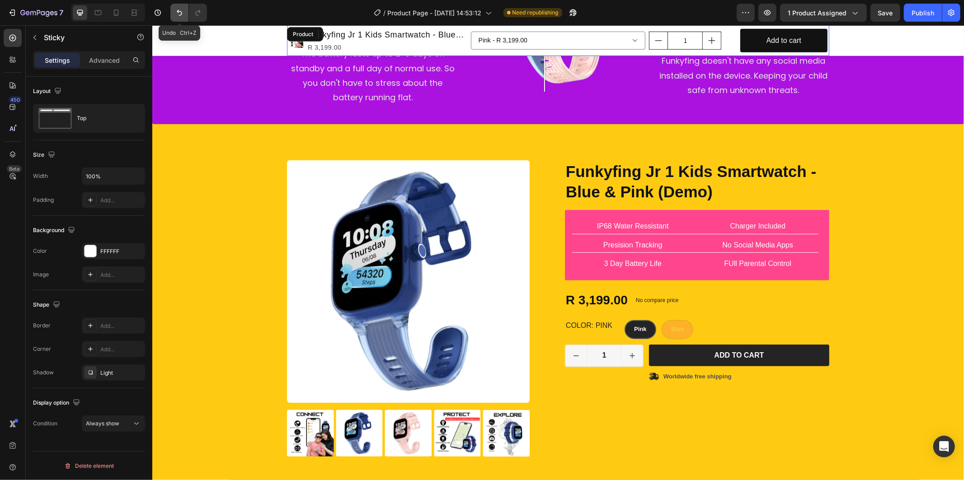
click at [175, 9] on icon "Undo/Redo" at bounding box center [179, 12] width 9 height 9
click at [179, 8] on icon "Undo/Redo" at bounding box center [179, 12] width 9 height 9
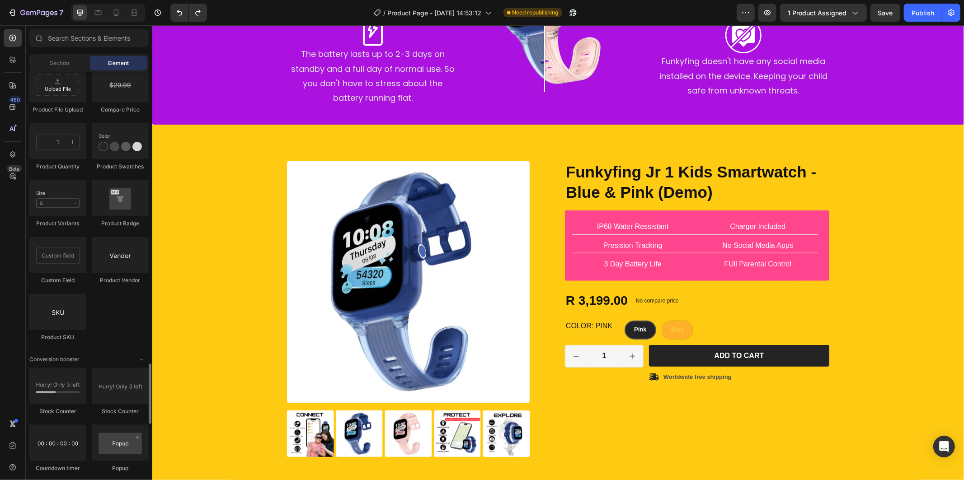
scroll to position [1678, 0]
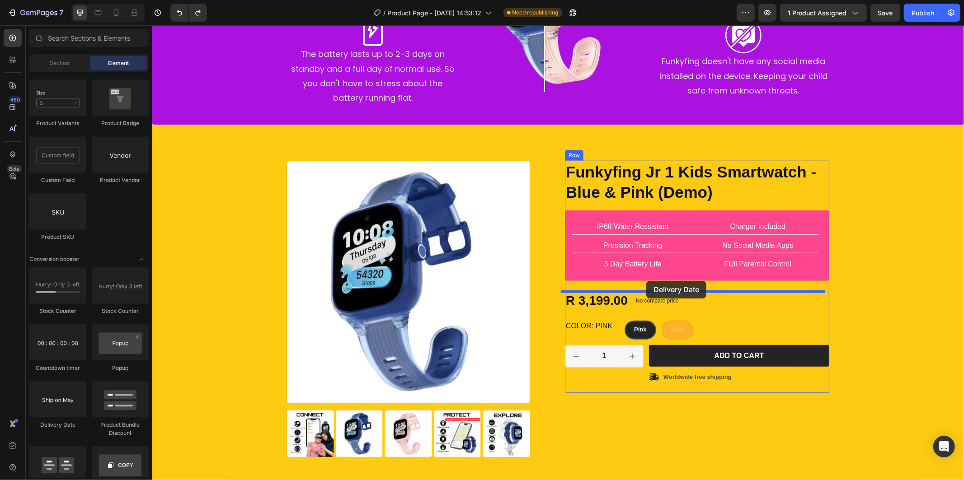
drag, startPoint x: 215, startPoint y: 432, endPoint x: 646, endPoint y: 281, distance: 456.5
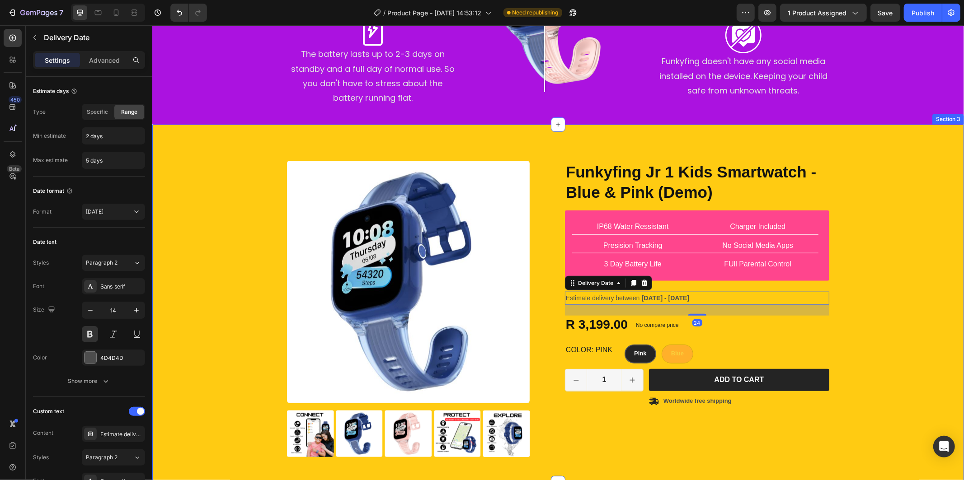
click at [866, 307] on div "Product Images Icon Icon Icon Icon Icon Icon List 2,500+ Verified Reviews! Text…" at bounding box center [558, 319] width 798 height 318
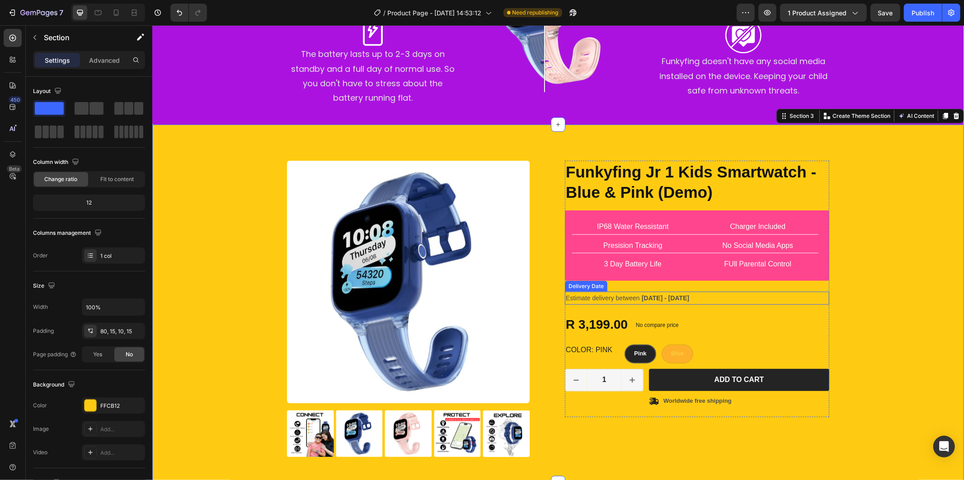
click at [688, 304] on div "Estimate delivery between [DATE] - [DATE]" at bounding box center [696, 297] width 264 height 13
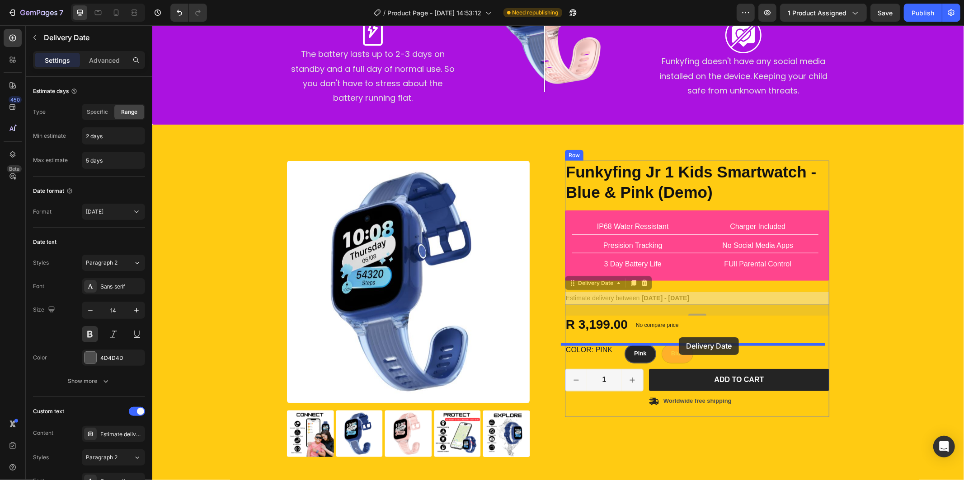
drag, startPoint x: 680, startPoint y: 298, endPoint x: 678, endPoint y: 337, distance: 38.9
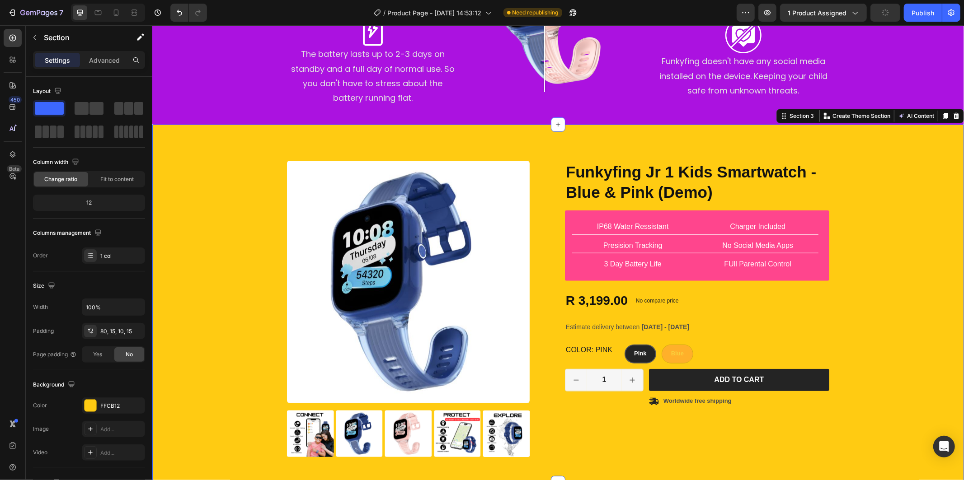
click at [833, 310] on div "Product Images Icon Icon Icon Icon Icon Icon List 2,500+ Verified Reviews! Text…" at bounding box center [558, 319] width 798 height 318
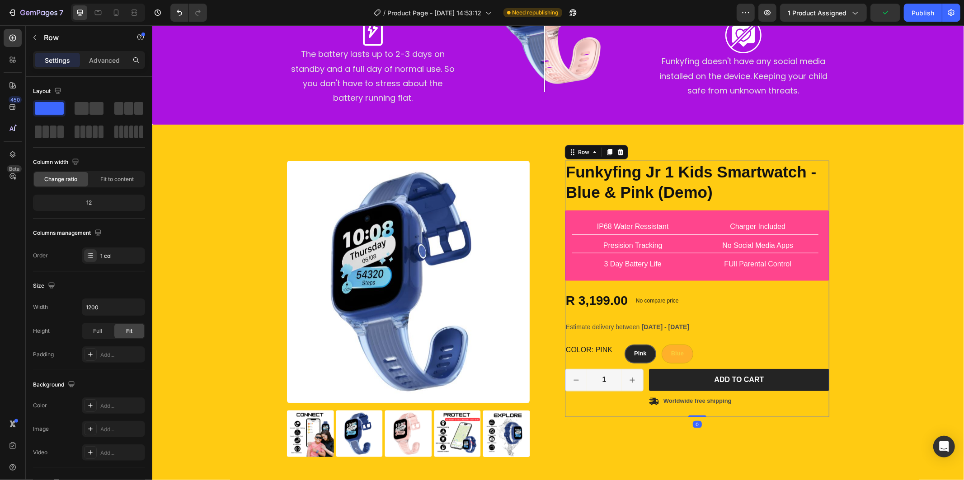
click at [671, 319] on div "Icon Icon Icon Icon Icon Icon List 2,500+ Verified Reviews! Text Block Row Funk…" at bounding box center [696, 288] width 264 height 257
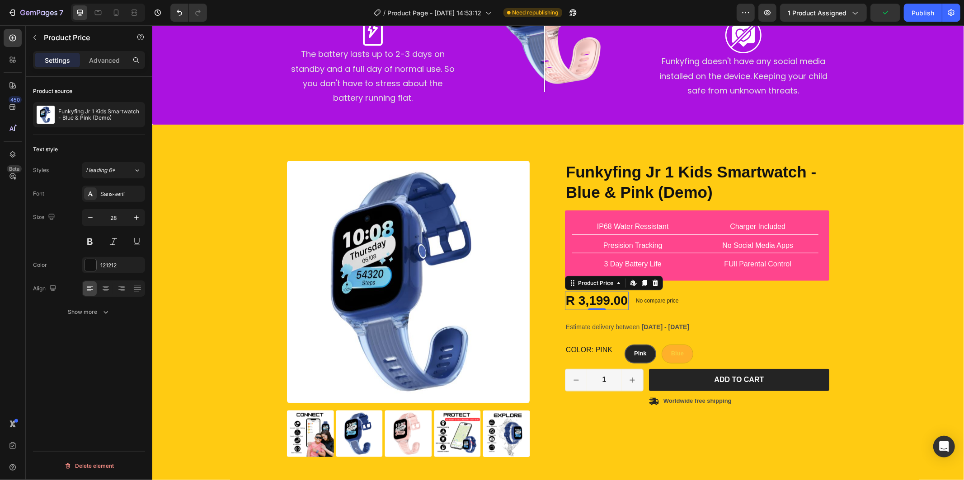
click at [600, 304] on div "R 3,199.00" at bounding box center [596, 300] width 64 height 18
click at [707, 303] on div "R 3,199.00 Product Price Edit content in Shopify 0 Product Price Edit content i…" at bounding box center [696, 300] width 264 height 18
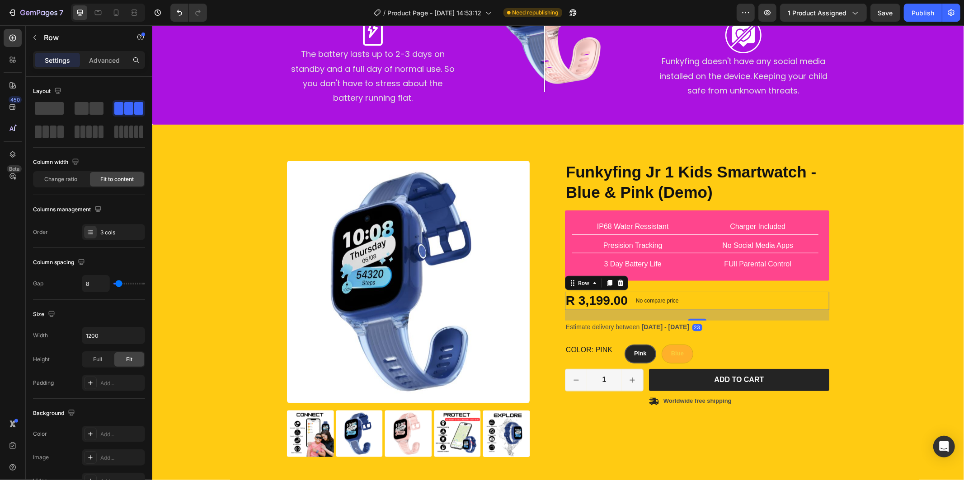
click at [689, 317] on div "23" at bounding box center [696, 315] width 264 height 10
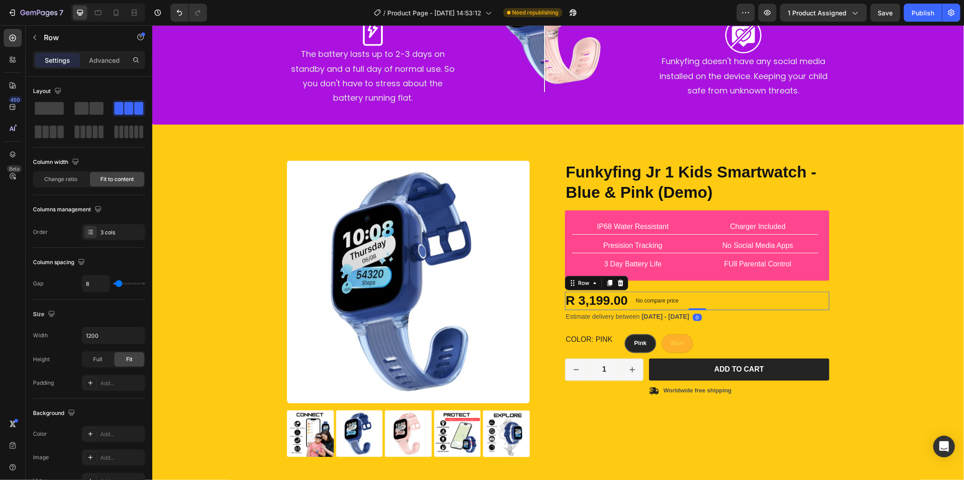
drag, startPoint x: 691, startPoint y: 318, endPoint x: 712, endPoint y: 300, distance: 28.2
click at [702, 302] on div "R 3,199.00 Product Price Product Price No compare price Product Price No discou…" at bounding box center [696, 300] width 264 height 18
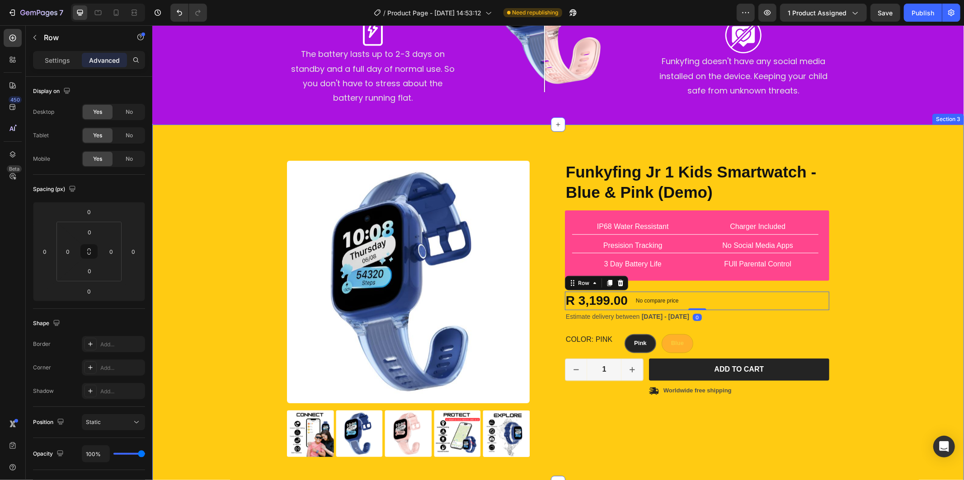
click at [851, 299] on div "Product Images Icon Icon Icon Icon Icon Icon List 2,500+ Verified Reviews! Text…" at bounding box center [558, 319] width 798 height 318
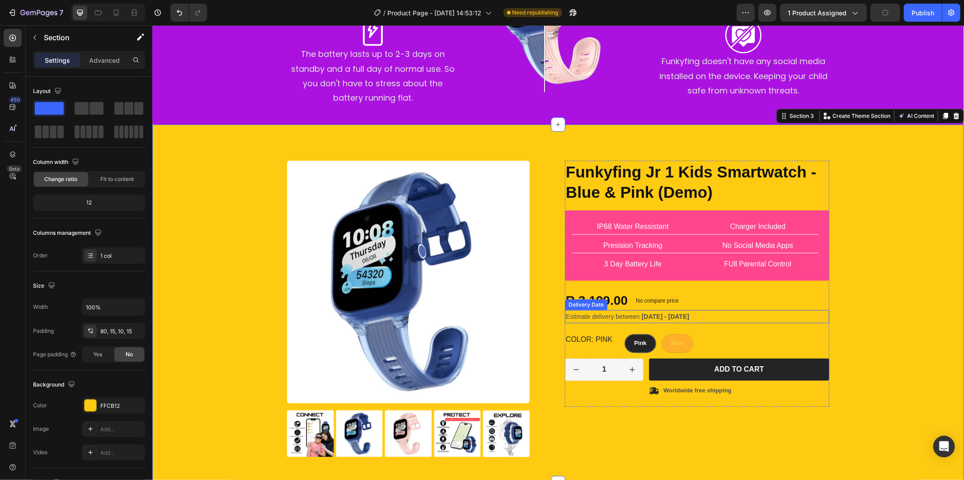
click at [599, 314] on span "Estimate delivery between" at bounding box center [602, 316] width 74 height 7
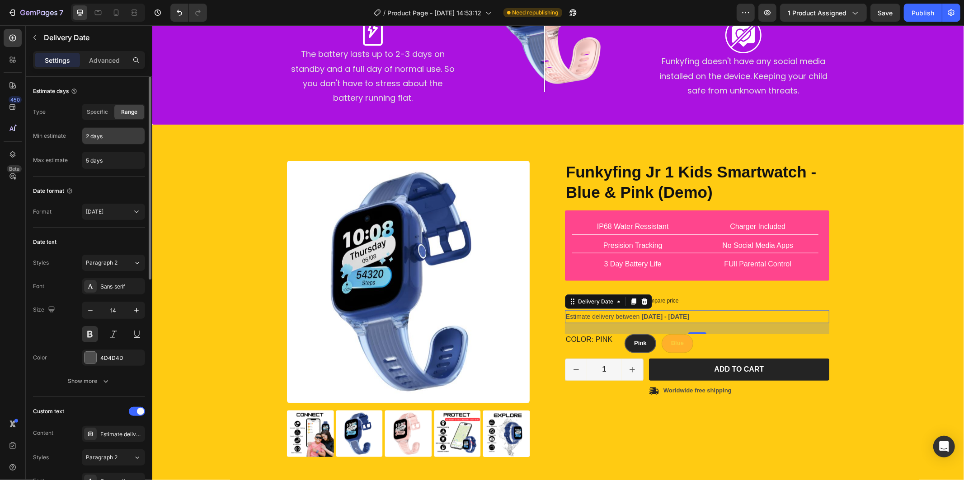
click at [91, 136] on input "2 days" at bounding box center [113, 136] width 62 height 16
type input "4 days"
click at [87, 156] on input "5 days" at bounding box center [113, 160] width 62 height 16
type input "7 days"
click at [764, 316] on div "Estimate delivery between [DATE] - [DATE]" at bounding box center [696, 316] width 264 height 13
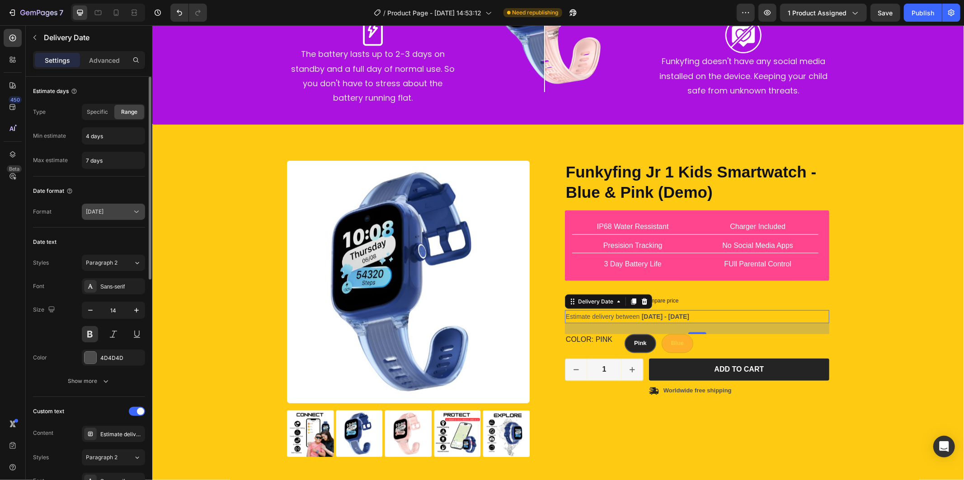
click at [122, 220] on button "[DATE]" at bounding box center [113, 212] width 63 height 16
click at [130, 210] on div "[DATE]" at bounding box center [109, 212] width 46 height 8
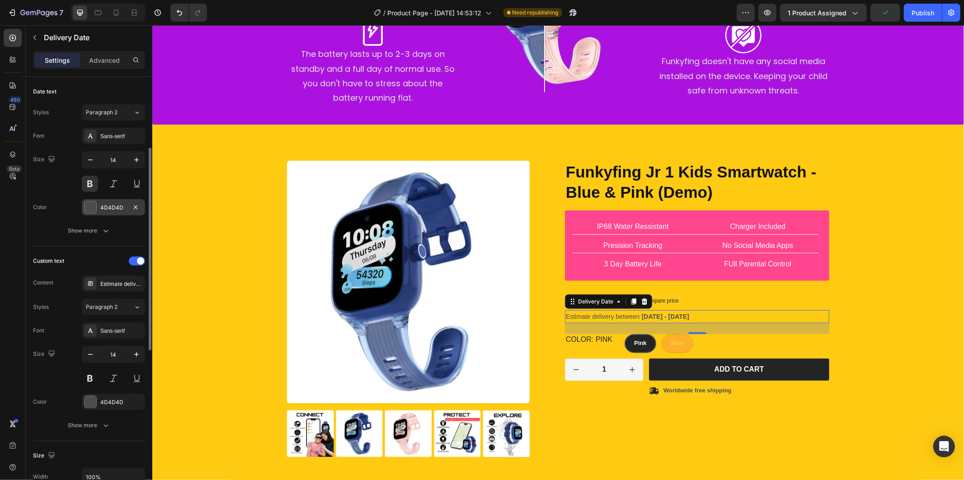
click at [91, 211] on div at bounding box center [90, 207] width 12 height 12
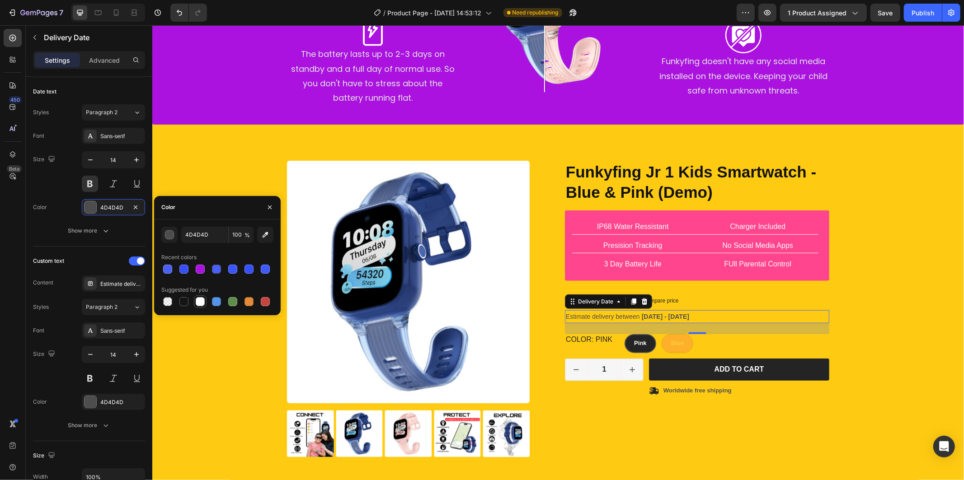
click at [200, 303] on div at bounding box center [200, 301] width 9 height 9
click at [183, 297] on div at bounding box center [183, 301] width 9 height 9
type input "151515"
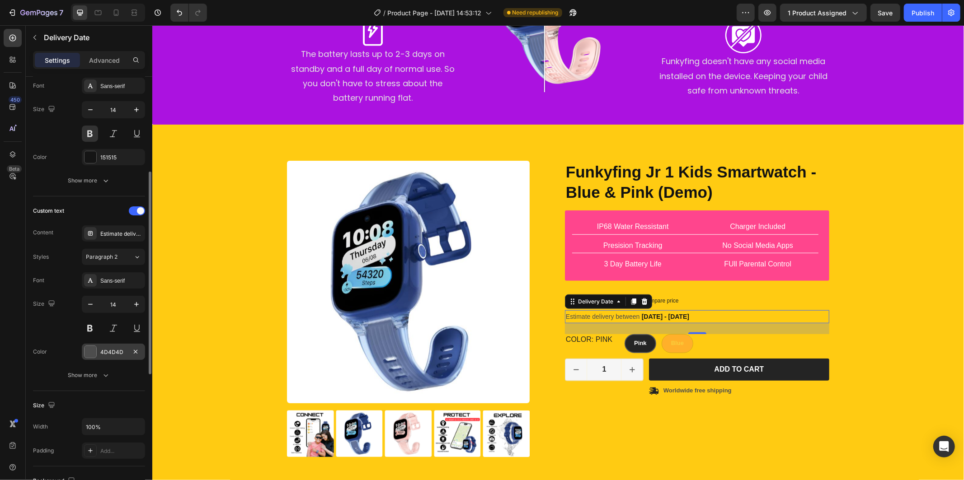
click at [92, 353] on div at bounding box center [90, 352] width 12 height 12
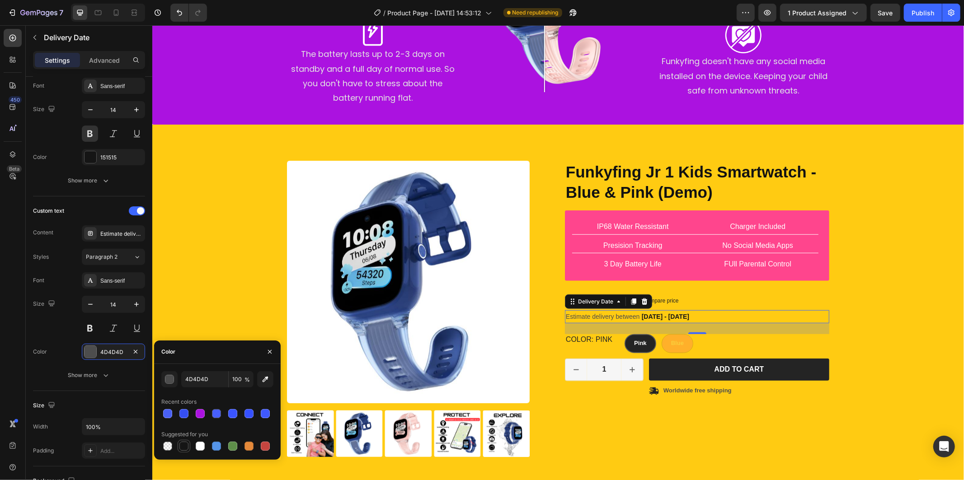
click at [184, 447] on div at bounding box center [183, 446] width 9 height 9
type input "151515"
click at [841, 321] on div "Product Images Icon Icon Icon Icon Icon Icon List 2,500+ Verified Reviews! Text…" at bounding box center [558, 319] width 798 height 318
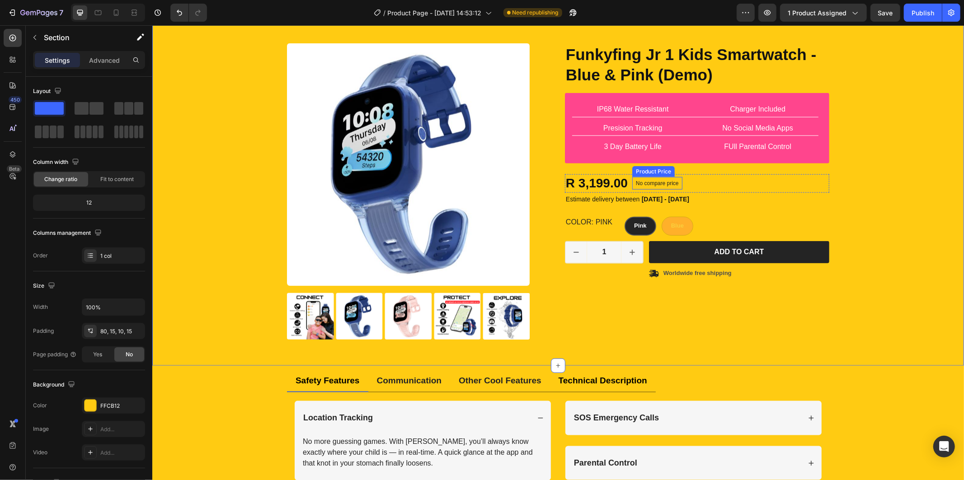
scroll to position [702, 0]
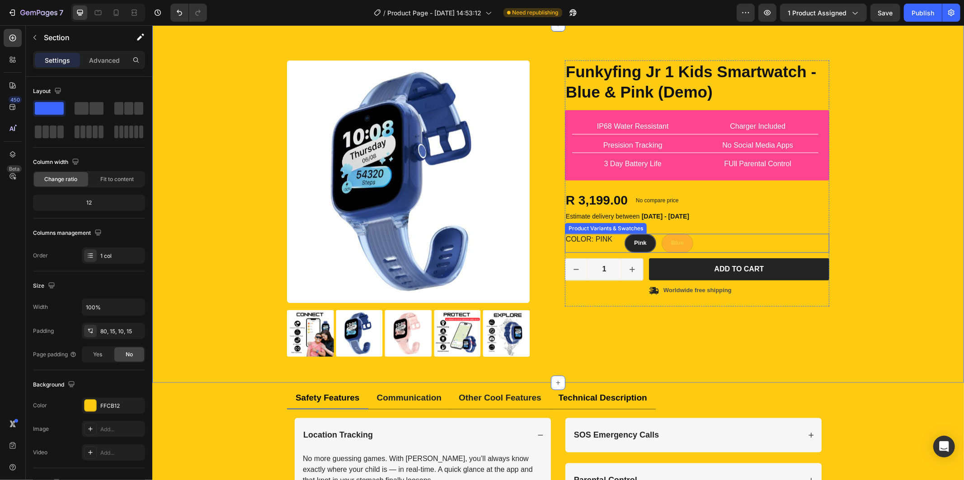
click at [636, 238] on div "Pink" at bounding box center [639, 242] width 12 height 15
click at [624, 234] on input "Pink Pink Pink" at bounding box center [623, 233] width 0 height 0
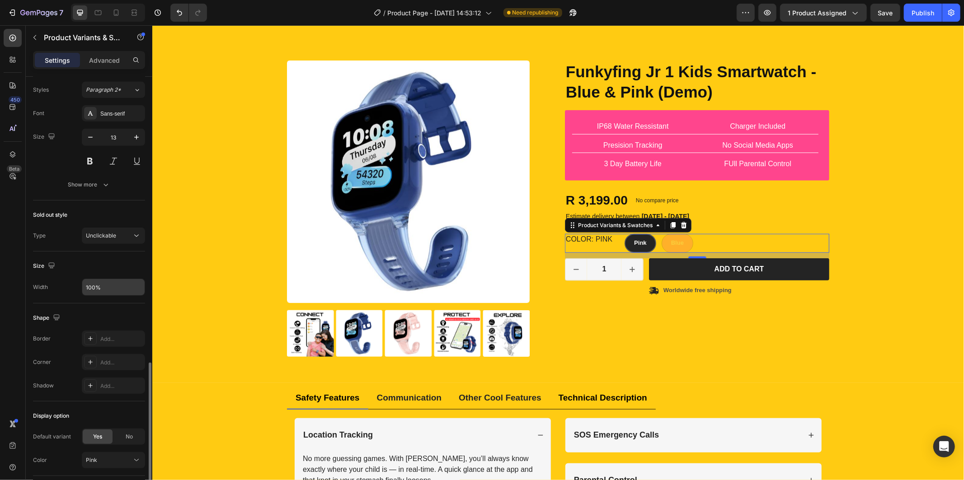
scroll to position [464, 0]
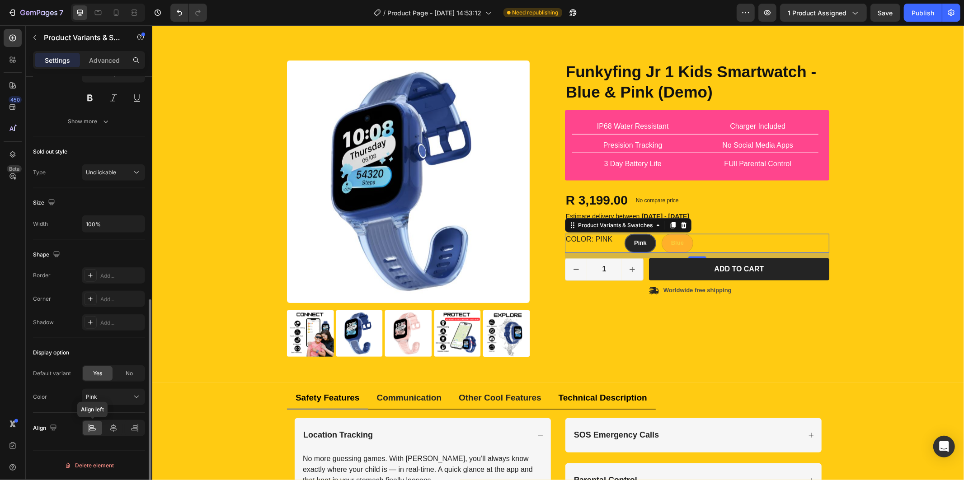
click at [92, 426] on icon at bounding box center [92, 428] width 9 height 9
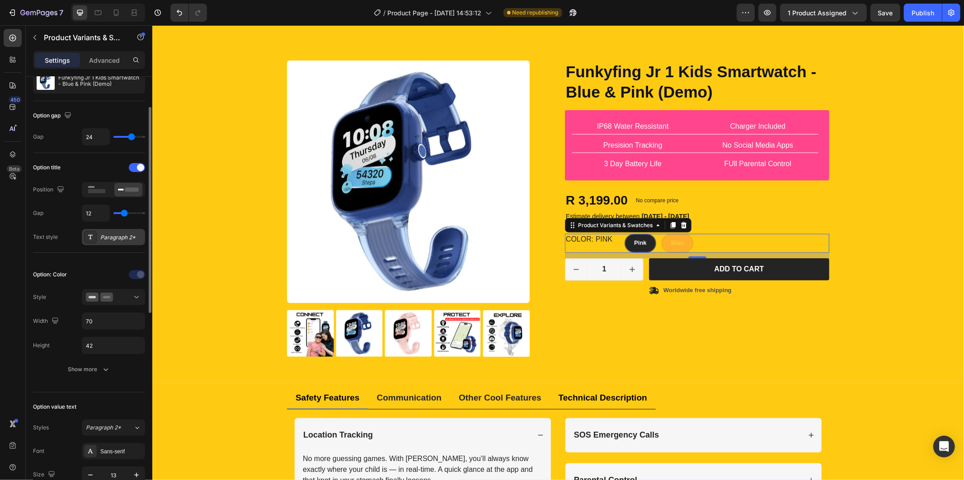
scroll to position [0, 0]
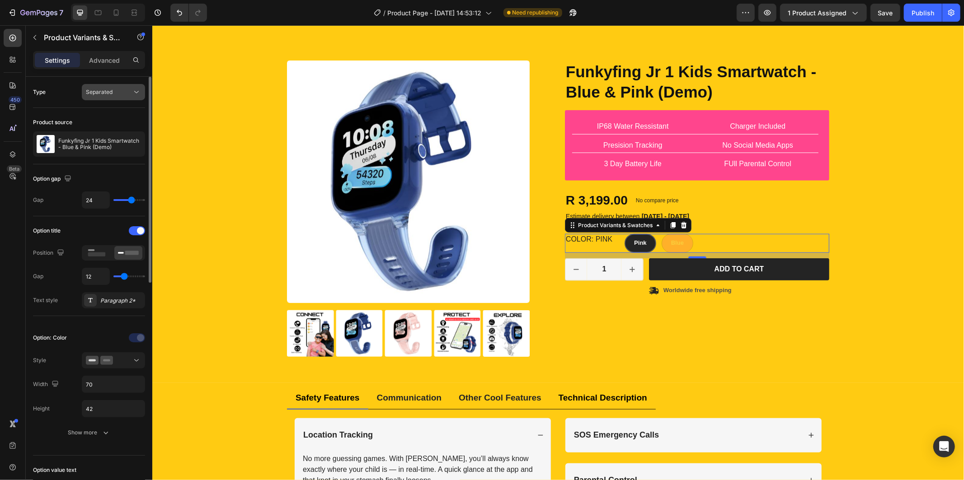
click at [121, 88] on div "Separated" at bounding box center [109, 92] width 46 height 8
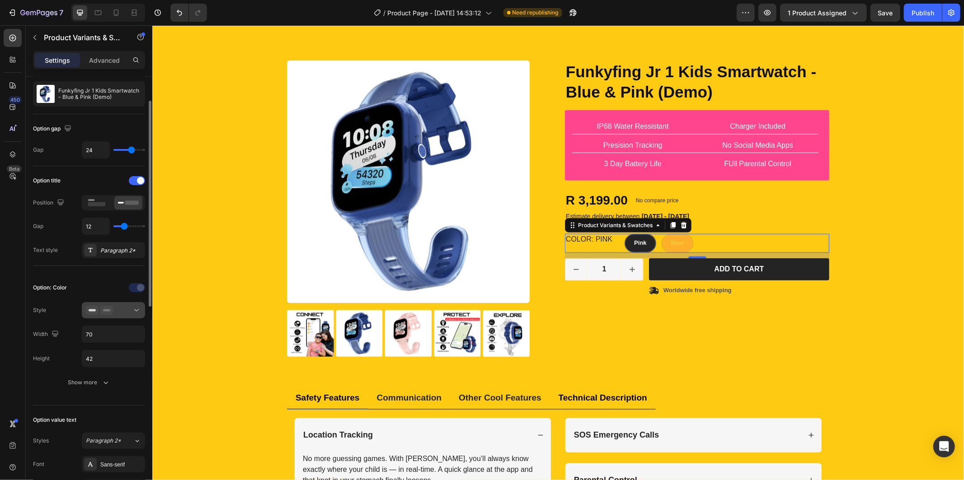
click at [98, 313] on icon at bounding box center [92, 310] width 13 height 9
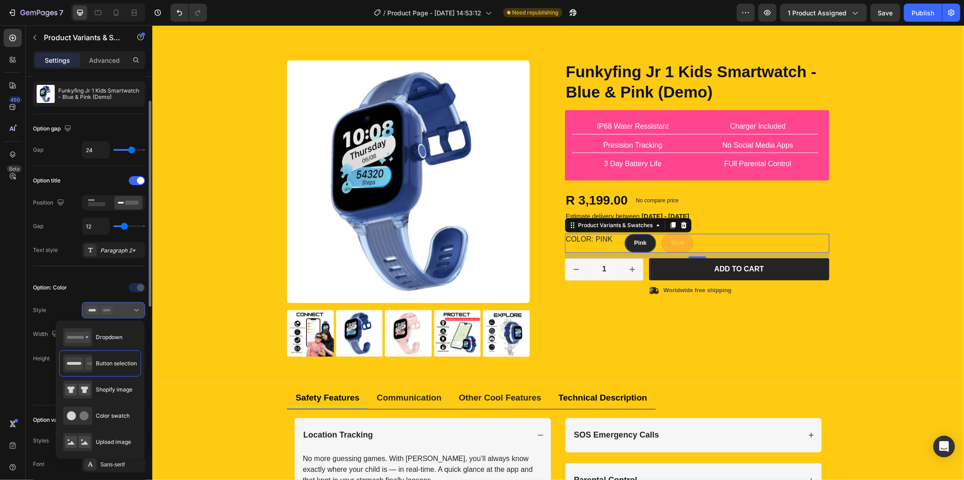
click at [98, 313] on icon at bounding box center [92, 310] width 13 height 9
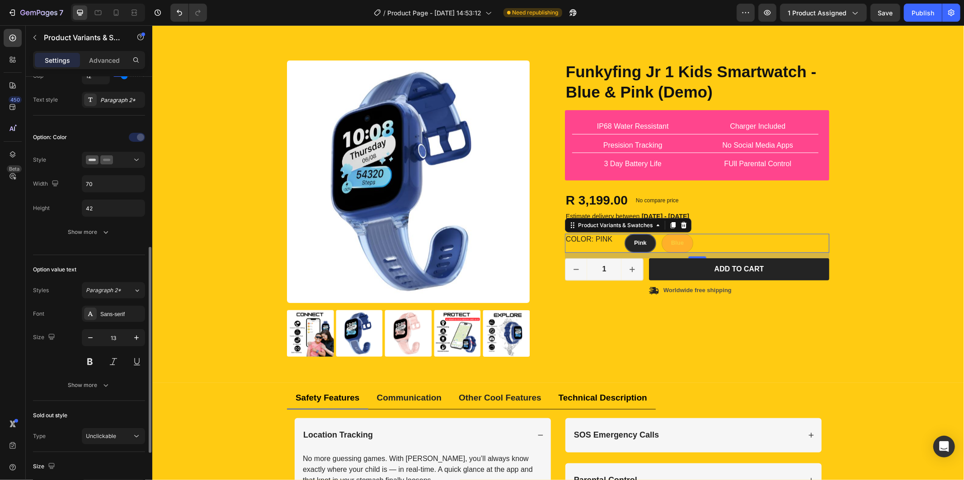
scroll to position [251, 0]
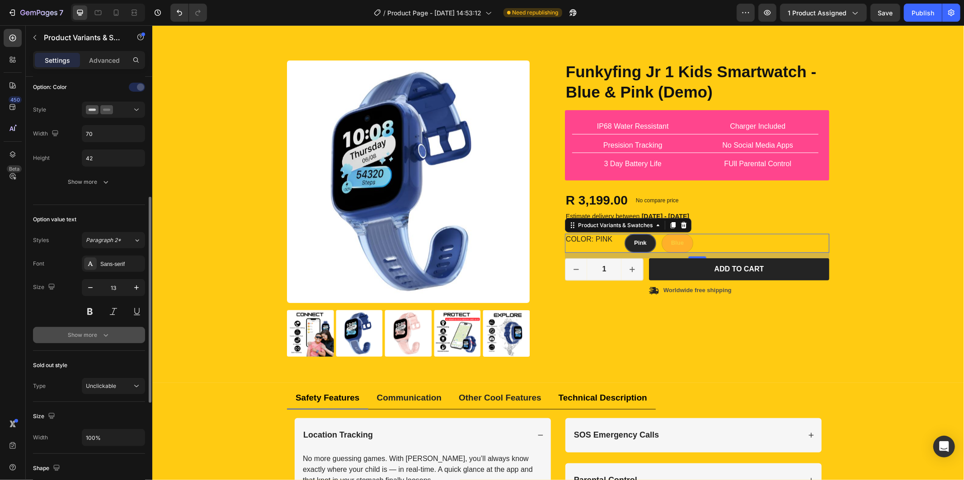
click at [102, 335] on icon "button" at bounding box center [105, 335] width 9 height 9
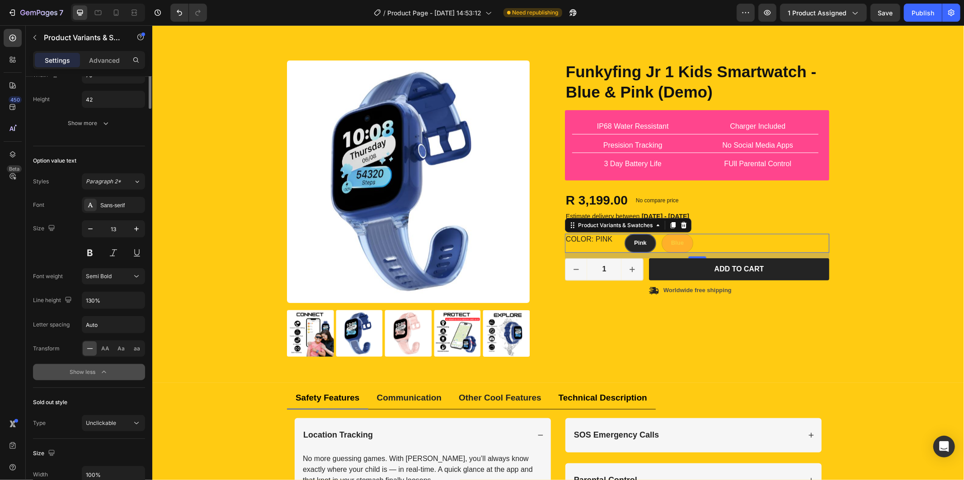
scroll to position [109, 0]
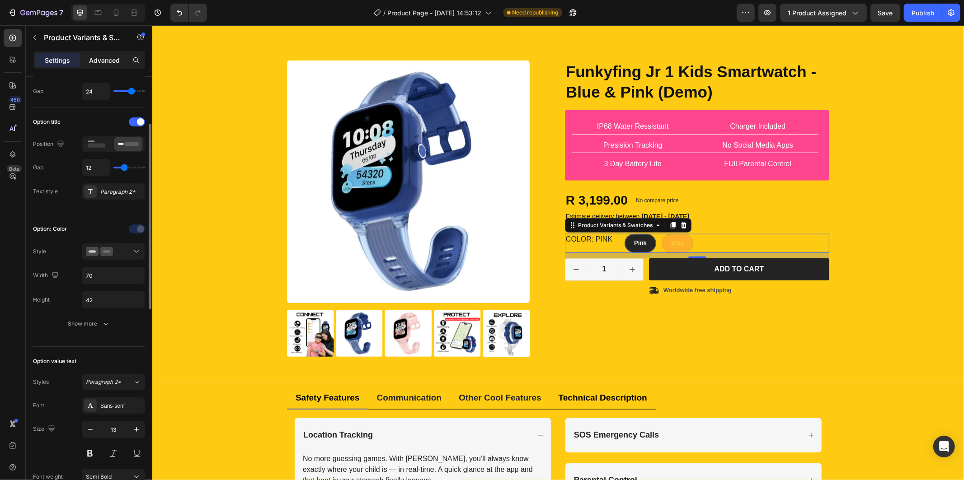
click at [108, 61] on p "Advanced" at bounding box center [104, 60] width 31 height 9
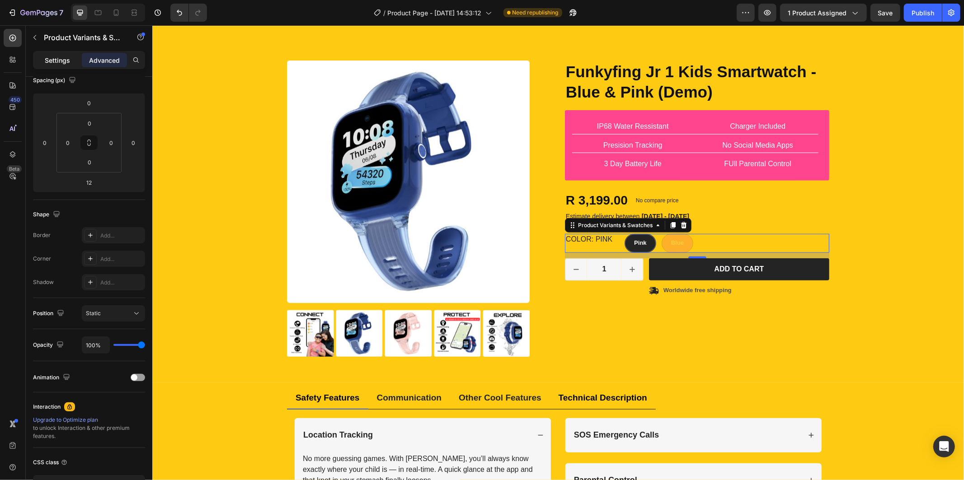
click at [69, 57] on p "Settings" at bounding box center [57, 60] width 25 height 9
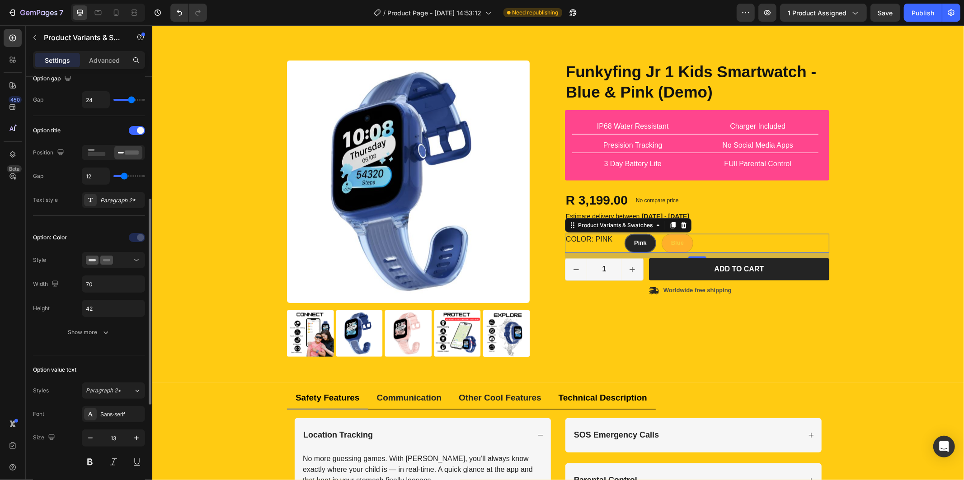
scroll to position [150, 0]
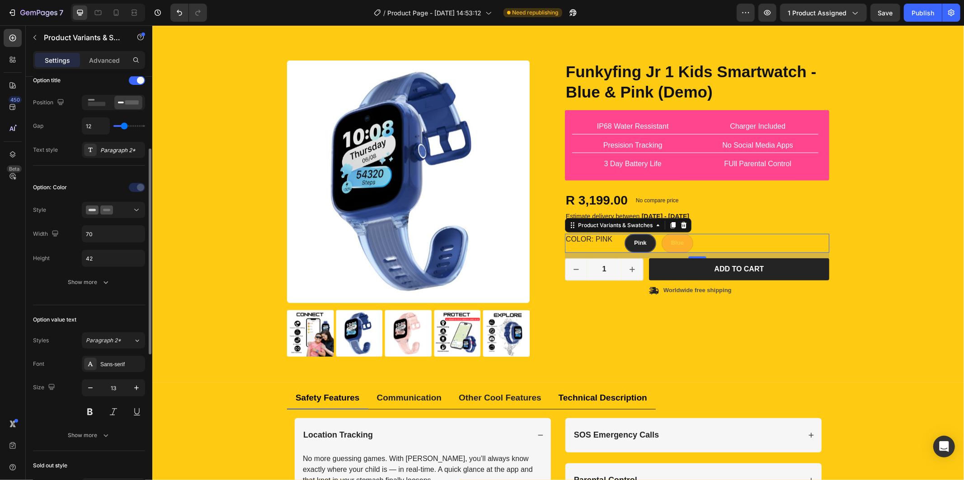
click at [79, 292] on div "Option: Color Style Width 70 Height 42 Show more" at bounding box center [89, 235] width 112 height 125
click at [88, 281] on div "Show more" at bounding box center [89, 282] width 42 height 9
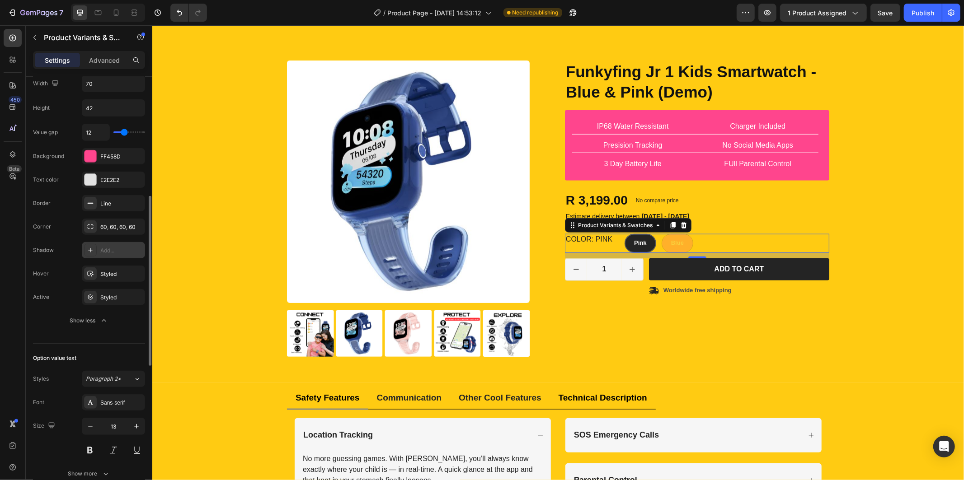
scroll to position [452, 0]
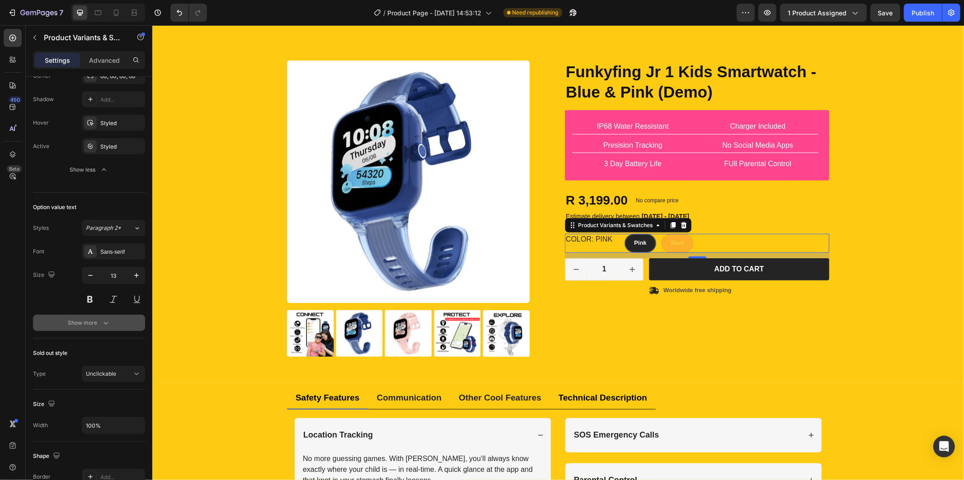
click at [93, 326] on div "Show more" at bounding box center [89, 322] width 42 height 9
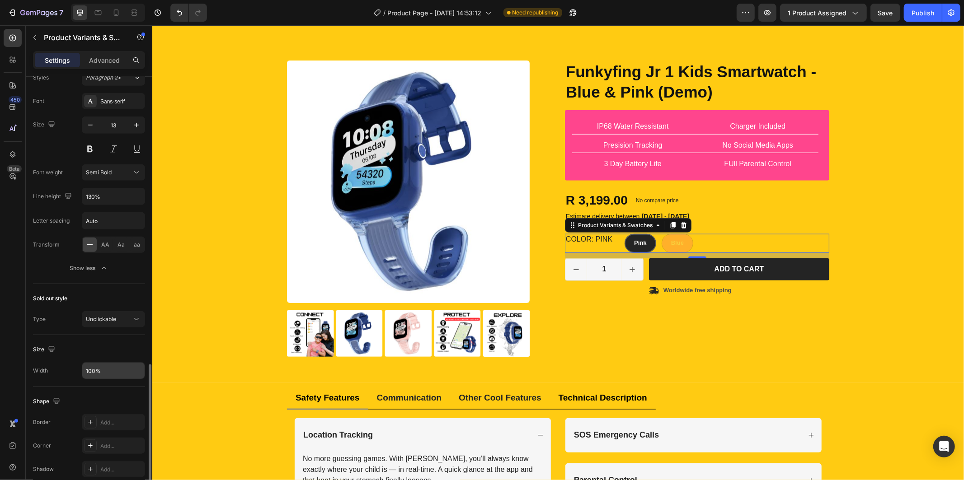
scroll to position [749, 0]
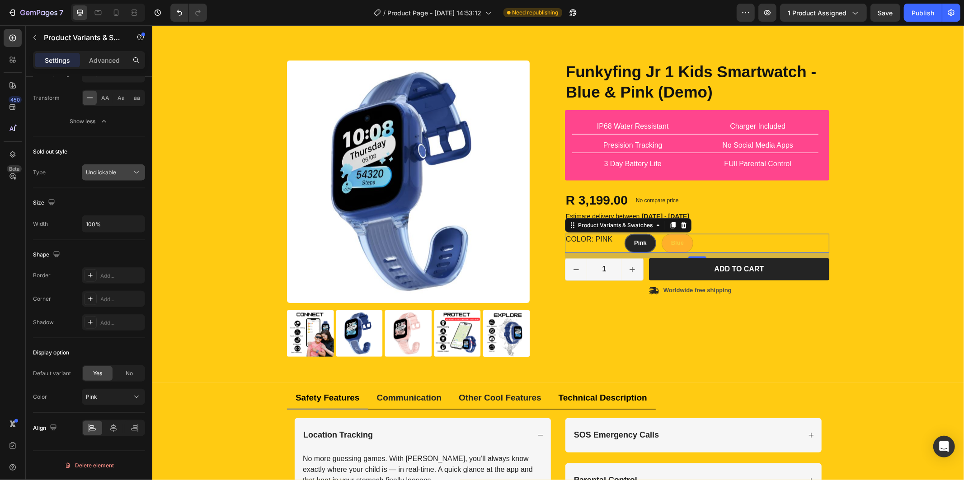
click at [118, 177] on div "Unclickable" at bounding box center [113, 172] width 55 height 9
click at [107, 190] on div "None" at bounding box center [104, 195] width 74 height 17
click at [118, 174] on div "None" at bounding box center [109, 173] width 46 height 8
click at [115, 228] on p "Cross-out" at bounding box center [112, 229] width 52 height 9
click at [118, 376] on div "No" at bounding box center [129, 373] width 30 height 14
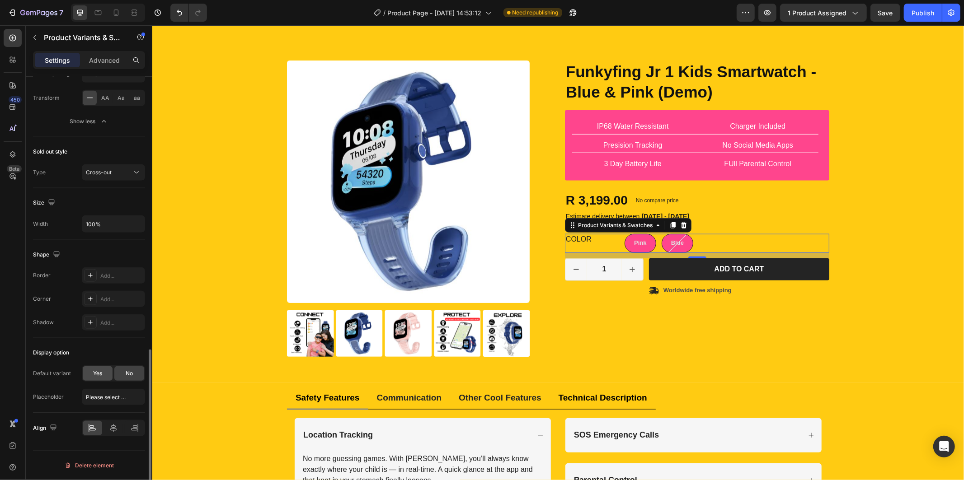
click at [104, 377] on div "Yes" at bounding box center [98, 373] width 30 height 14
click at [117, 375] on div "No" at bounding box center [129, 373] width 30 height 14
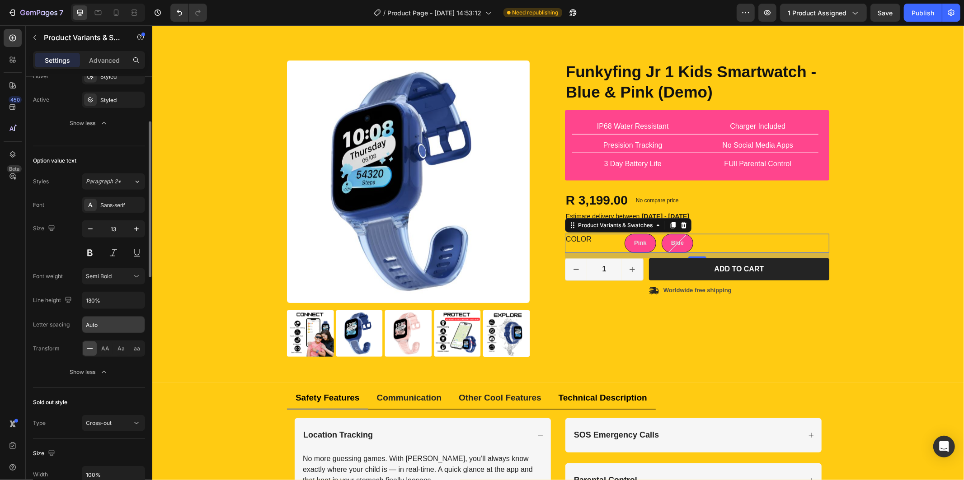
scroll to position [348, 0]
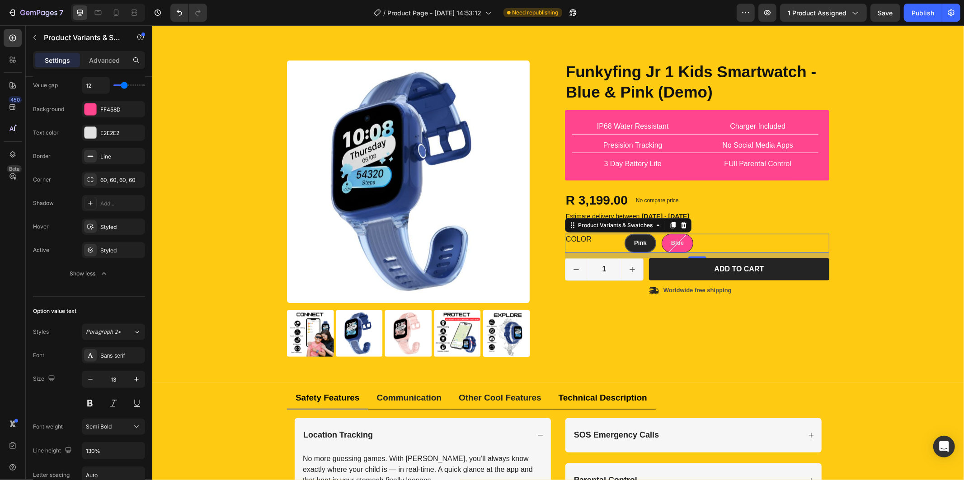
click at [633, 238] on div "Pink" at bounding box center [639, 242] width 12 height 15
click at [624, 234] on input "Pink Pink Pink" at bounding box center [623, 233] width 0 height 0
radio input "true"
click at [670, 245] on span "Blue" at bounding box center [676, 242] width 13 height 7
click at [661, 234] on input "Blue Blue Blue" at bounding box center [660, 233] width 0 height 0
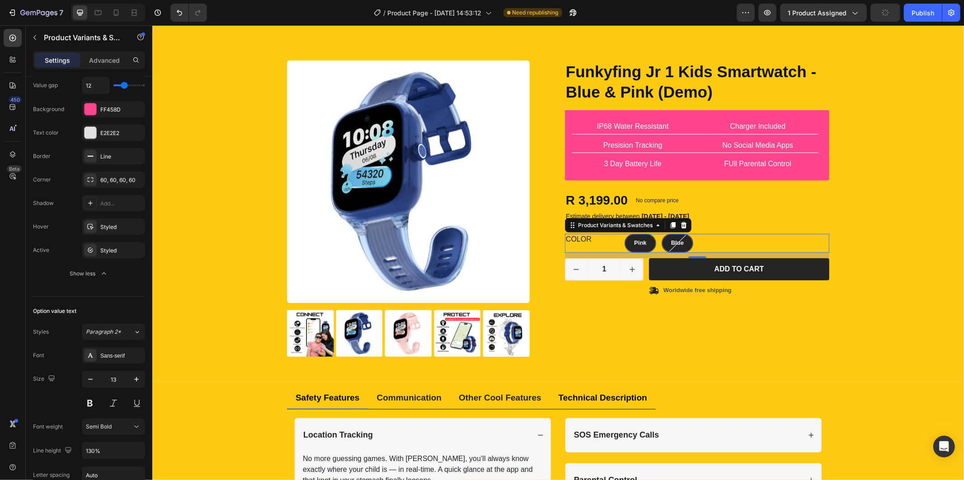
radio input "true"
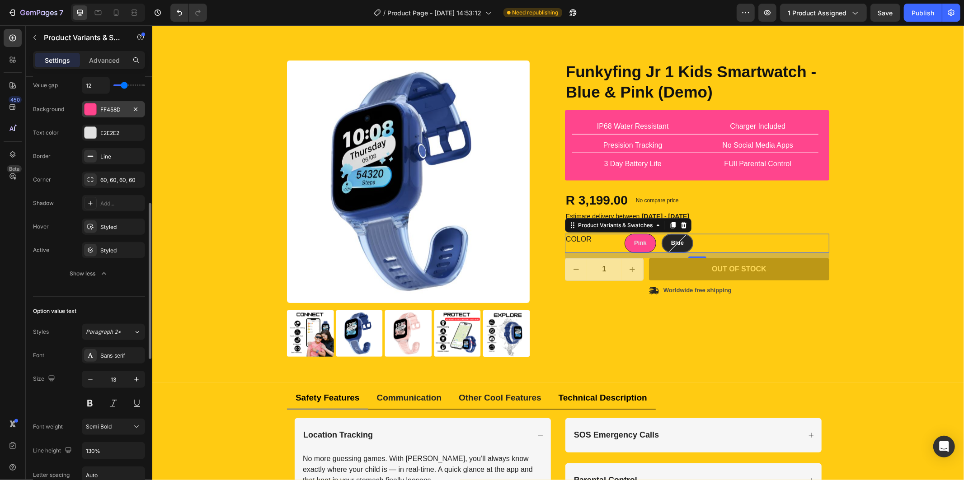
click at [85, 112] on div at bounding box center [90, 109] width 12 height 12
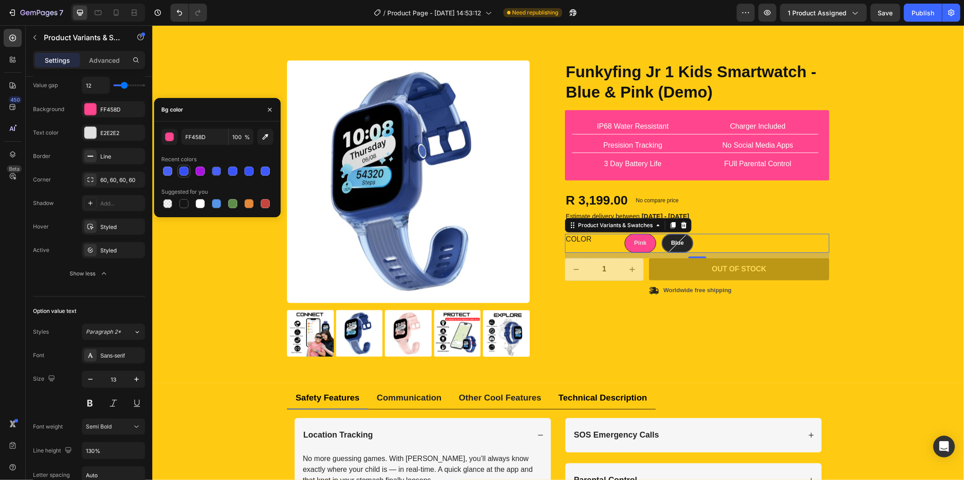
click at [185, 173] on div at bounding box center [183, 171] width 9 height 9
type input "354FF4"
click at [636, 243] on span "Pink" at bounding box center [639, 242] width 12 height 7
click at [624, 234] on input "Pink Pink Pink" at bounding box center [623, 233] width 0 height 0
radio input "true"
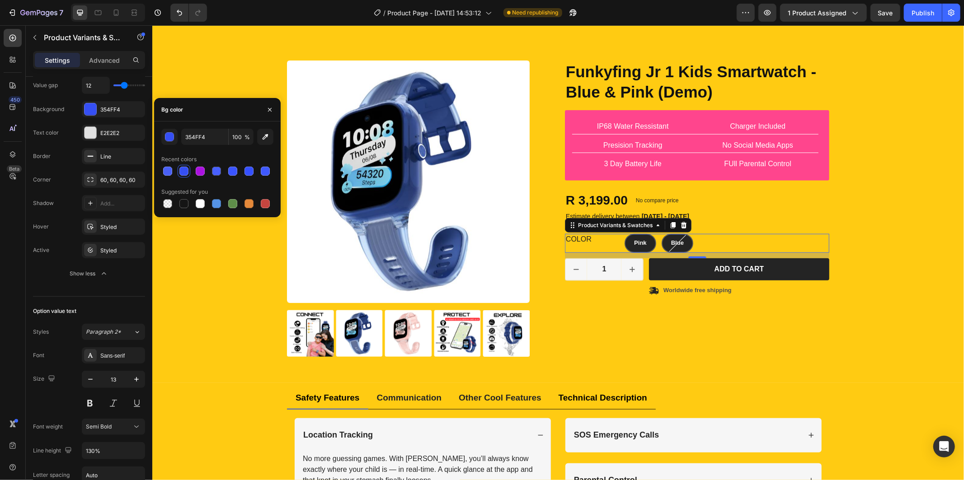
click at [670, 241] on span "Blue" at bounding box center [676, 242] width 13 height 7
click at [661, 234] on input "Blue Blue Blue" at bounding box center [660, 233] width 0 height 0
radio input "true"
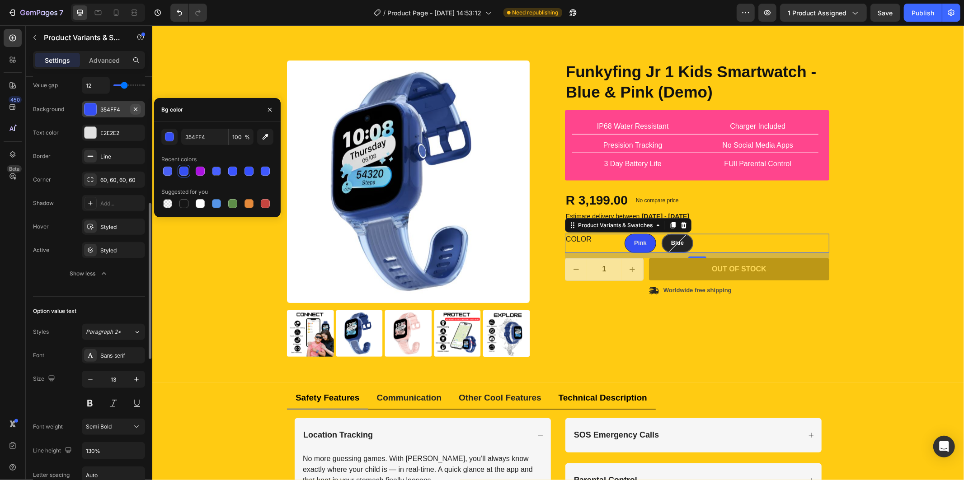
click at [136, 104] on button "button" at bounding box center [135, 109] width 11 height 11
type input "000000"
click at [627, 243] on div "Pink" at bounding box center [640, 243] width 32 height 19
click at [624, 234] on input "Pink Pink Pink" at bounding box center [623, 233] width 0 height 0
radio input "true"
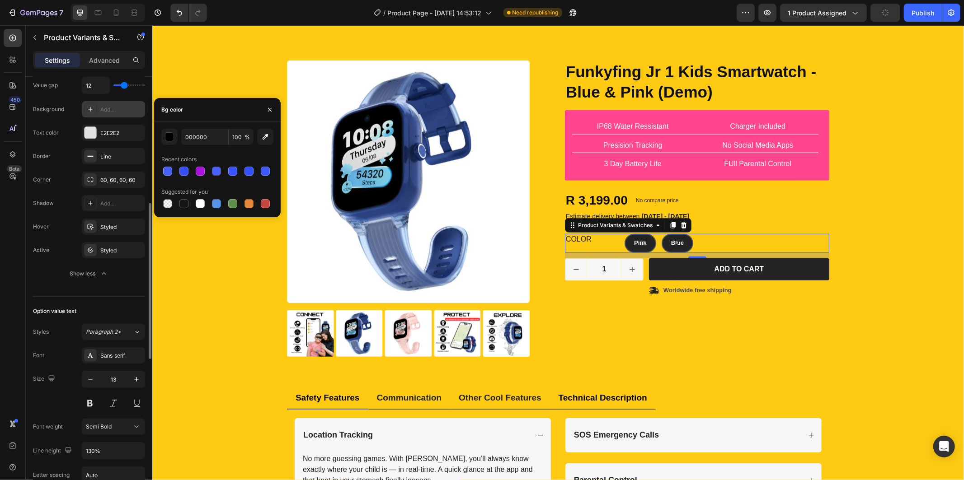
click at [674, 243] on span "Blue" at bounding box center [676, 242] width 13 height 7
click at [661, 234] on input "Blue Blue Blue" at bounding box center [660, 233] width 0 height 0
radio input "true"
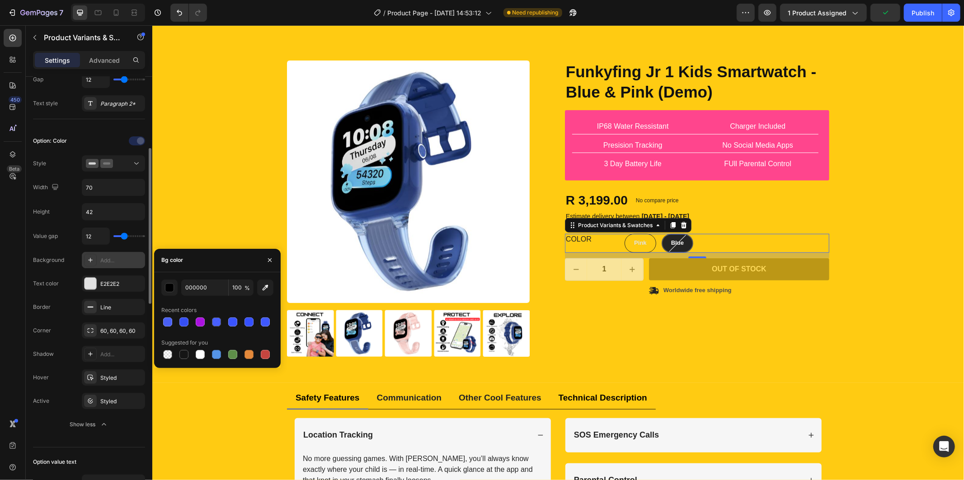
scroll to position [0, 0]
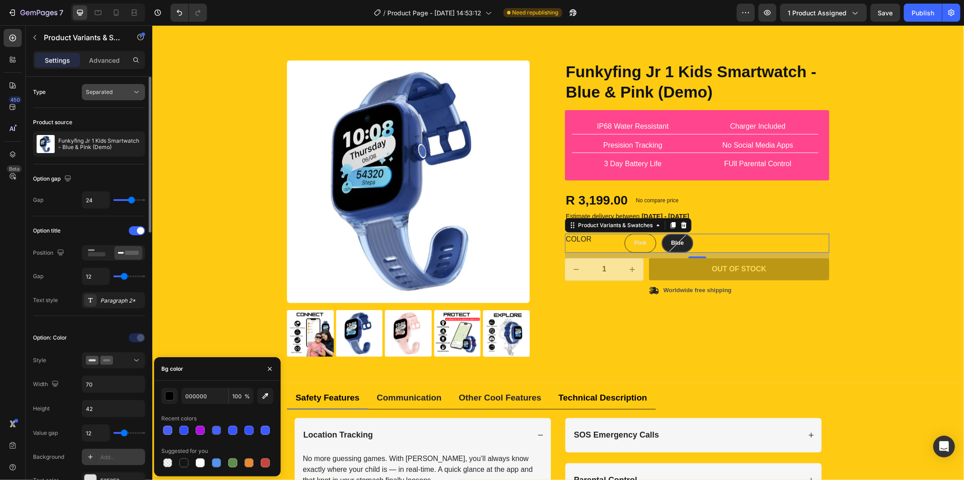
click at [124, 100] on button "Separated" at bounding box center [113, 92] width 63 height 16
click at [617, 246] on div "Color Pink Pink Pink Blue Blue Blue" at bounding box center [696, 243] width 264 height 19
click at [600, 224] on div "Product Variants & Swatches" at bounding box center [615, 225] width 78 height 8
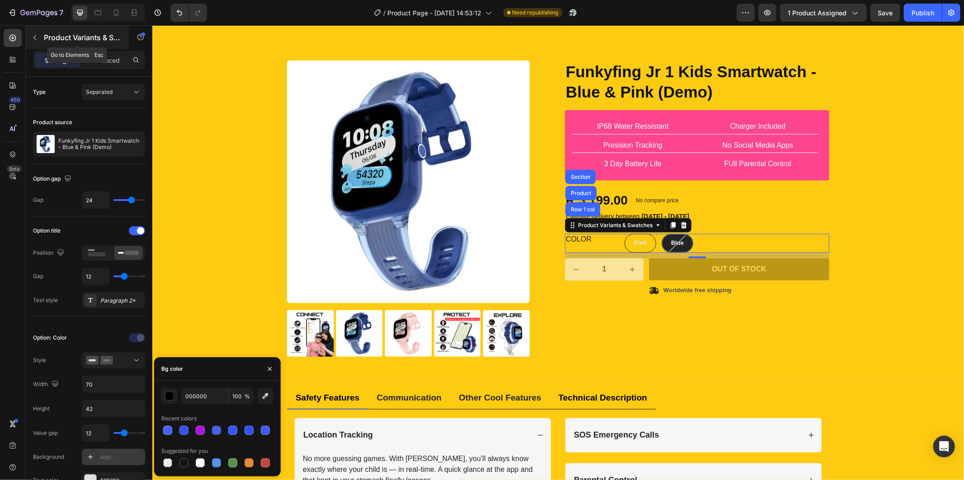
click at [35, 39] on icon "button" at bounding box center [34, 37] width 3 height 5
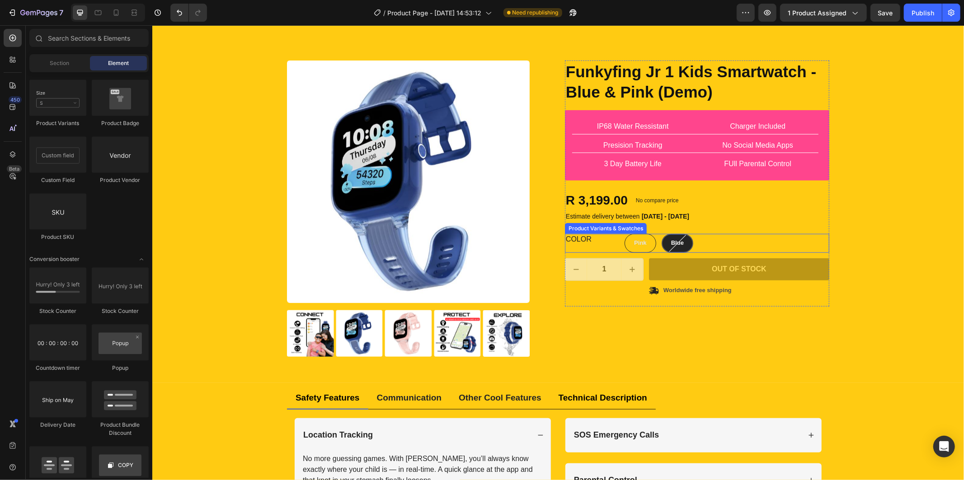
click at [604, 238] on legend "Color" at bounding box center [591, 239] width 54 height 11
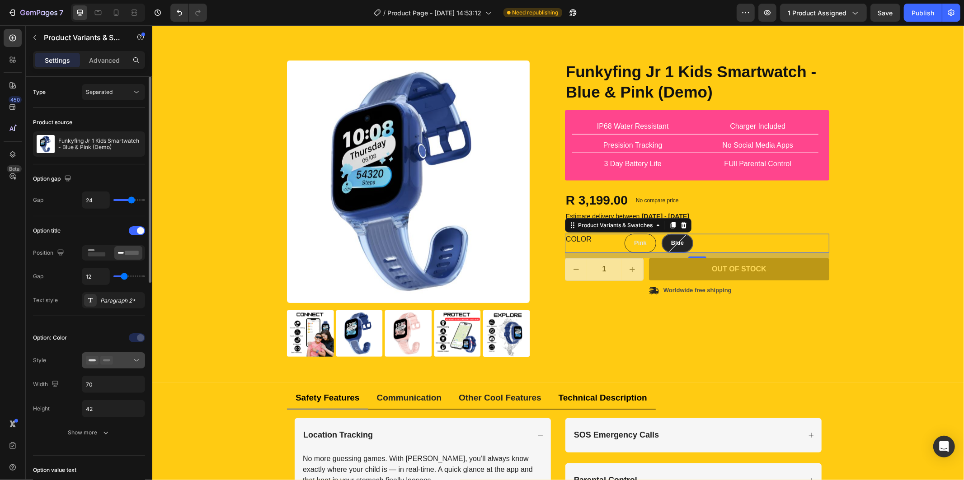
click at [129, 354] on button at bounding box center [113, 360] width 63 height 16
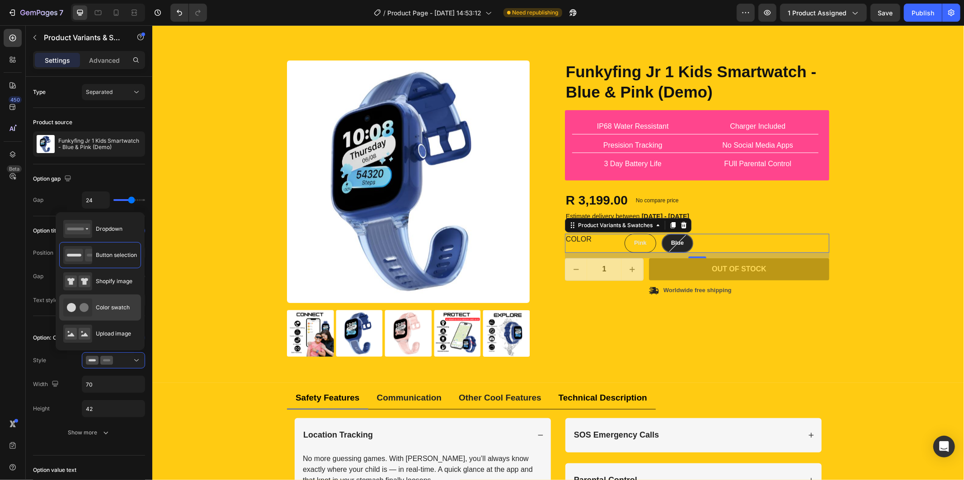
click at [106, 315] on div "Color swatch" at bounding box center [96, 308] width 66 height 18
type input "45"
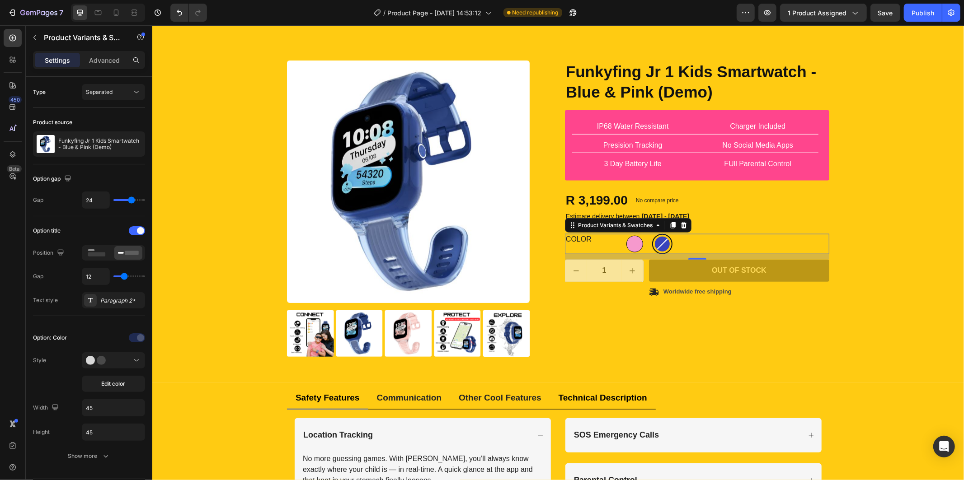
click at [632, 244] on div at bounding box center [634, 243] width 17 height 17
click at [624, 234] on input "Pink Pink" at bounding box center [623, 233] width 0 height 0
radio input "true"
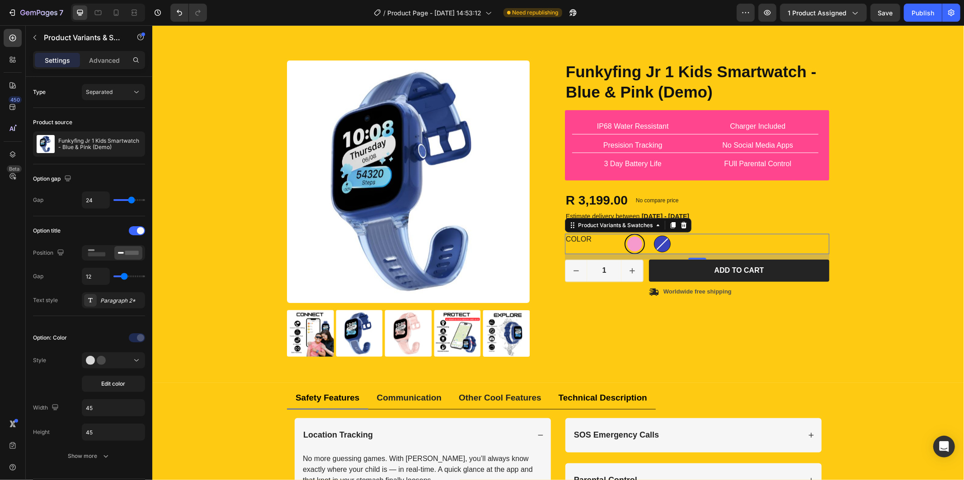
click at [659, 244] on div at bounding box center [661, 243] width 17 height 17
click at [651, 234] on input "Blue Blue" at bounding box center [651, 233] width 0 height 0
radio input "true"
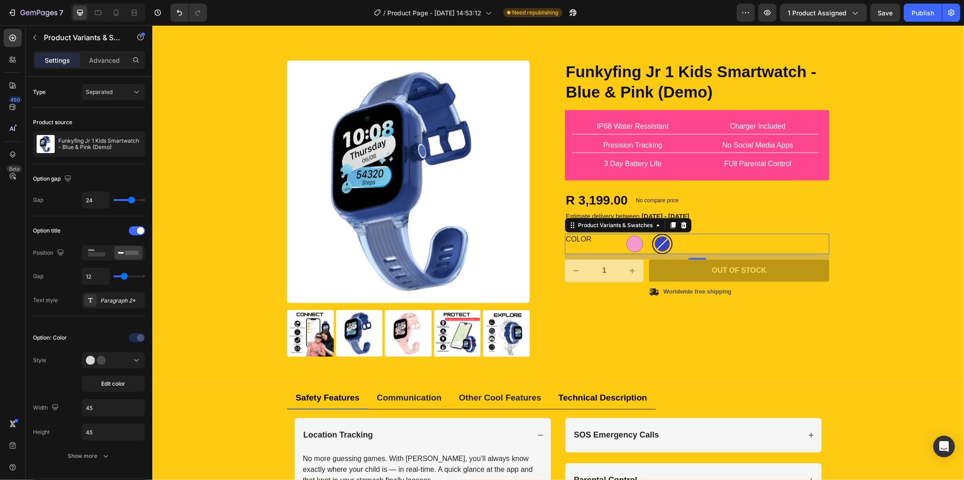
click at [726, 244] on div "Pink Pink Blue Blue" at bounding box center [726, 244] width 205 height 20
click at [631, 250] on div at bounding box center [634, 243] width 17 height 17
click at [624, 234] on input "Pink Pink" at bounding box center [623, 233] width 0 height 0
radio input "true"
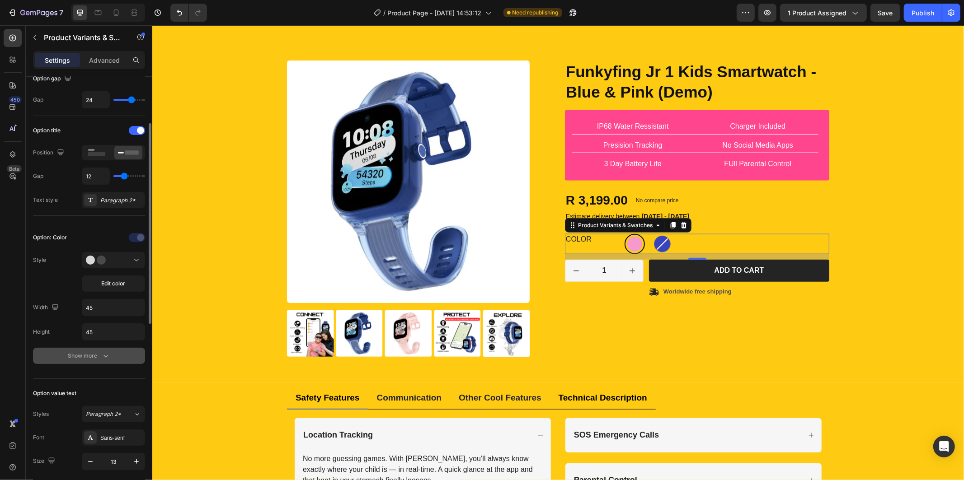
scroll to position [251, 0]
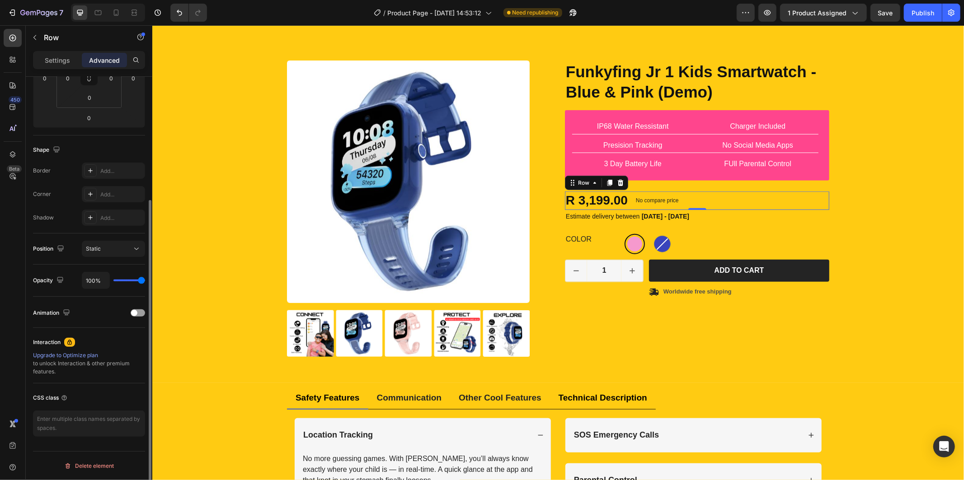
click at [757, 199] on div "R 3,199.00 Product Price Product Price No compare price Product Price No discou…" at bounding box center [696, 200] width 264 height 18
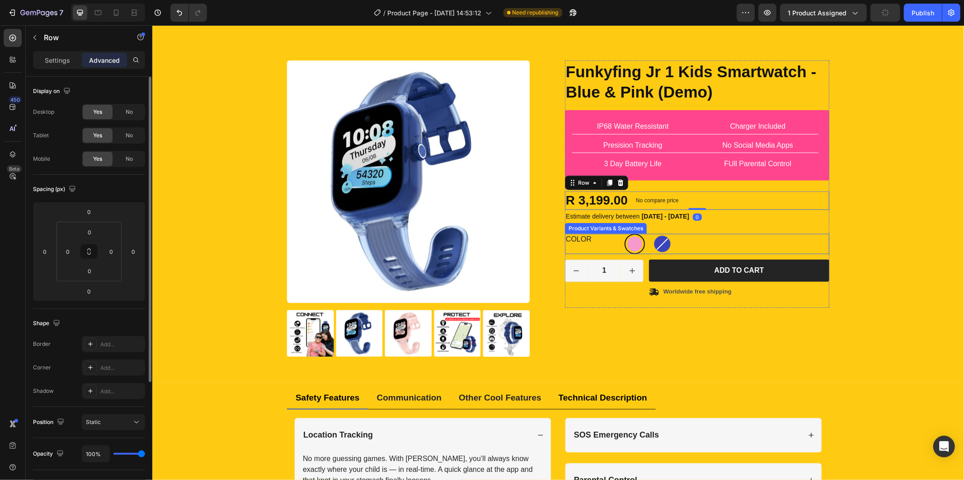
click at [571, 234] on legend "Color" at bounding box center [591, 239] width 54 height 11
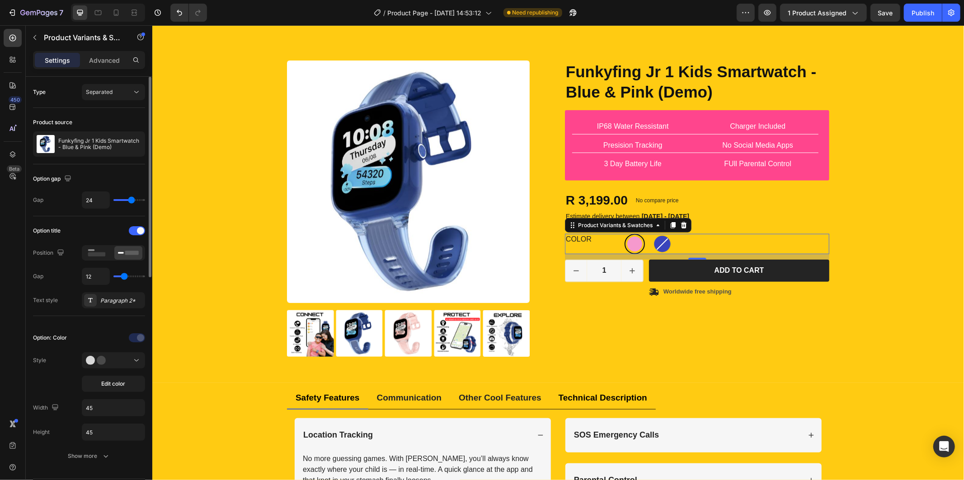
type input "11"
type input "9"
type input "8"
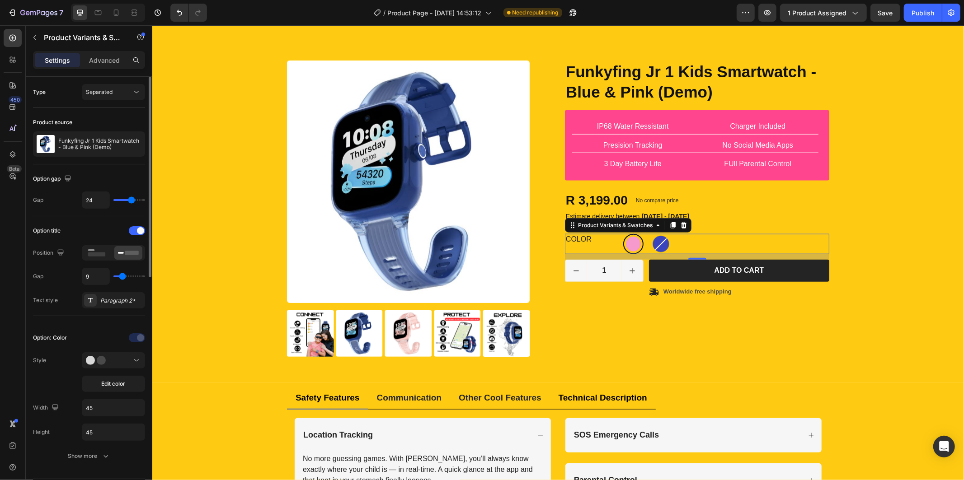
type input "8"
type input "7"
type input "5"
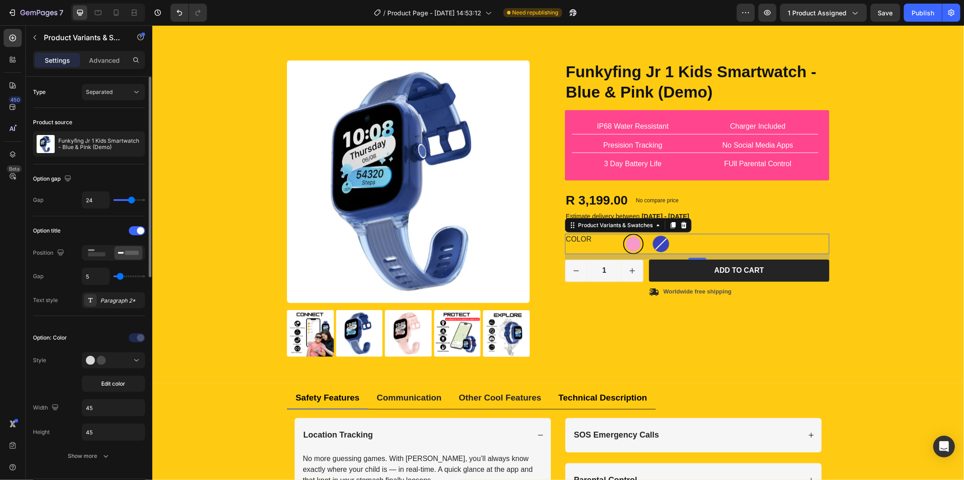
type input "3"
type input "2"
type input "1"
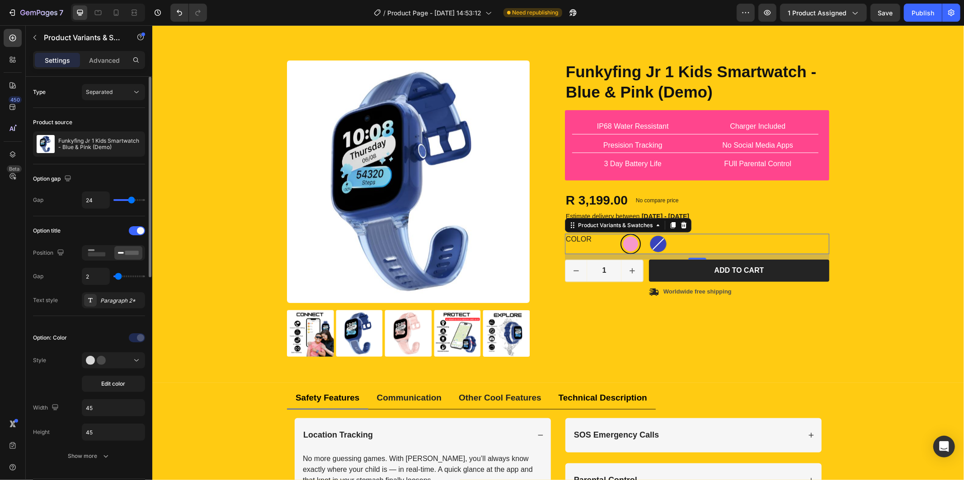
type input "1"
type input "0"
type input "3"
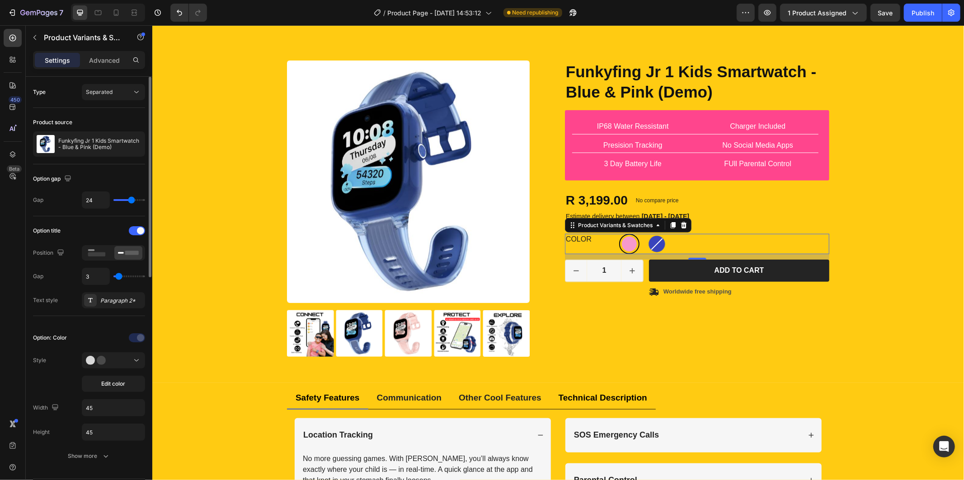
type input "6"
type input "8"
type input "9"
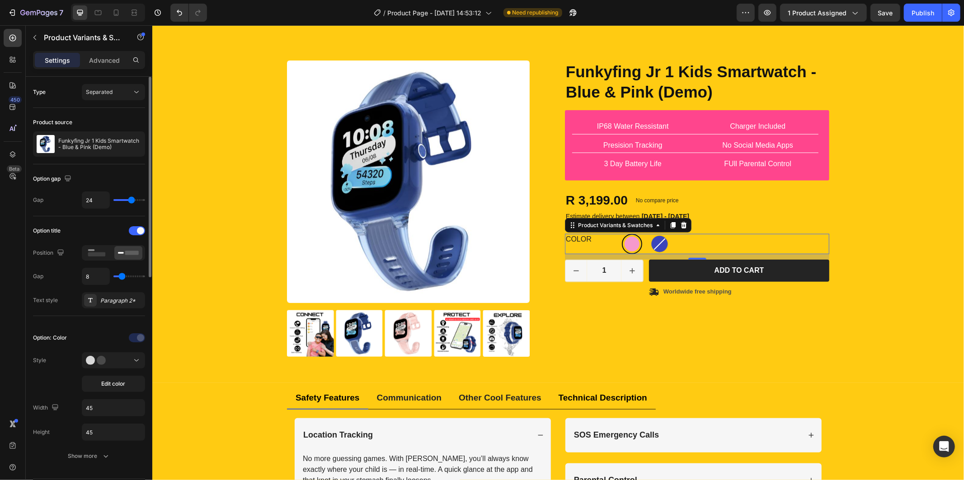
type input "9"
type input "10"
type input "8"
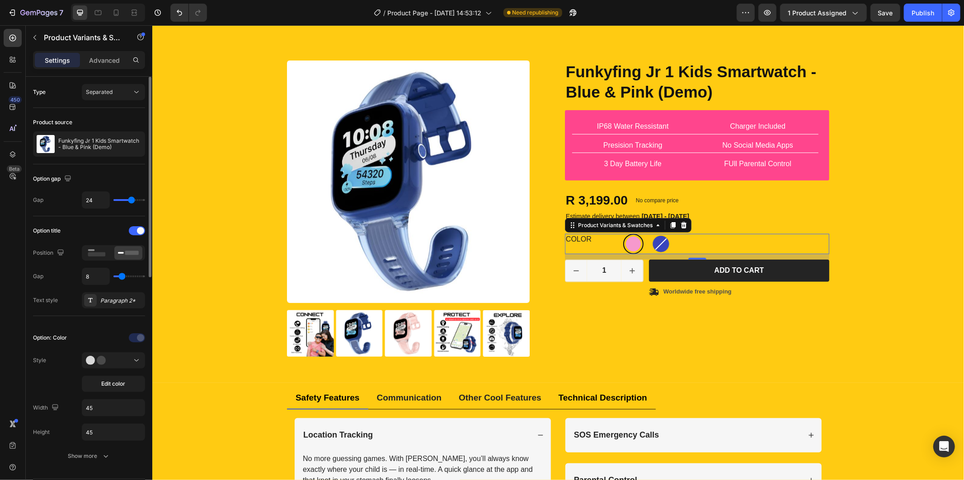
type input "2"
type input "0"
drag, startPoint x: 124, startPoint y: 277, endPoint x: 86, endPoint y: 289, distance: 39.9
type input "0"
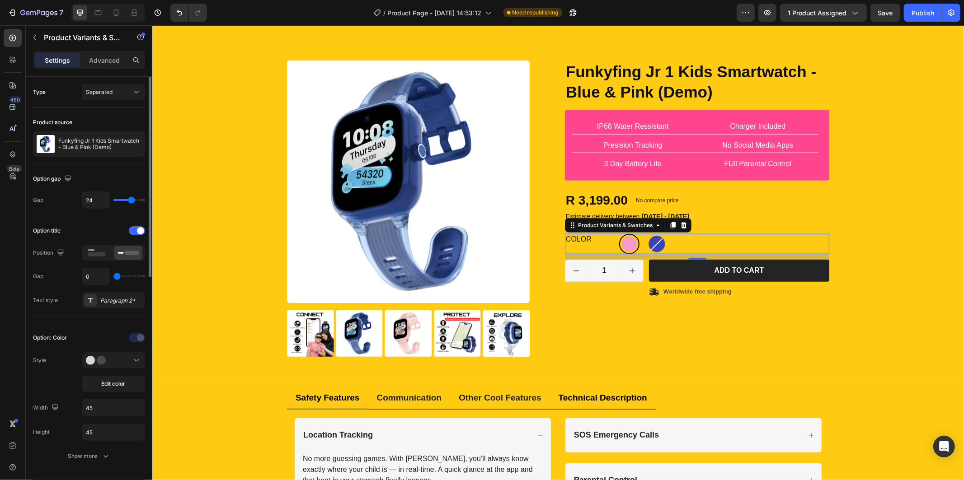
click at [113, 277] on input "range" at bounding box center [129, 277] width 32 height 2
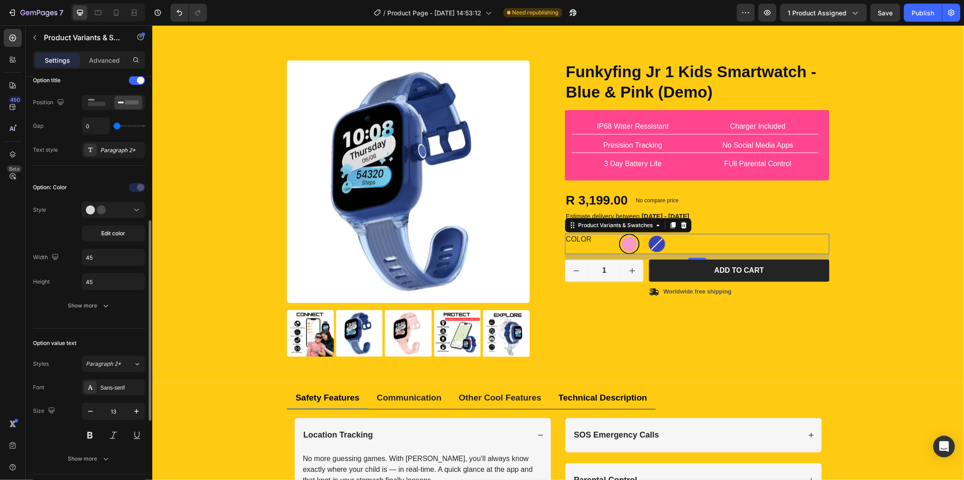
scroll to position [201, 0]
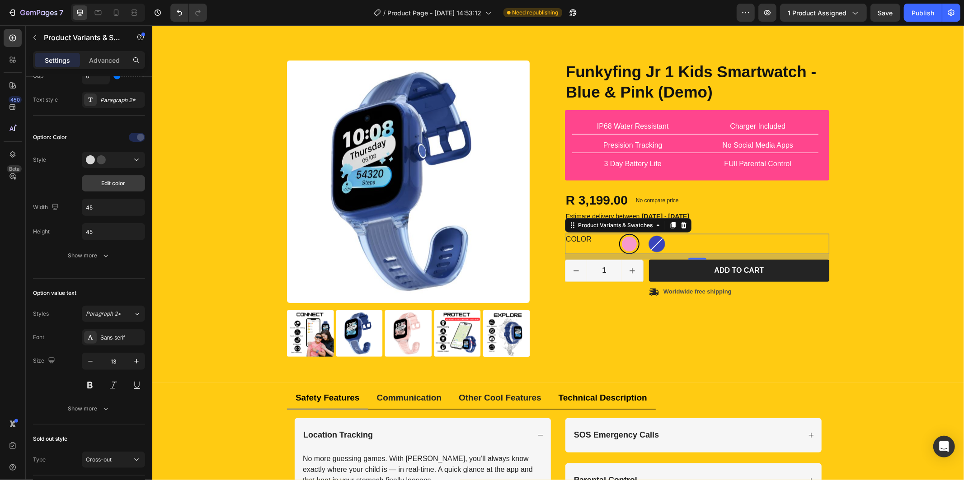
click at [118, 187] on span "Edit color" at bounding box center [114, 183] width 24 height 8
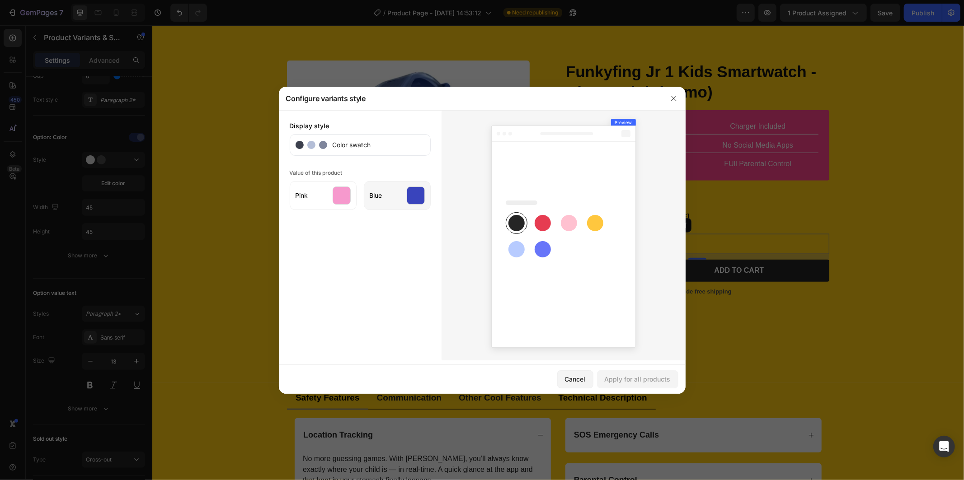
click at [410, 192] on div at bounding box center [416, 196] width 18 height 18
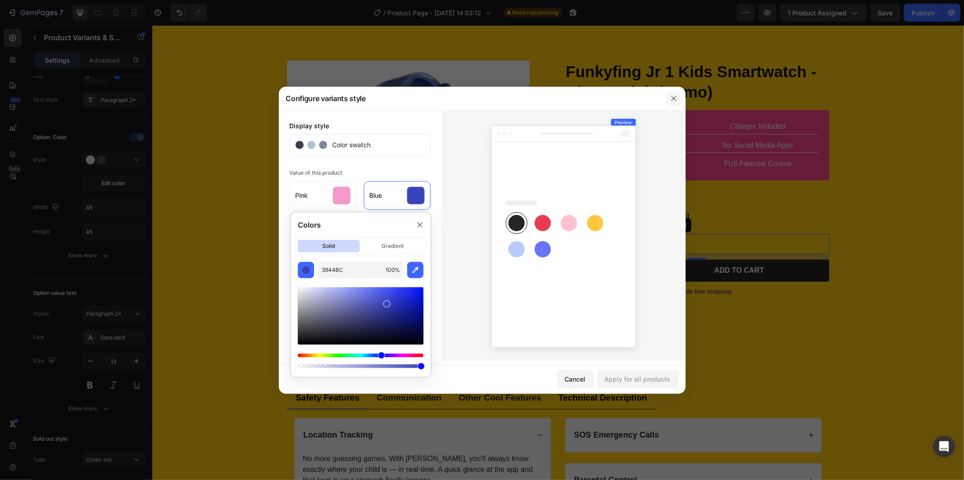
click at [675, 97] on icon "button" at bounding box center [673, 98] width 7 height 7
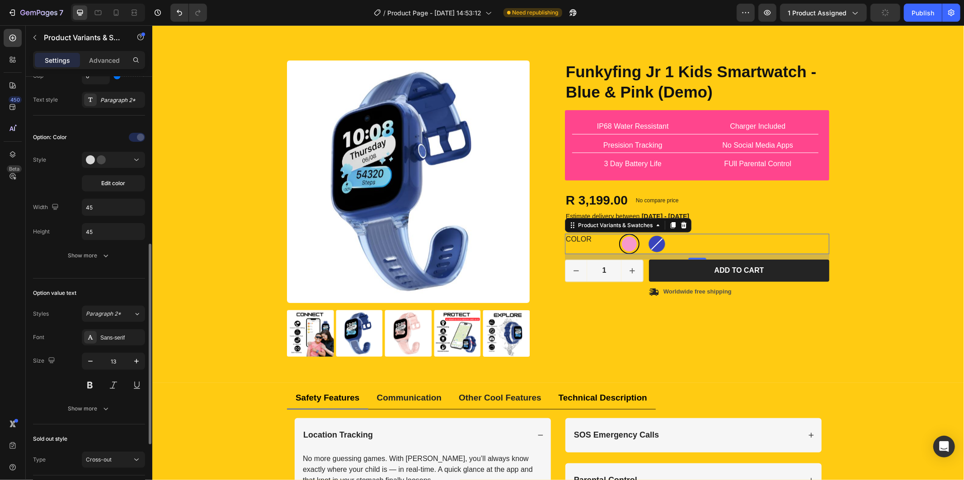
scroll to position [251, 0]
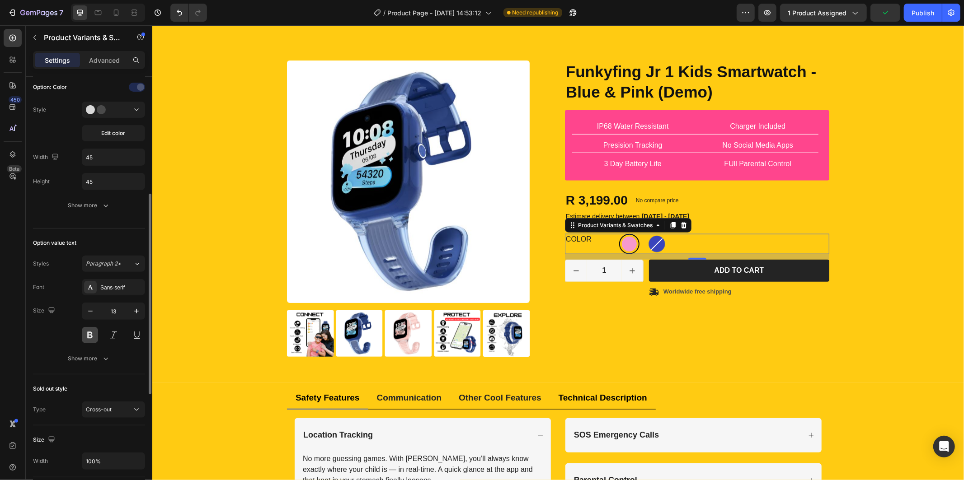
click at [96, 335] on button at bounding box center [90, 335] width 16 height 16
click at [90, 329] on button at bounding box center [90, 335] width 16 height 16
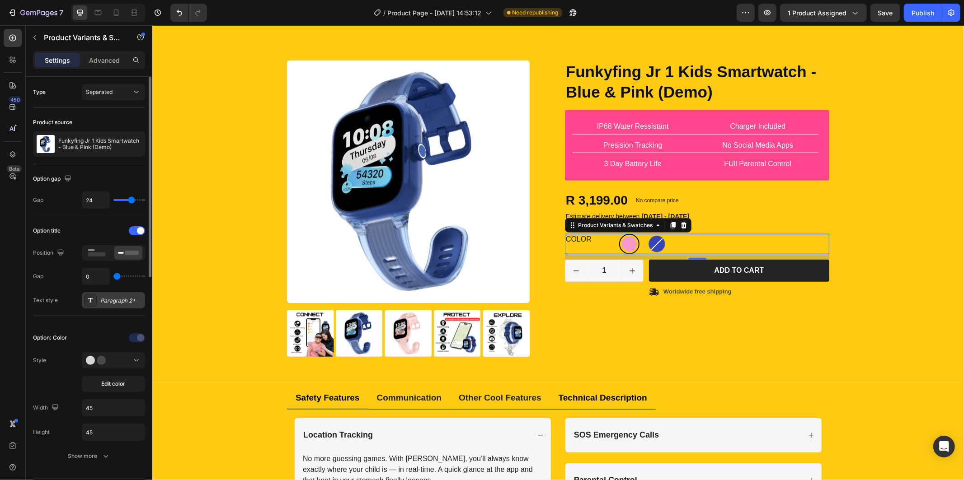
click at [107, 303] on div "Paragraph 2*" at bounding box center [121, 301] width 42 height 8
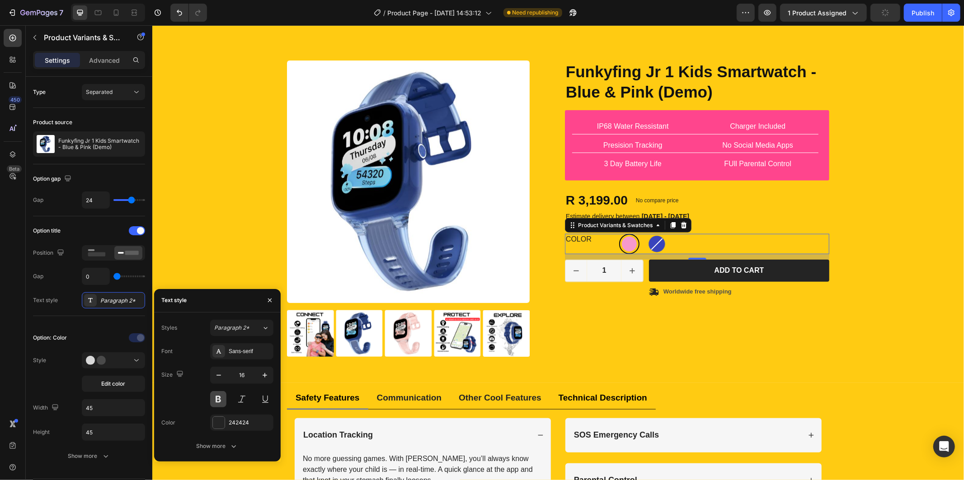
click at [219, 405] on button at bounding box center [218, 399] width 16 height 16
click at [227, 444] on div "Show more" at bounding box center [217, 446] width 42 height 9
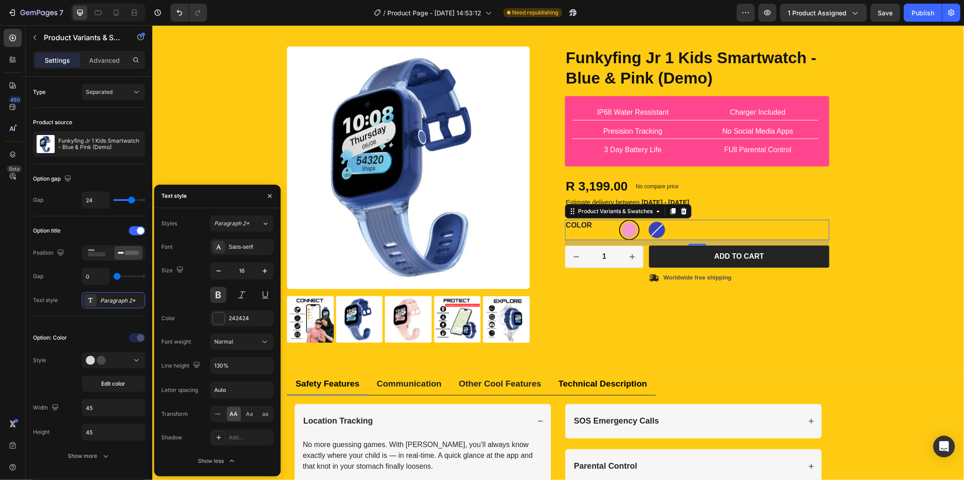
scroll to position [702, 0]
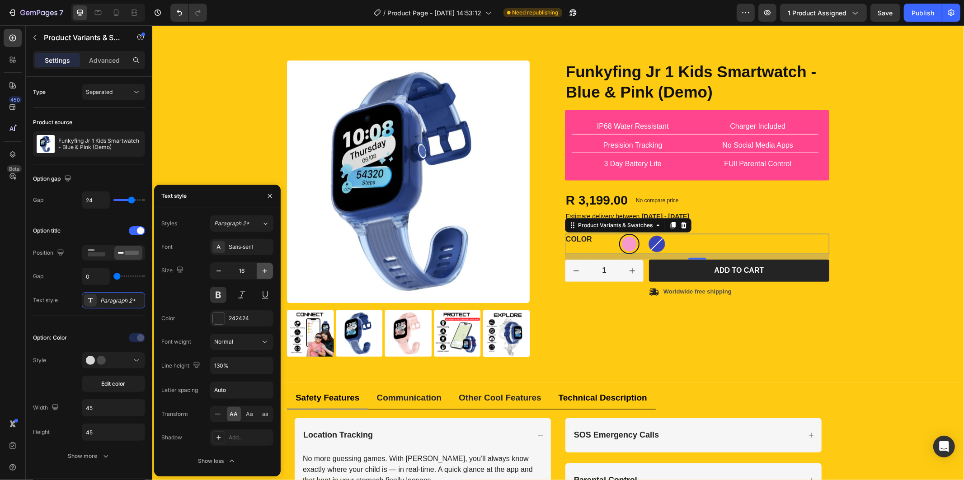
click at [266, 274] on icon "button" at bounding box center [264, 271] width 9 height 9
type input "19"
click at [258, 368] on button "button" at bounding box center [265, 366] width 16 height 16
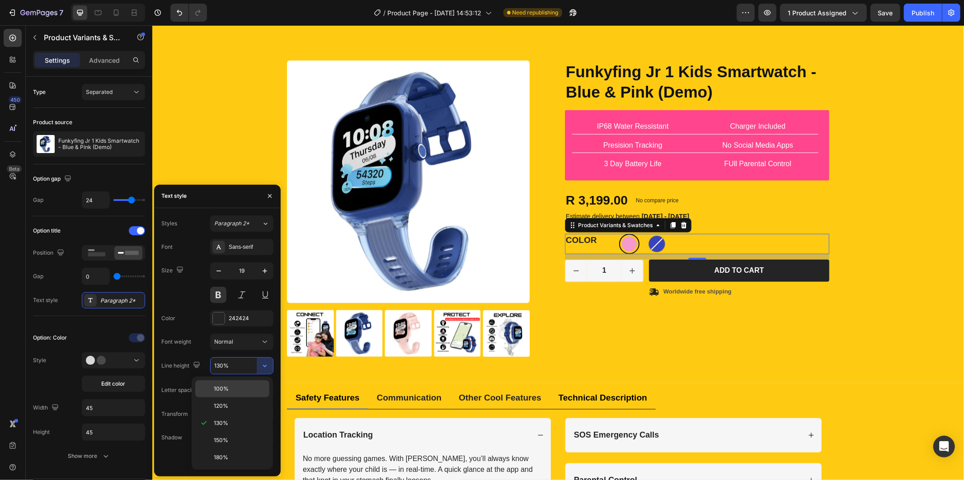
click at [248, 380] on div "100%" at bounding box center [232, 388] width 74 height 17
type input "100%"
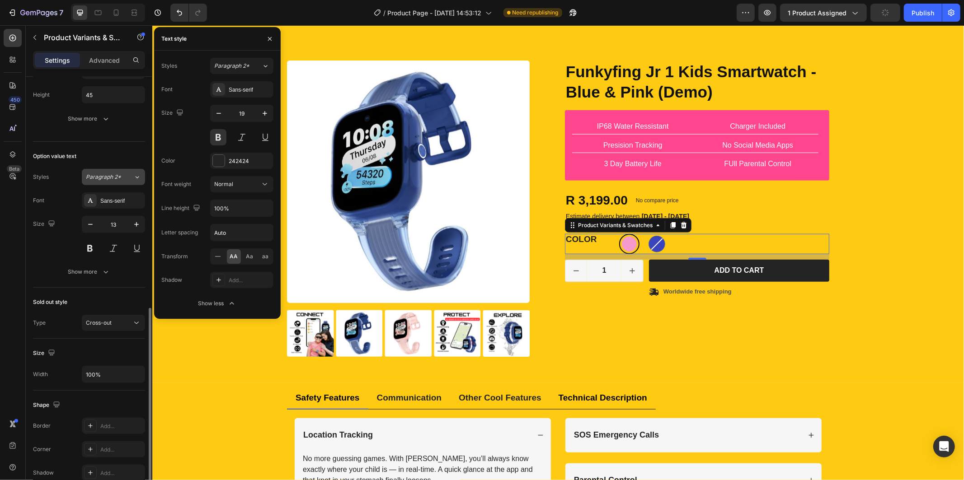
scroll to position [287, 0]
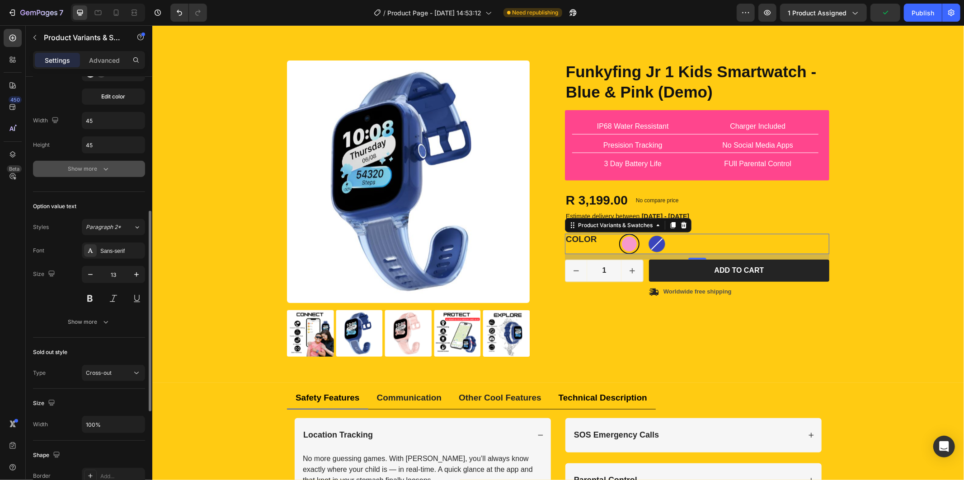
click at [107, 171] on icon "button" at bounding box center [105, 168] width 9 height 9
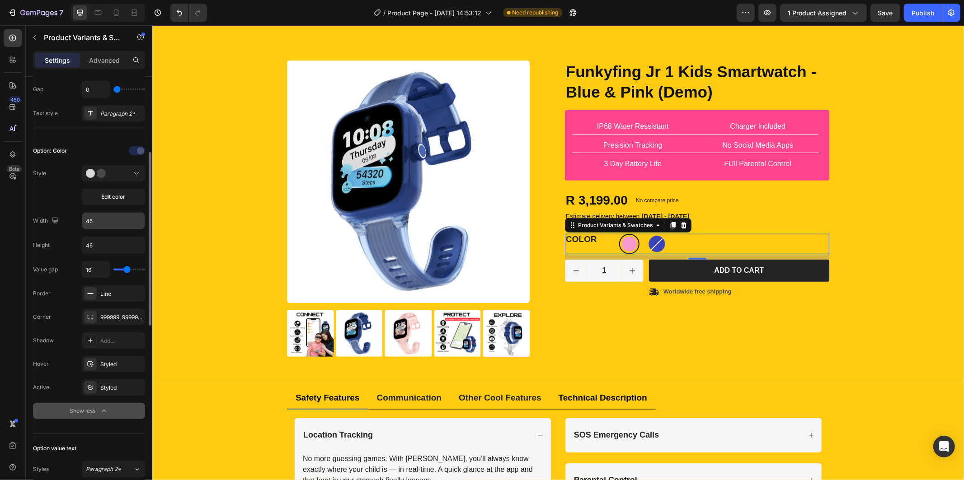
scroll to position [0, 0]
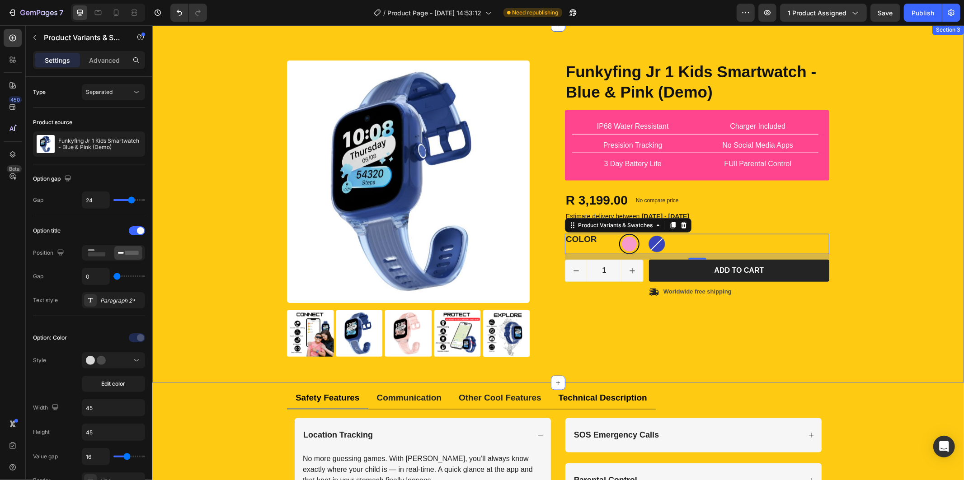
click at [880, 317] on div "Product Images Icon Icon Icon Icon Icon Icon List 2,500+ Verified Reviews! Text…" at bounding box center [558, 219] width 798 height 318
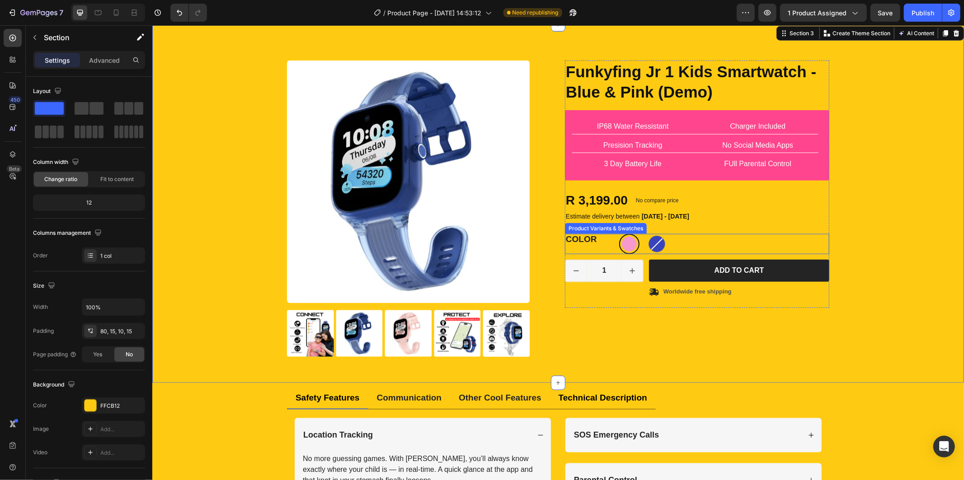
click at [670, 238] on div "Pink Pink Blue Blue" at bounding box center [723, 244] width 210 height 20
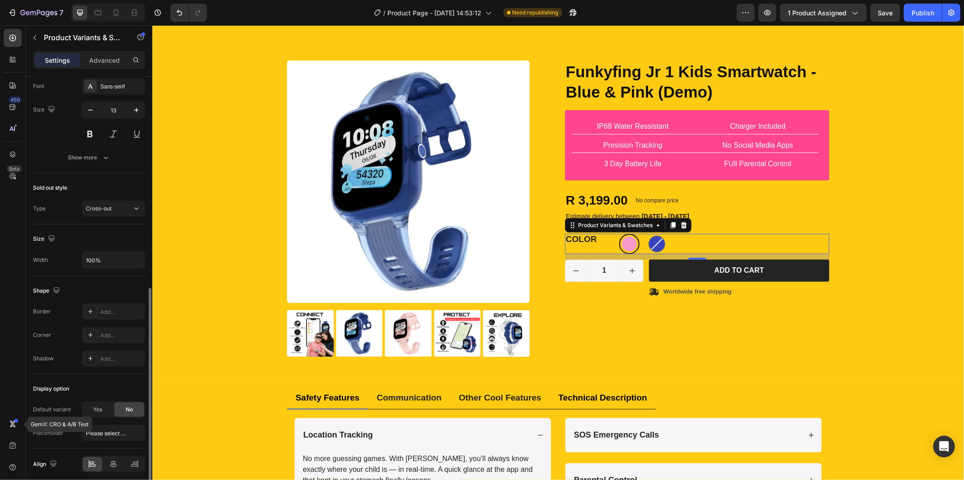
scroll to position [488, 0]
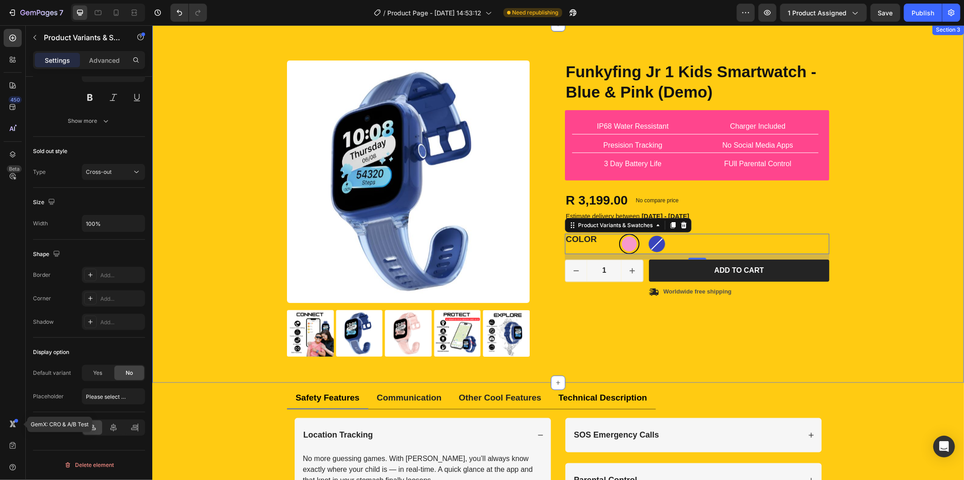
click at [868, 296] on div "Product Images Icon Icon Icon Icon Icon Icon List 2,500+ Verified Reviews! Text…" at bounding box center [558, 219] width 798 height 318
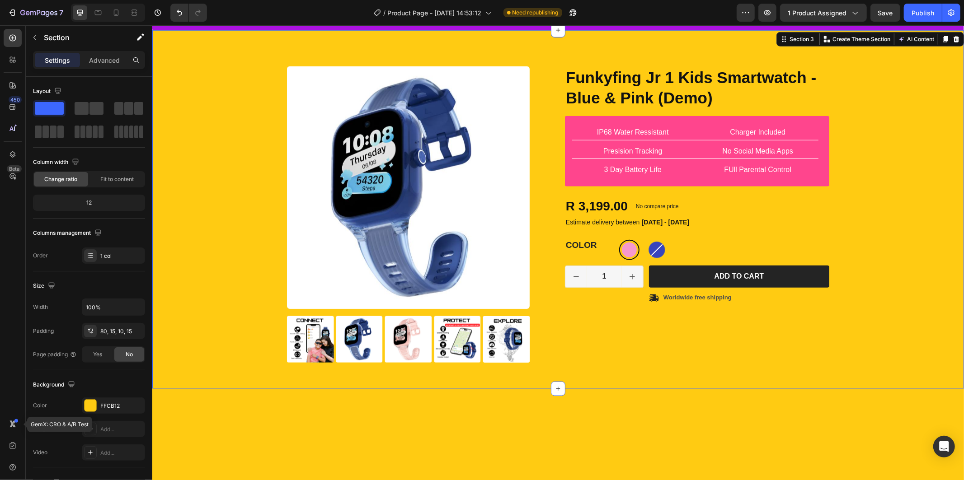
scroll to position [702, 0]
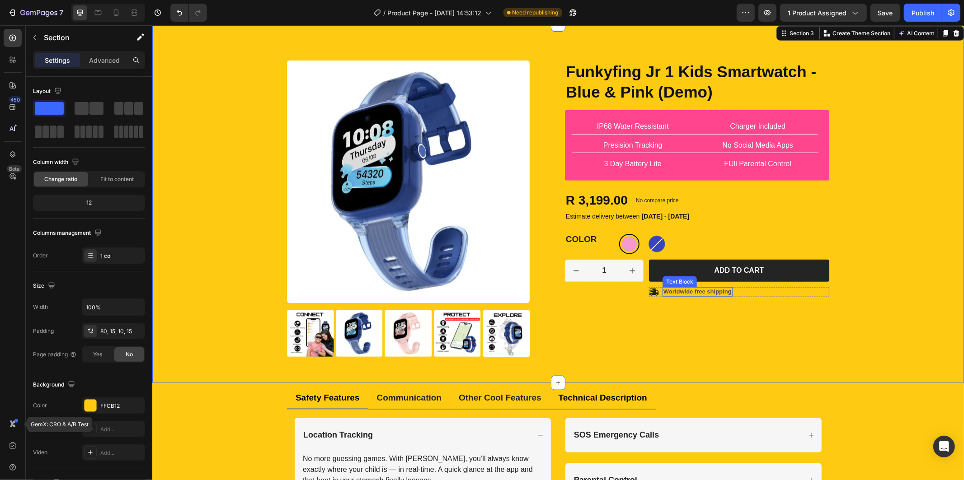
click at [703, 292] on p "Worldwide free shipping" at bounding box center [697, 292] width 68 height 8
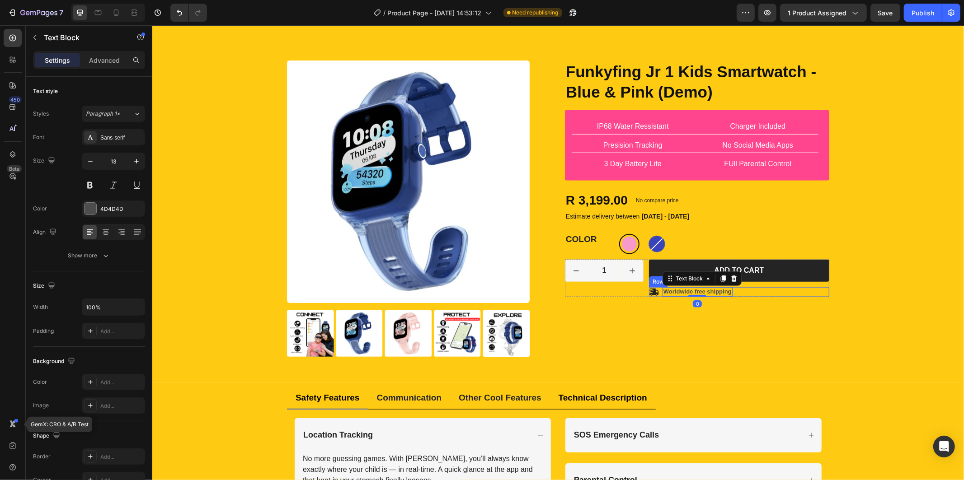
click at [750, 291] on div "Icon Worldwide free shipping Text Block 0 Row" at bounding box center [738, 292] width 180 height 10
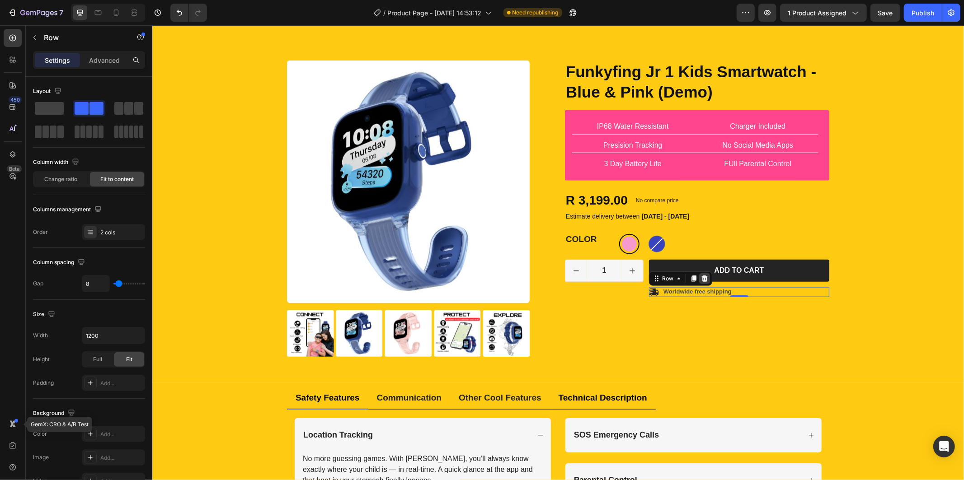
click at [703, 279] on div at bounding box center [703, 278] width 11 height 11
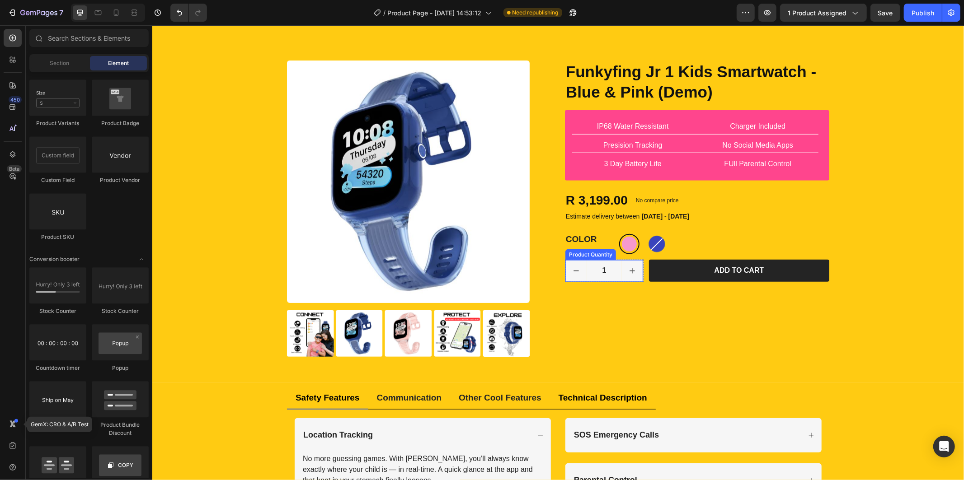
click at [629, 268] on icon "increment" at bounding box center [631, 270] width 9 height 9
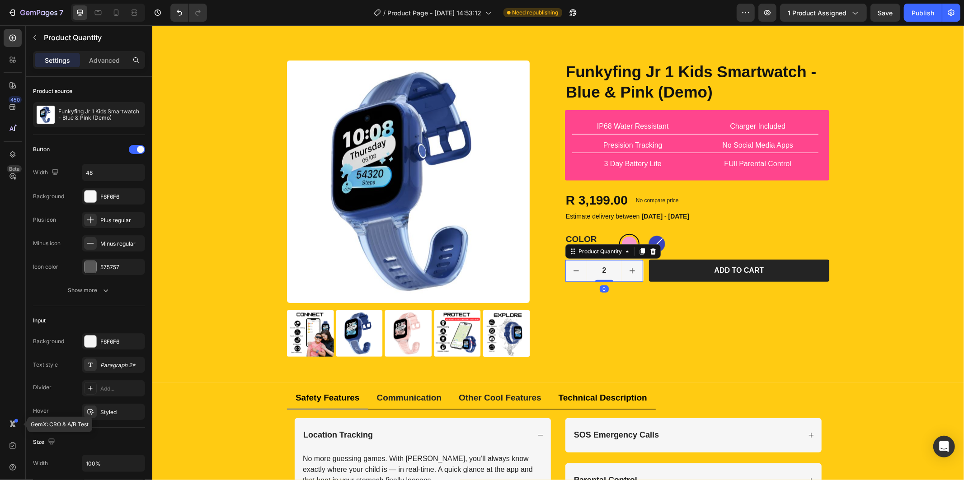
click at [572, 269] on icon "decrement" at bounding box center [575, 270] width 9 height 9
type input "1"
click at [650, 253] on icon at bounding box center [653, 251] width 6 height 6
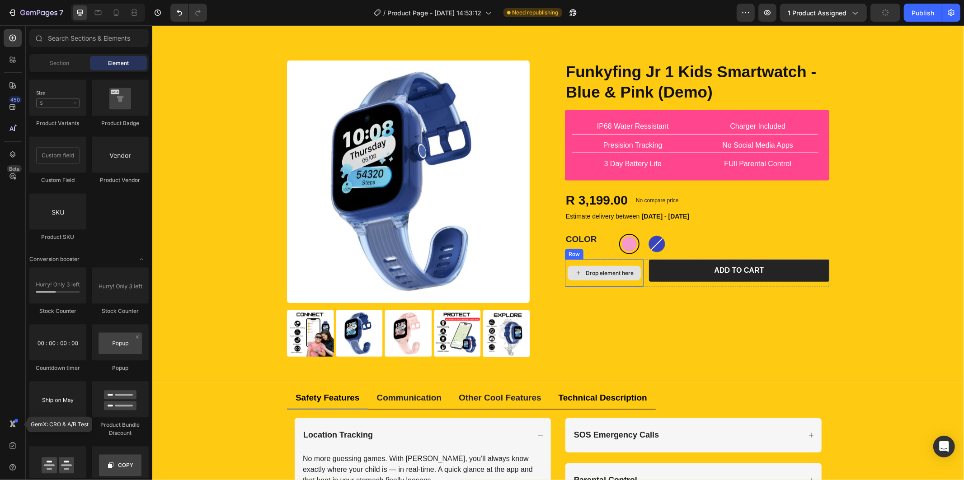
click at [632, 266] on div "Drop element here" at bounding box center [603, 273] width 73 height 14
click at [633, 264] on div "Drop element here" at bounding box center [603, 272] width 79 height 27
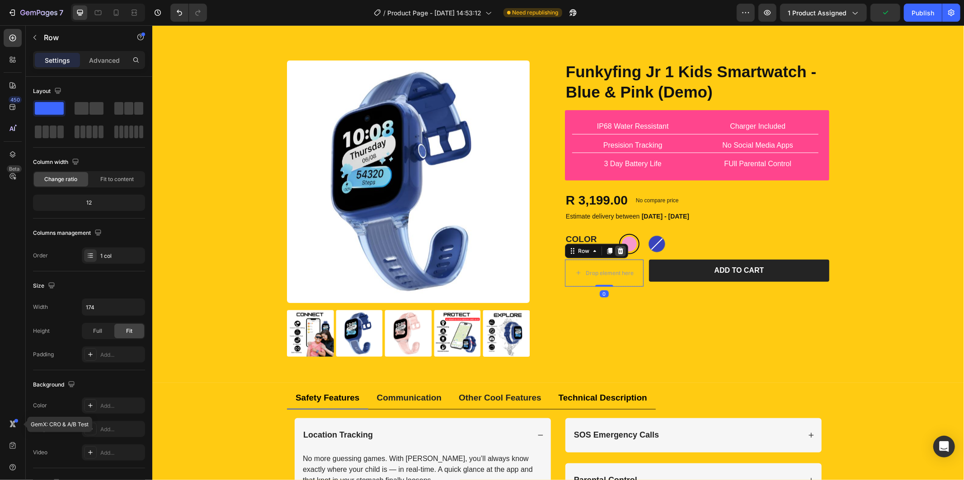
click at [617, 251] on icon at bounding box center [620, 251] width 6 height 6
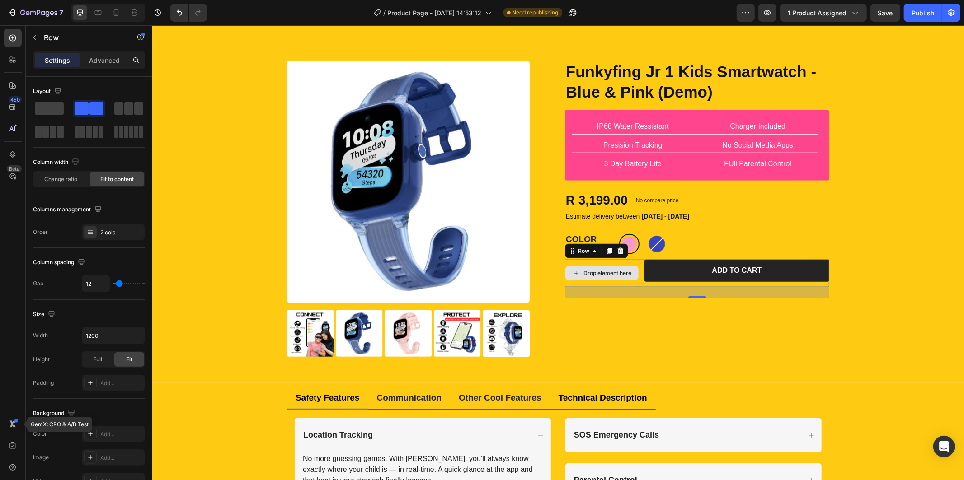
click at [627, 263] on div "Drop element here" at bounding box center [601, 273] width 74 height 28
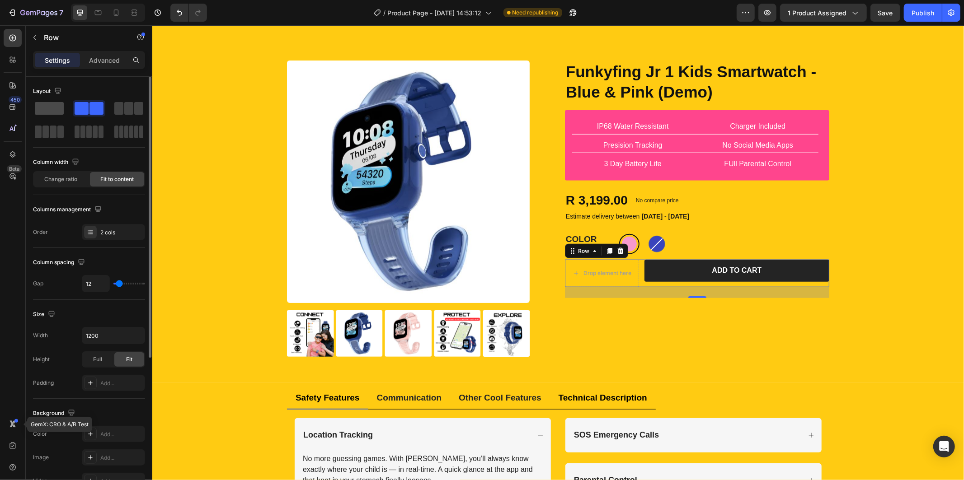
click at [39, 104] on span at bounding box center [49, 108] width 29 height 13
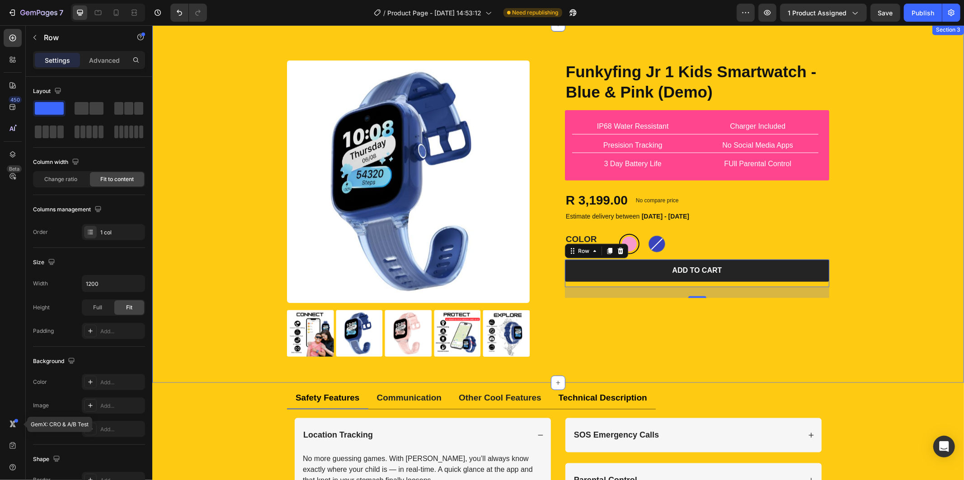
click at [888, 191] on div "Product Images Icon Icon Icon Icon Icon Icon List 2,500+ Verified Reviews! Text…" at bounding box center [558, 219] width 798 height 318
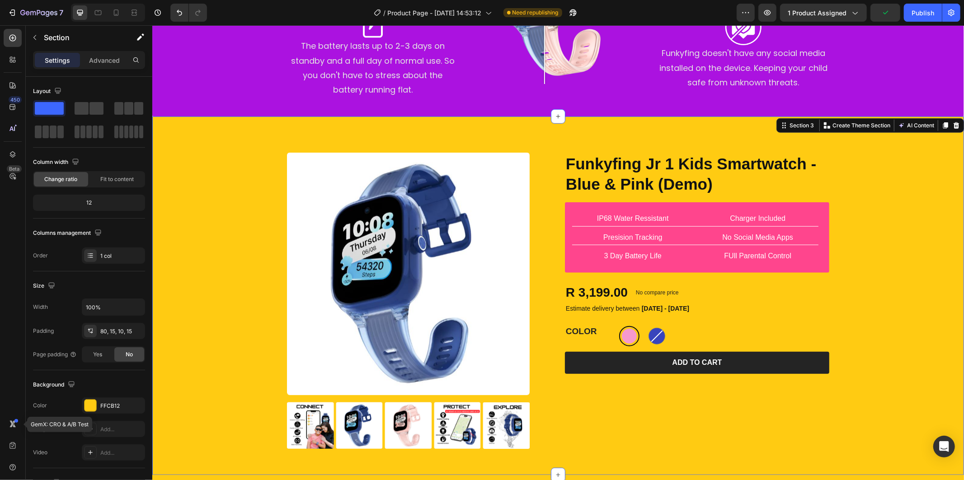
scroll to position [602, 0]
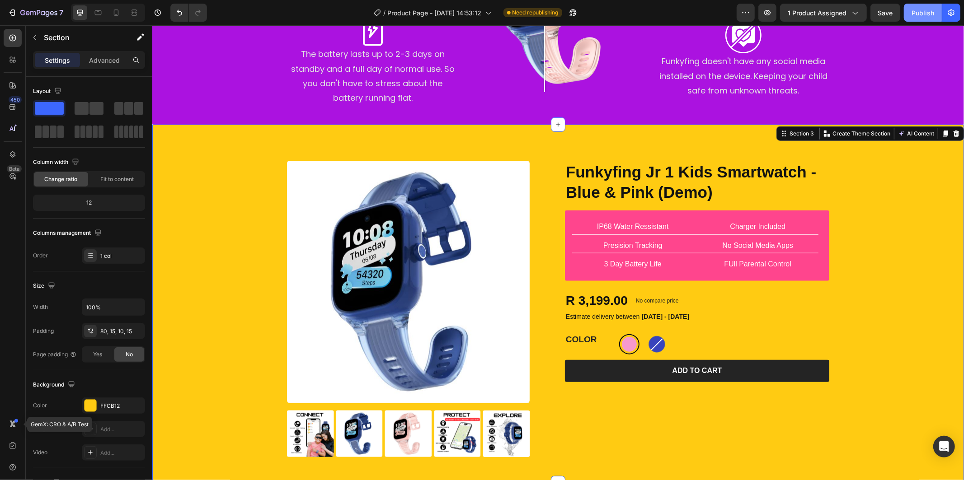
click at [931, 14] on div "Publish" at bounding box center [922, 12] width 23 height 9
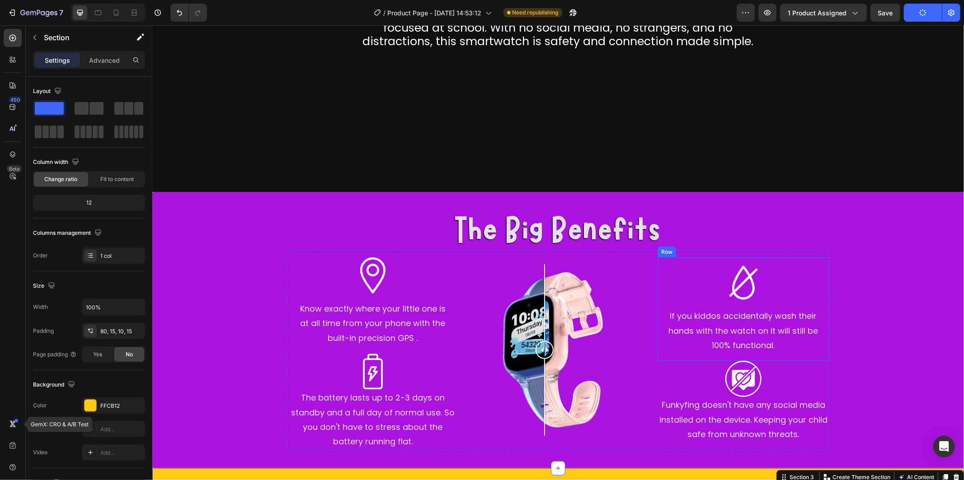
scroll to position [251, 0]
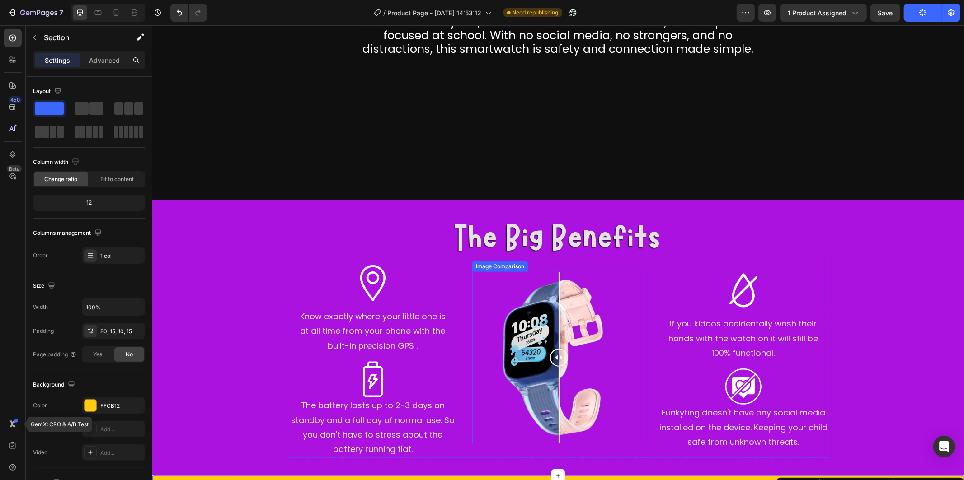
drag, startPoint x: 539, startPoint y: 357, endPoint x: 557, endPoint y: 373, distance: 23.7
click at [556, 373] on div at bounding box center [558, 358] width 18 height 172
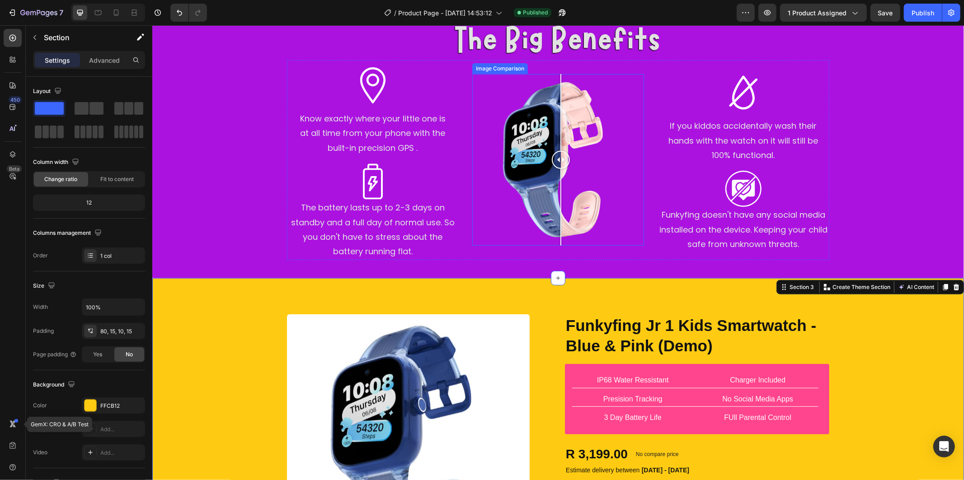
scroll to position [452, 0]
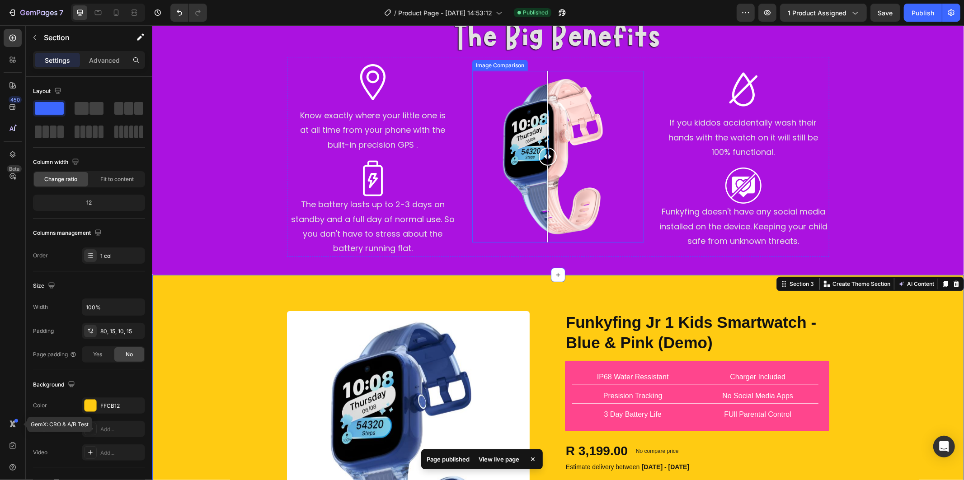
drag, startPoint x: 556, startPoint y: 154, endPoint x: 538, endPoint y: 166, distance: 21.6
click at [538, 166] on div at bounding box center [547, 156] width 18 height 172
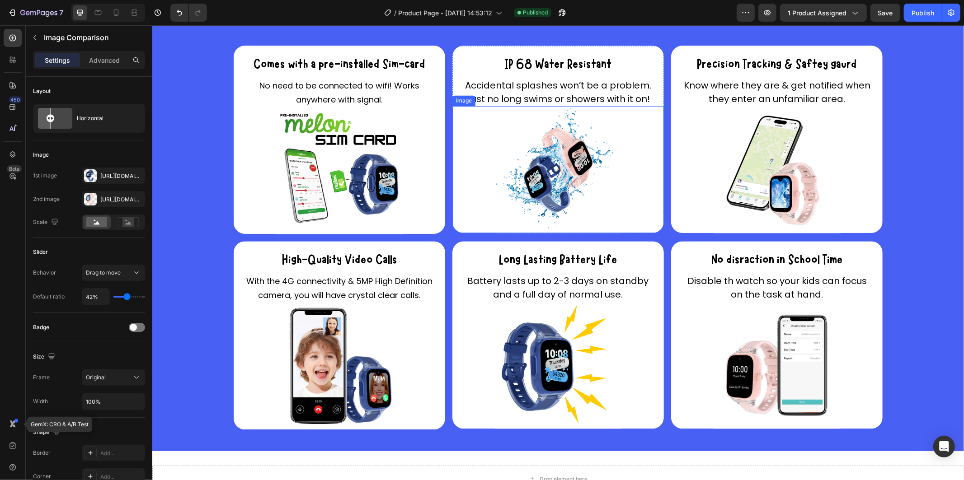
scroll to position [1562, 0]
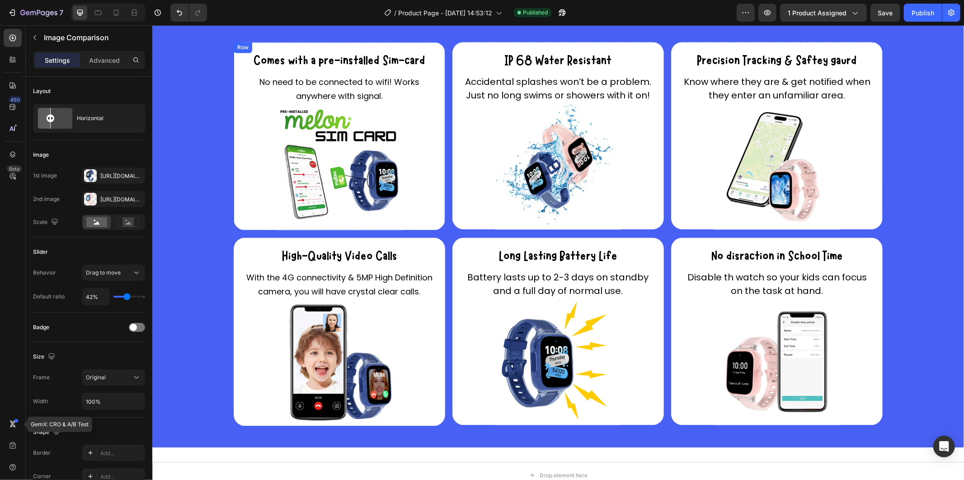
click at [432, 42] on div "Comes with a pre-installed Sim-card Text Block No need to be connected to wifi!…" at bounding box center [338, 136] width 211 height 188
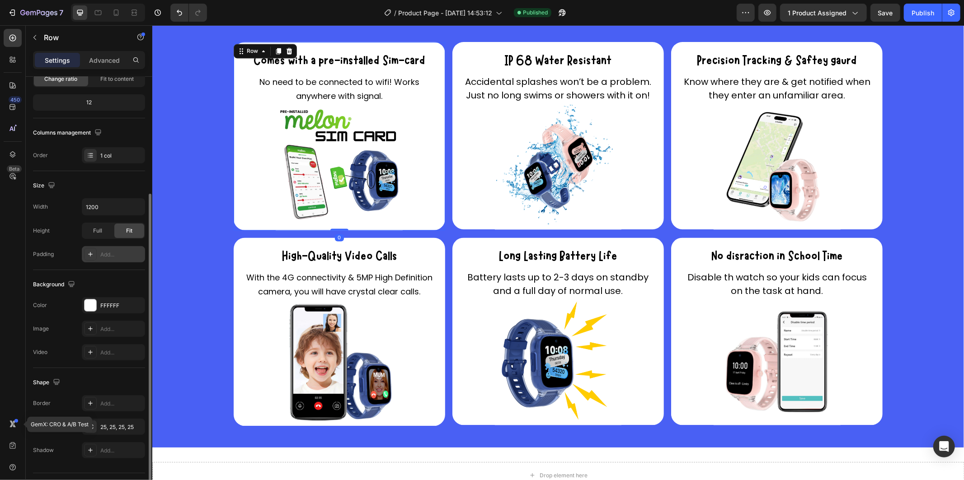
scroll to position [122, 0]
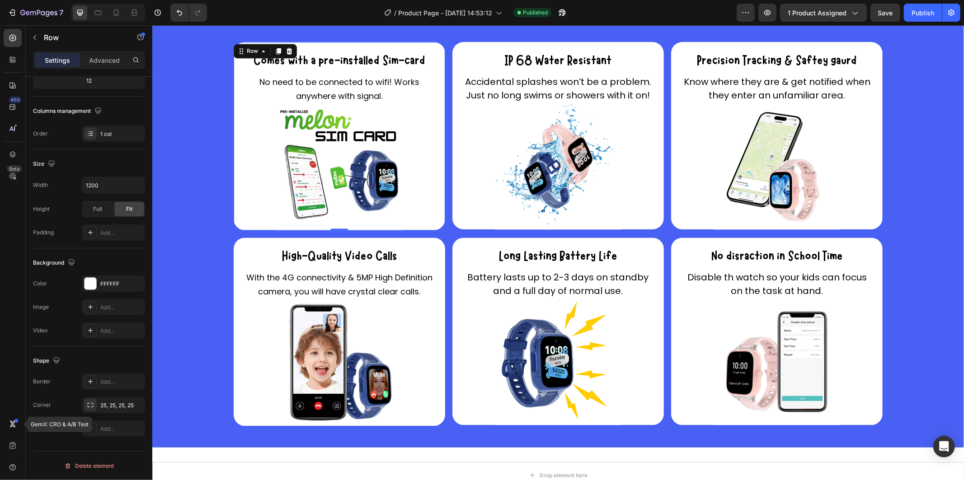
click at [16, 305] on div "450 Beta" at bounding box center [13, 222] width 18 height 386
click at [106, 61] on p "Advanced" at bounding box center [104, 60] width 31 height 9
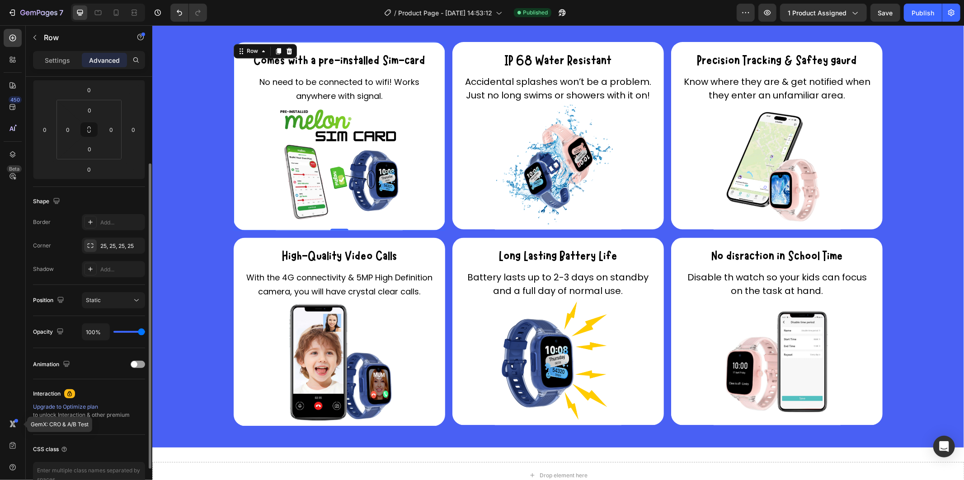
scroll to position [173, 0]
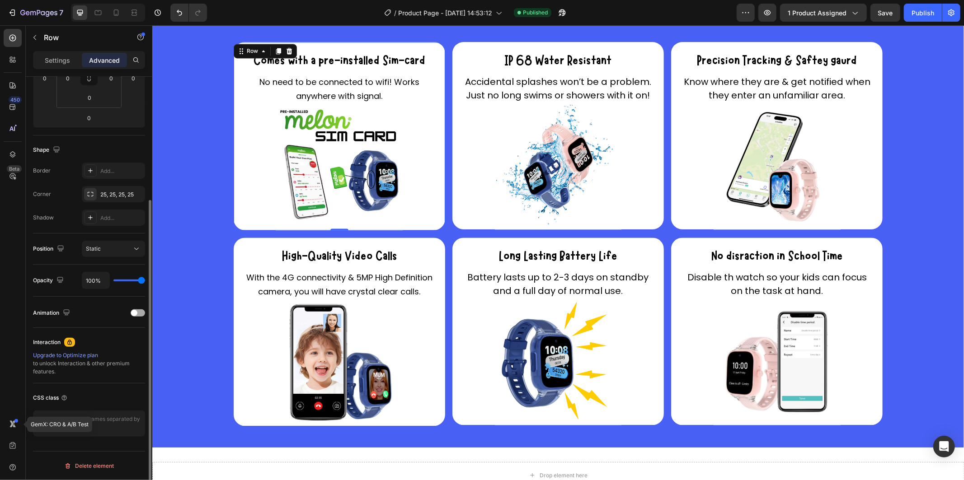
click at [134, 309] on div at bounding box center [138, 312] width 14 height 7
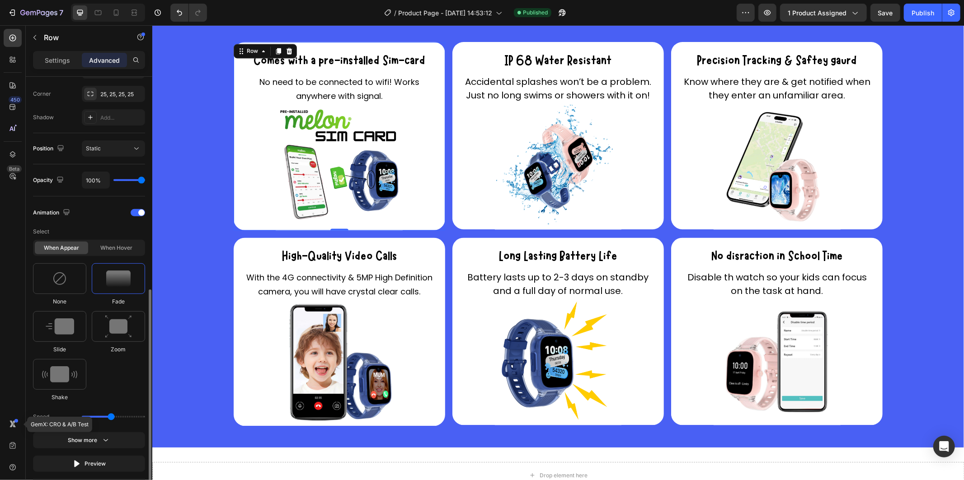
scroll to position [374, 0]
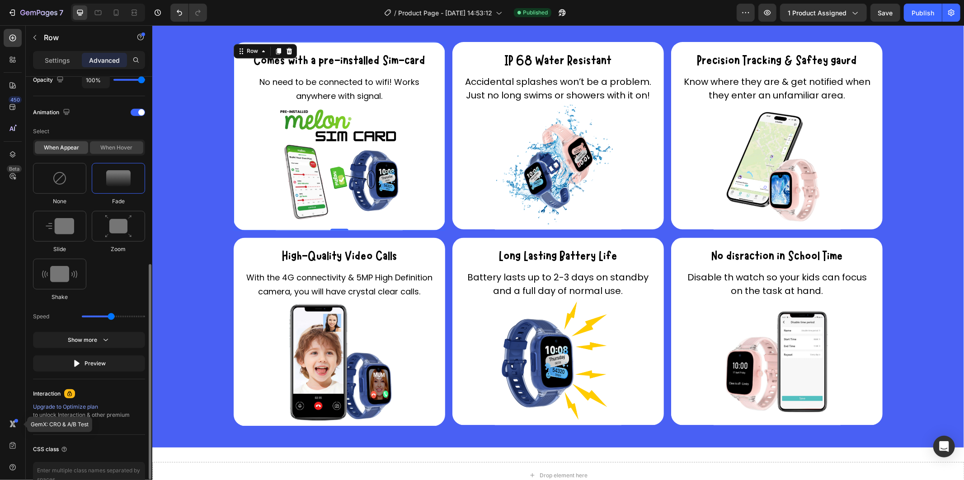
click at [126, 144] on div "When hover" at bounding box center [116, 147] width 53 height 13
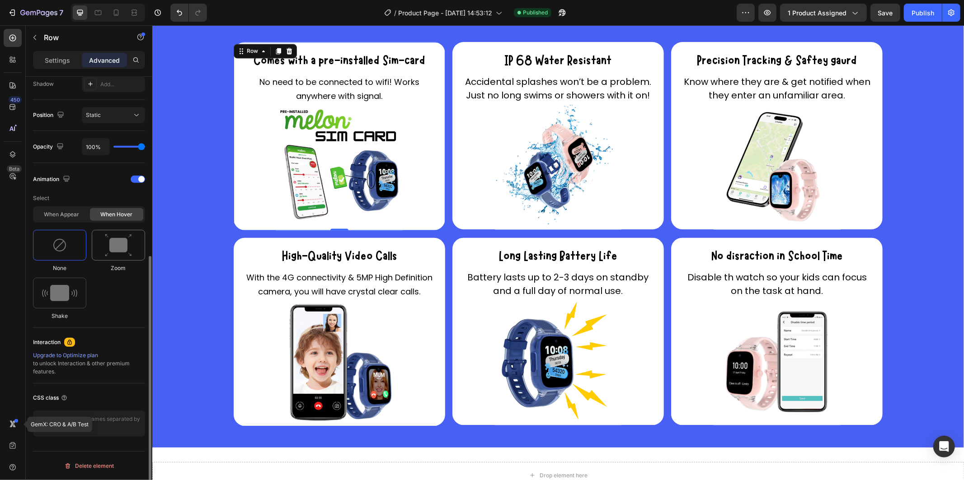
click at [113, 240] on img at bounding box center [118, 245] width 27 height 23
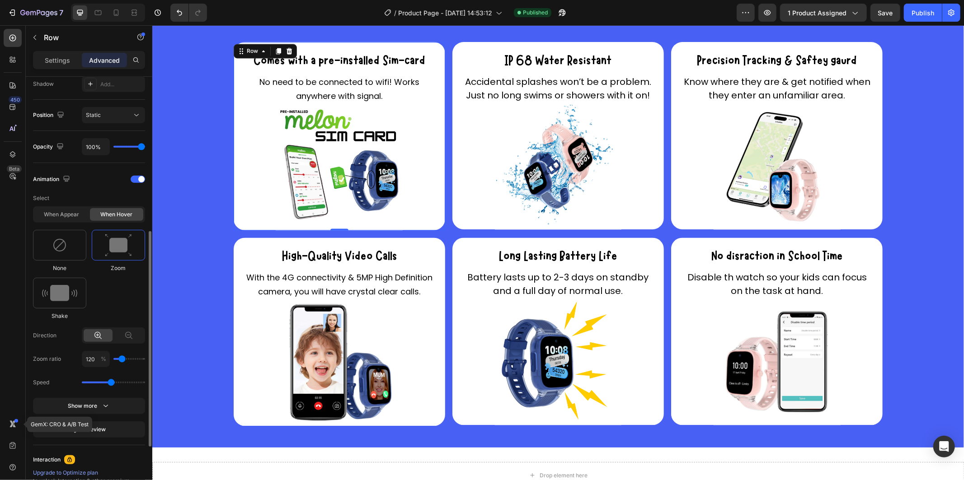
type input "110"
type input "100"
drag, startPoint x: 123, startPoint y: 357, endPoint x: 116, endPoint y: 358, distance: 7.4
type input "100"
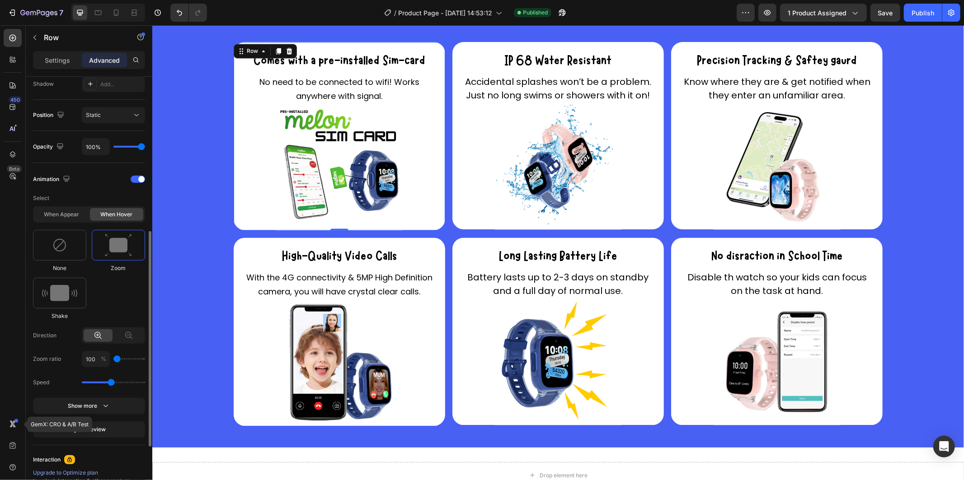
click at [116, 358] on input "range" at bounding box center [129, 359] width 32 height 2
drag, startPoint x: 111, startPoint y: 381, endPoint x: 69, endPoint y: 387, distance: 42.0
type input "0.5"
click at [82, 384] on input "range" at bounding box center [113, 383] width 63 height 2
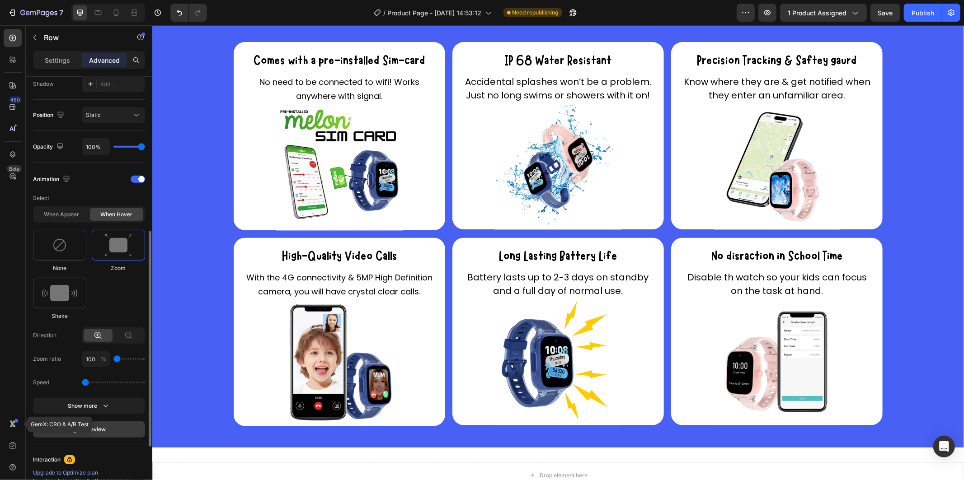
scroll to position [357, 0]
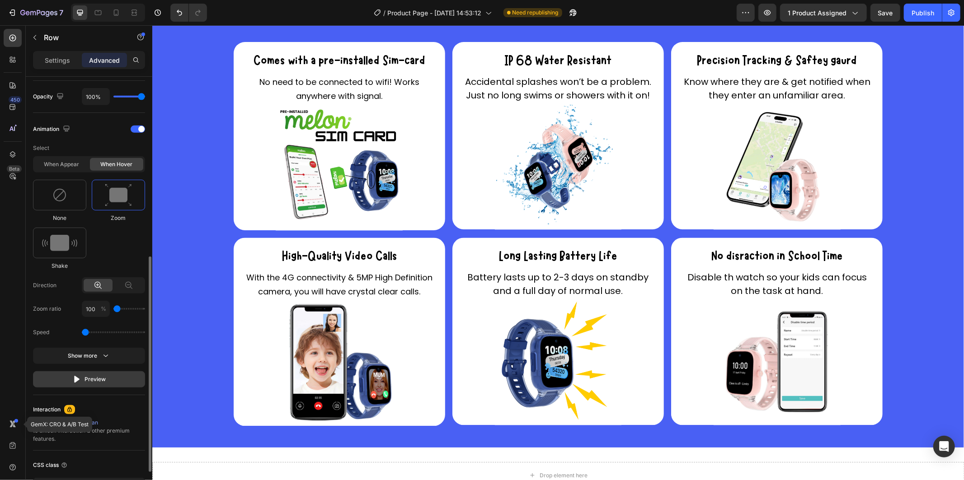
click at [103, 383] on div "Preview" at bounding box center [89, 379] width 34 height 9
click at [85, 382] on div "Preview" at bounding box center [89, 379] width 34 height 9
click at [74, 381] on icon "button" at bounding box center [76, 379] width 9 height 9
type input "110"
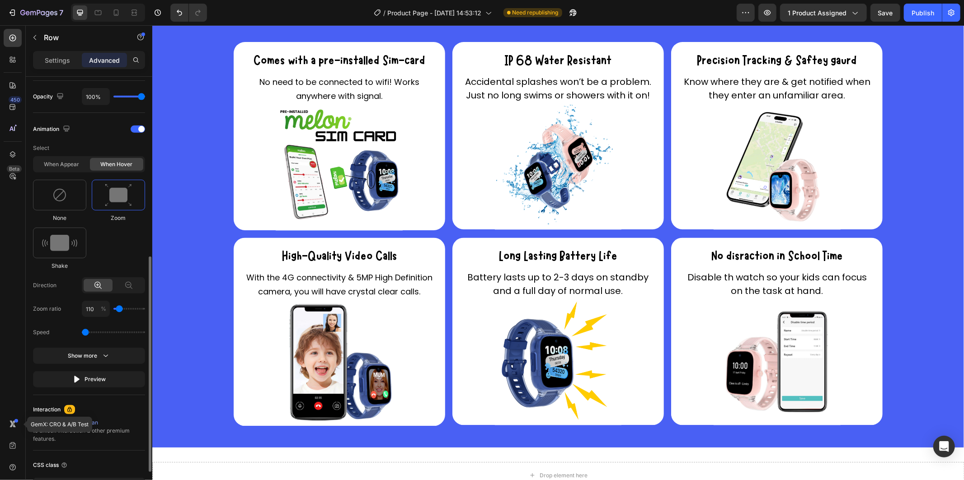
type input "120"
type input "130"
drag, startPoint x: 119, startPoint y: 310, endPoint x: 123, endPoint y: 310, distance: 4.5
type input "130"
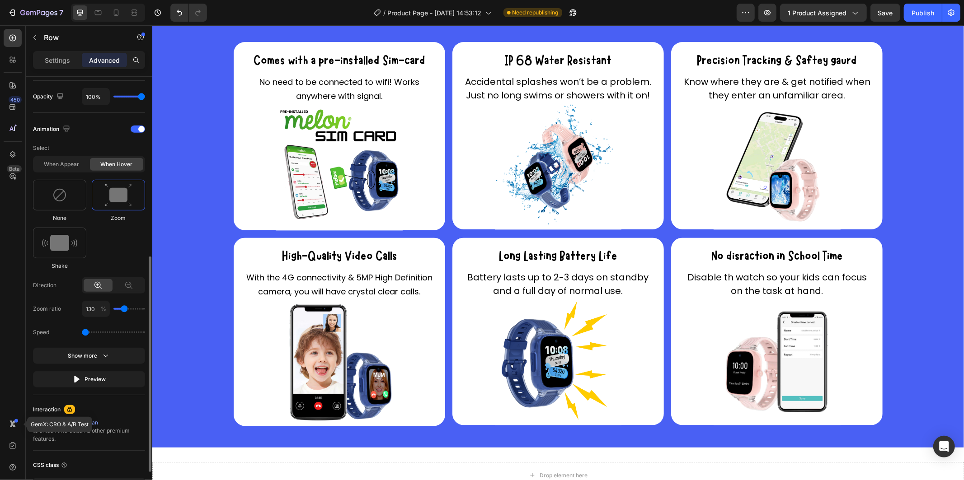
click at [123, 310] on input "range" at bounding box center [129, 309] width 32 height 2
click at [85, 382] on div "Preview" at bounding box center [89, 379] width 34 height 9
click at [57, 195] on img at bounding box center [59, 195] width 14 height 14
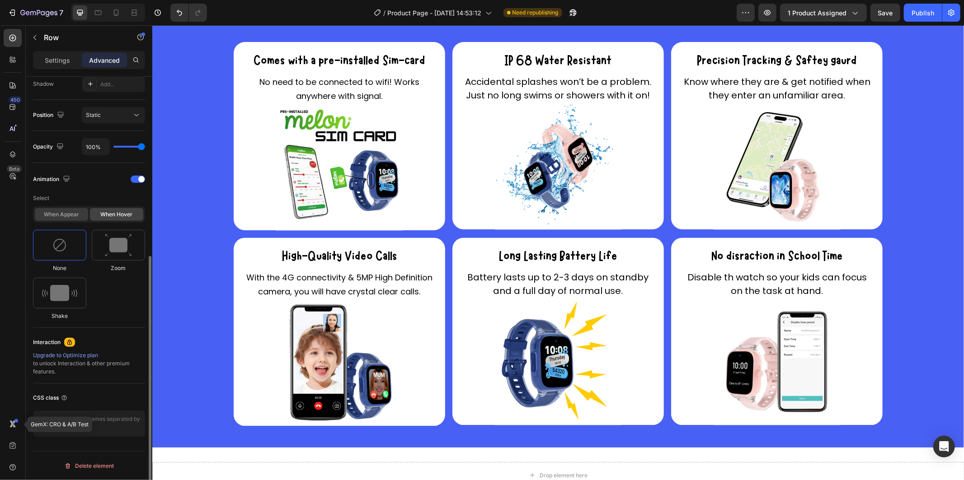
click at [70, 217] on div "When appear" at bounding box center [61, 214] width 53 height 13
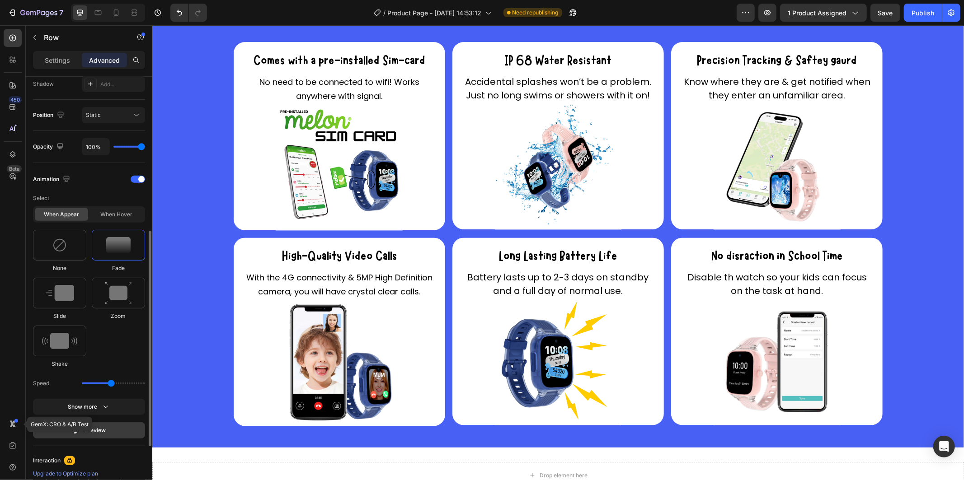
click at [98, 424] on button "Preview" at bounding box center [89, 430] width 112 height 16
click at [66, 243] on img at bounding box center [59, 245] width 14 height 14
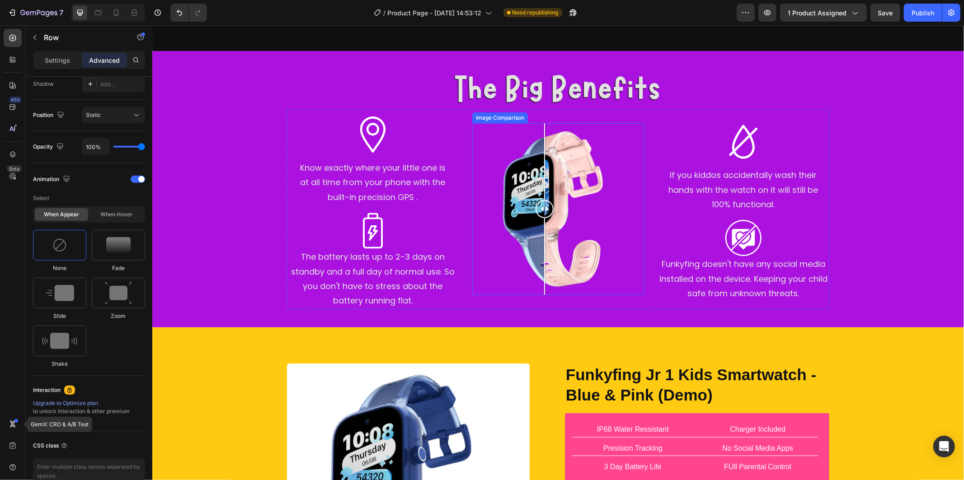
scroll to position [401, 0]
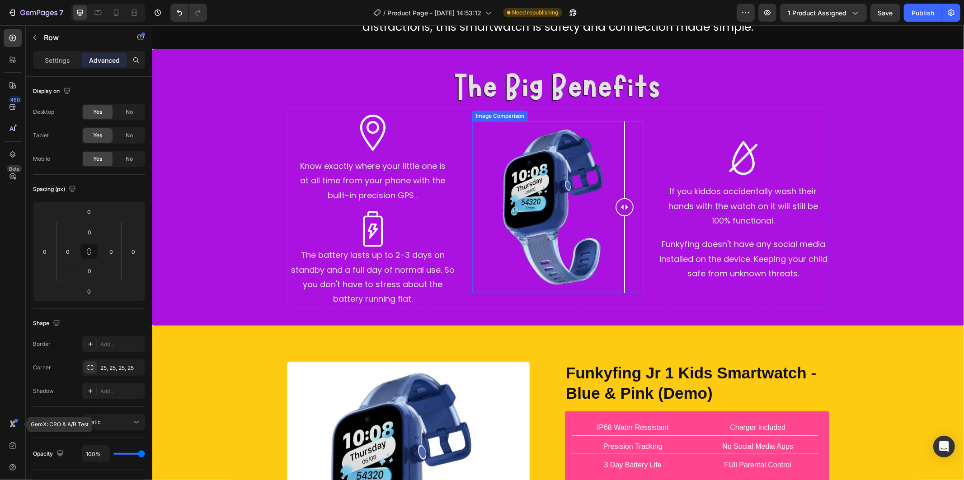
scroll to position [307, 0]
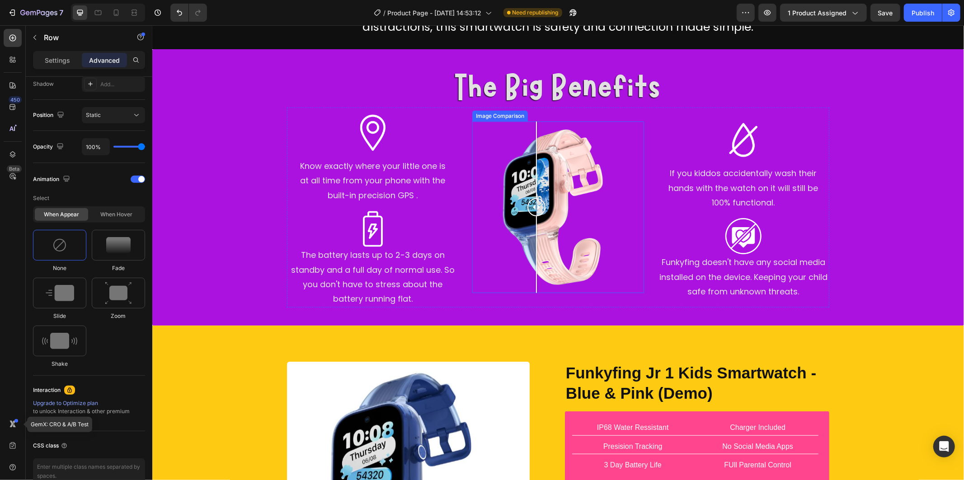
click at [532, 252] on div at bounding box center [536, 207] width 18 height 172
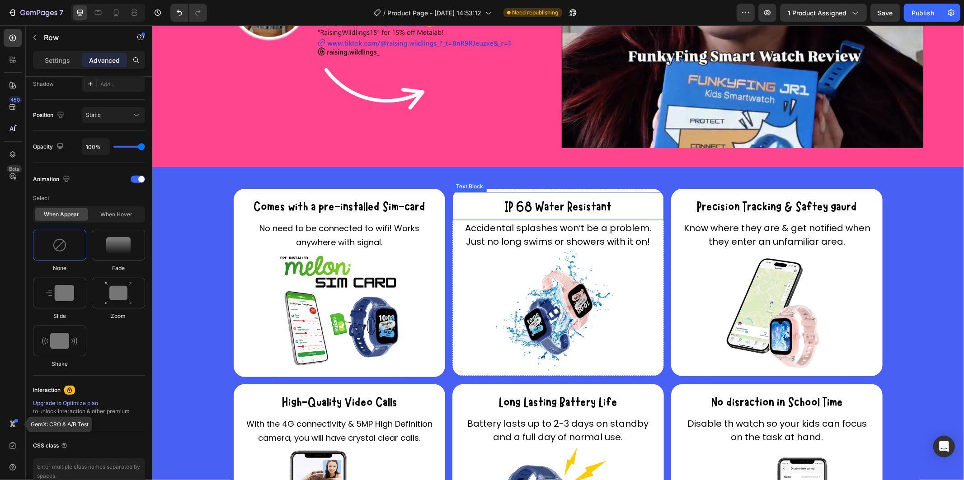
scroll to position [1412, 0]
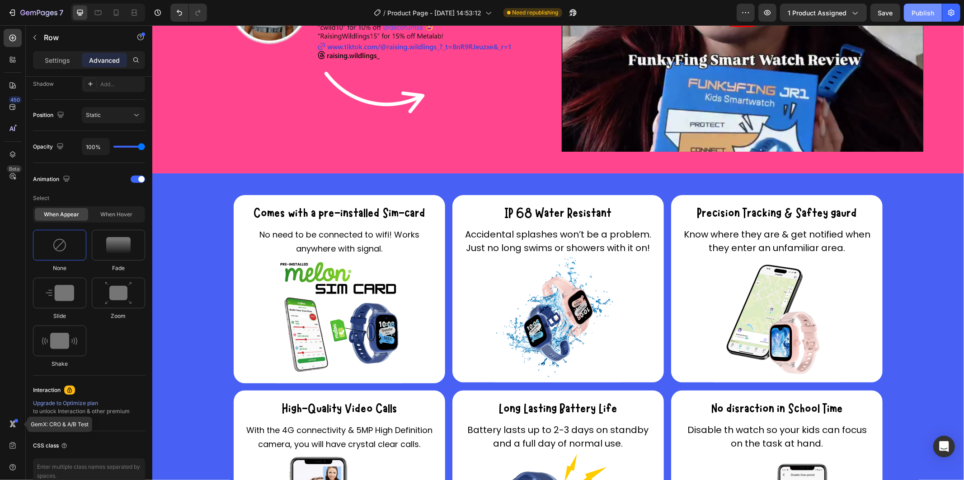
click at [919, 7] on button "Publish" at bounding box center [923, 13] width 38 height 18
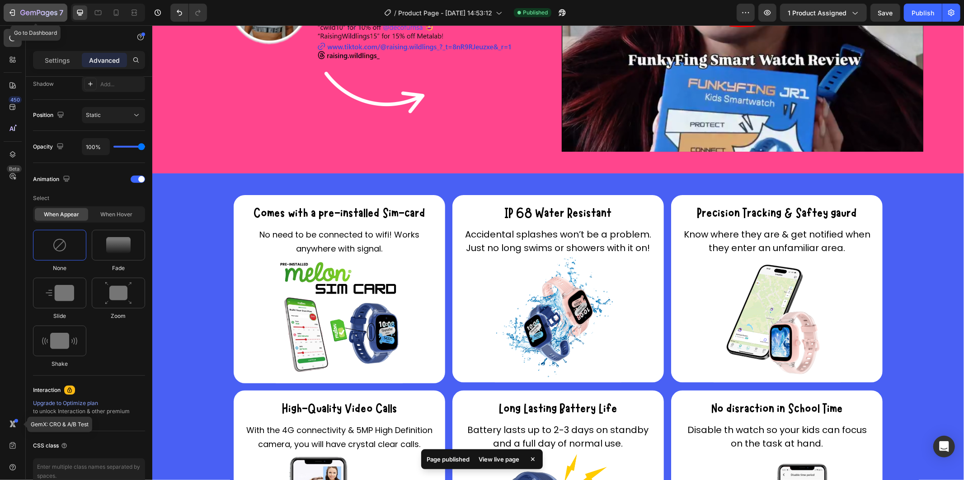
click at [25, 7] on div "7" at bounding box center [41, 12] width 43 height 11
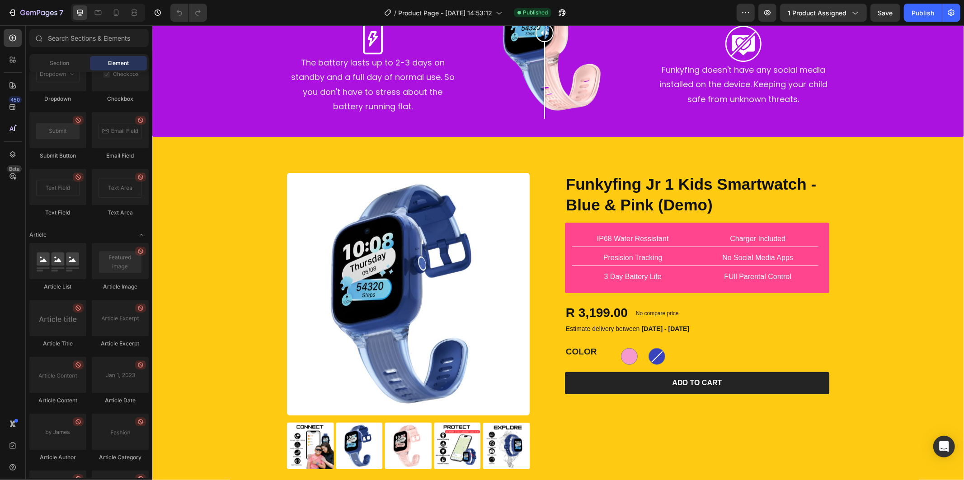
scroll to position [2330, 0]
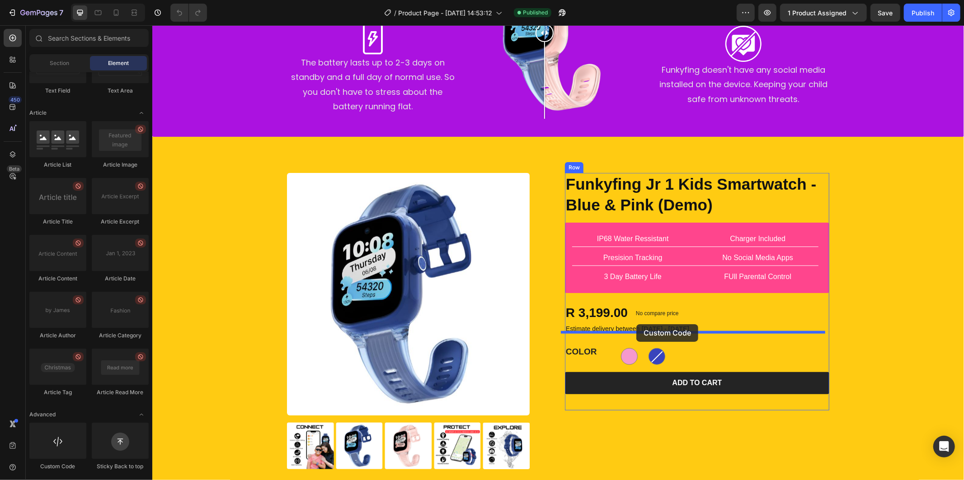
drag, startPoint x: 211, startPoint y: 468, endPoint x: 636, endPoint y: 324, distance: 447.9
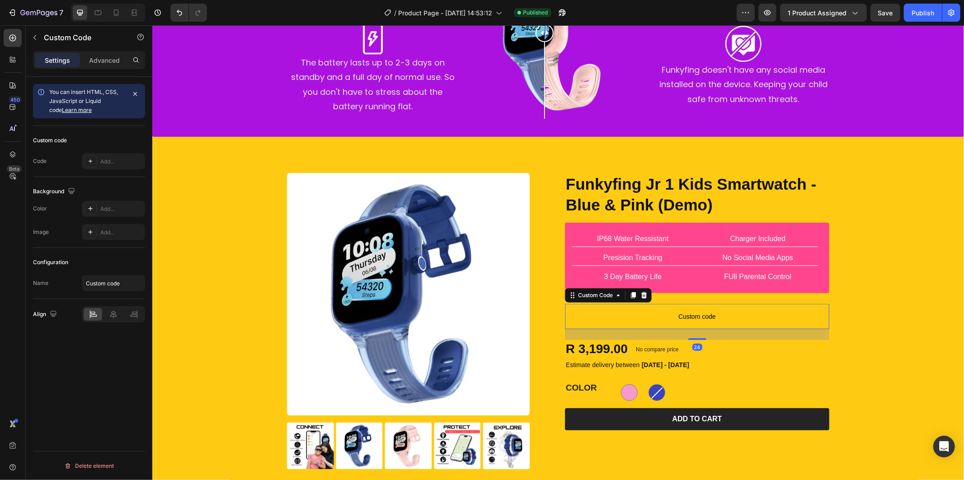
click at [762, 322] on span "Custom code" at bounding box center [696, 316] width 264 height 11
click at [641, 300] on div at bounding box center [643, 295] width 11 height 11
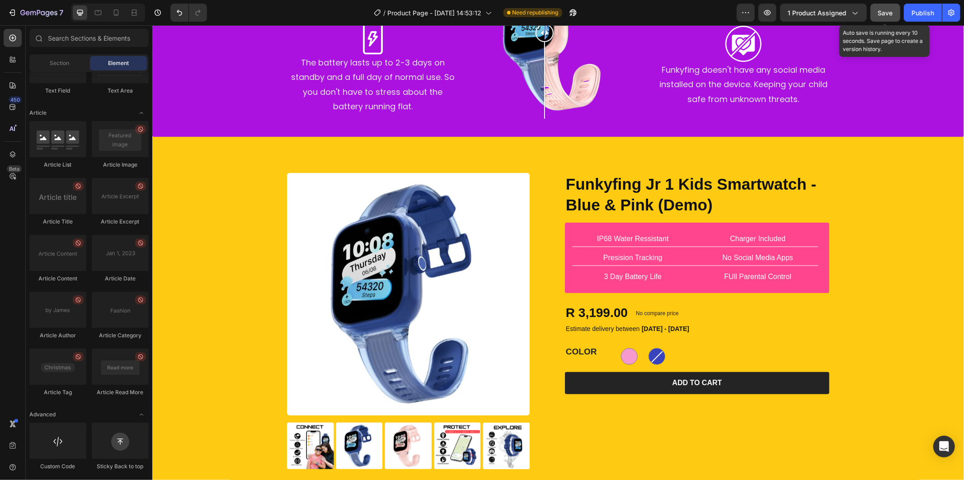
click at [888, 12] on span "Save" at bounding box center [885, 13] width 15 height 8
click at [883, 19] on button "Save" at bounding box center [885, 13] width 30 height 18
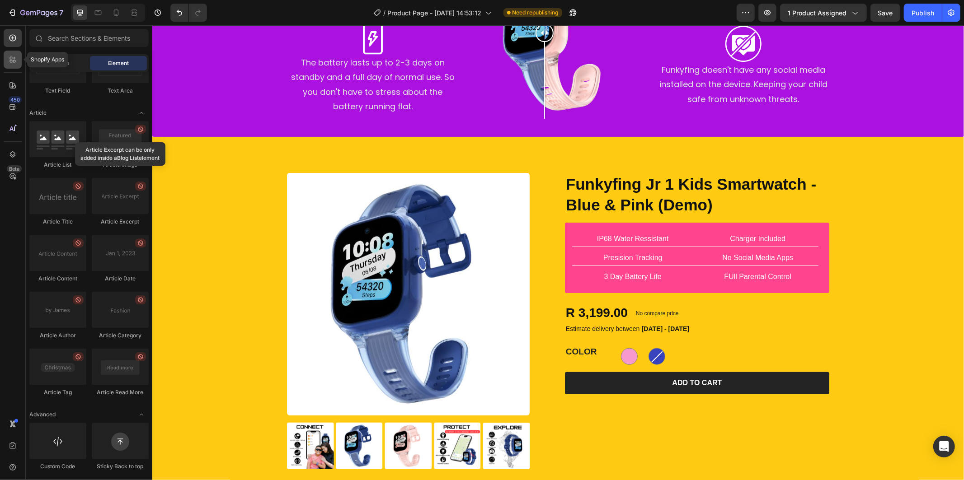
click at [9, 57] on icon at bounding box center [12, 59] width 9 height 9
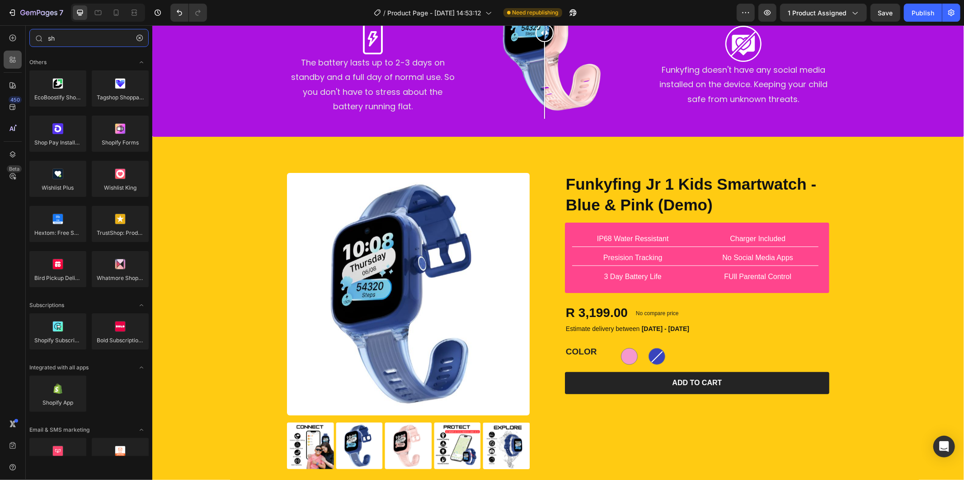
type input "s"
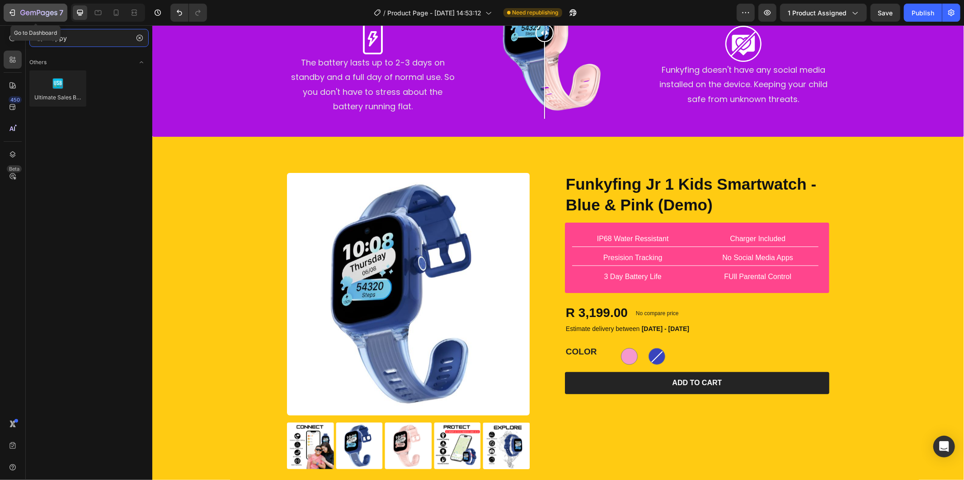
type input "happy"
click at [15, 10] on icon "button" at bounding box center [12, 12] width 9 height 9
